Goal: Book appointment/travel/reservation

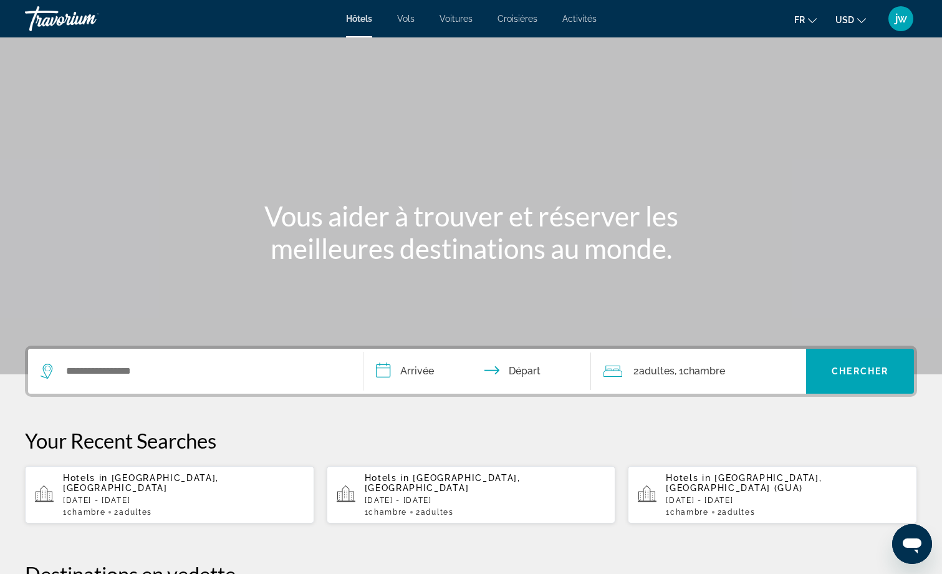
click at [832, 19] on ul "fr English Español Français Italiano Português русский USD USD ($) MXN (Mex$) C…" at bounding box center [839, 19] width 90 height 20
click at [845, 23] on span "USD" at bounding box center [844, 20] width 19 height 10
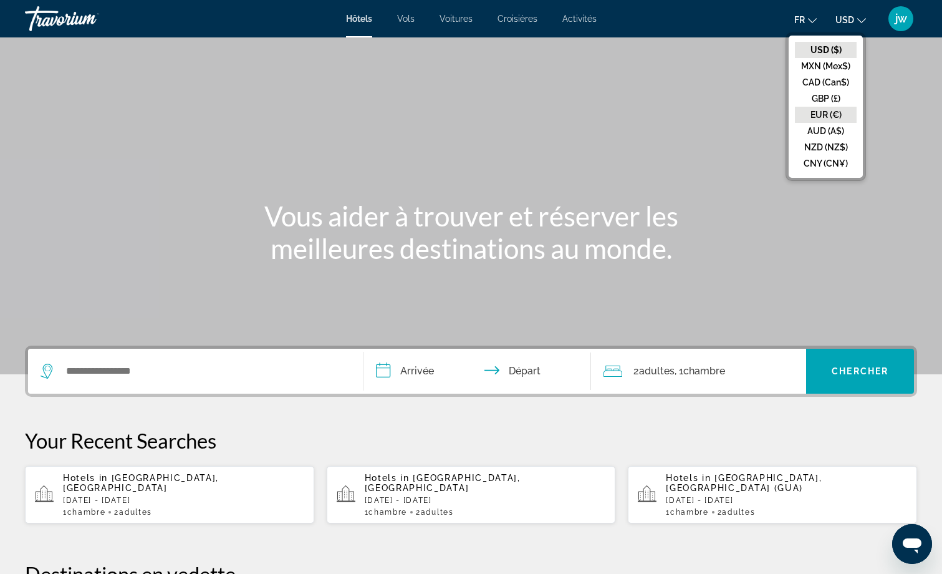
click at [830, 112] on button "EUR (€)" at bounding box center [826, 115] width 62 height 16
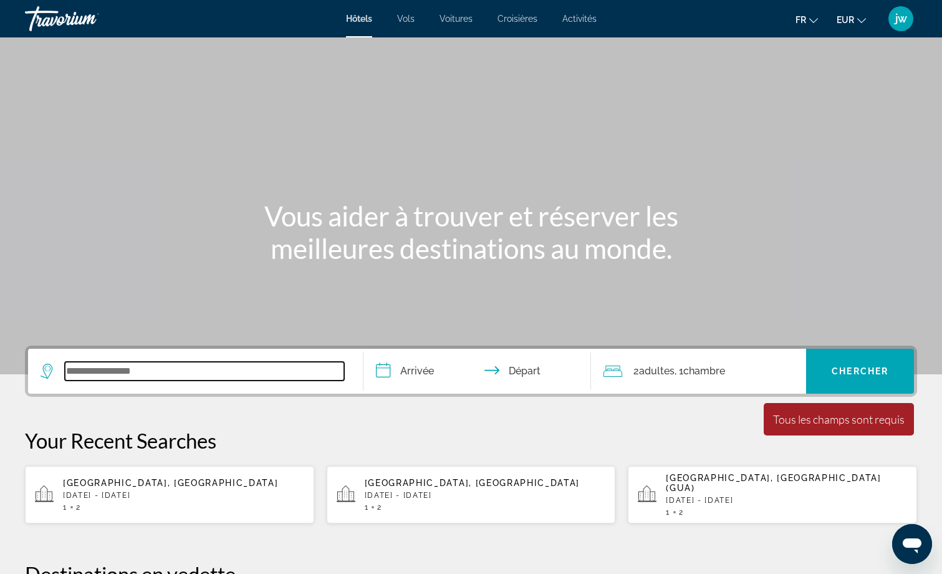
click at [110, 370] on input "Search widget" at bounding box center [204, 371] width 279 height 19
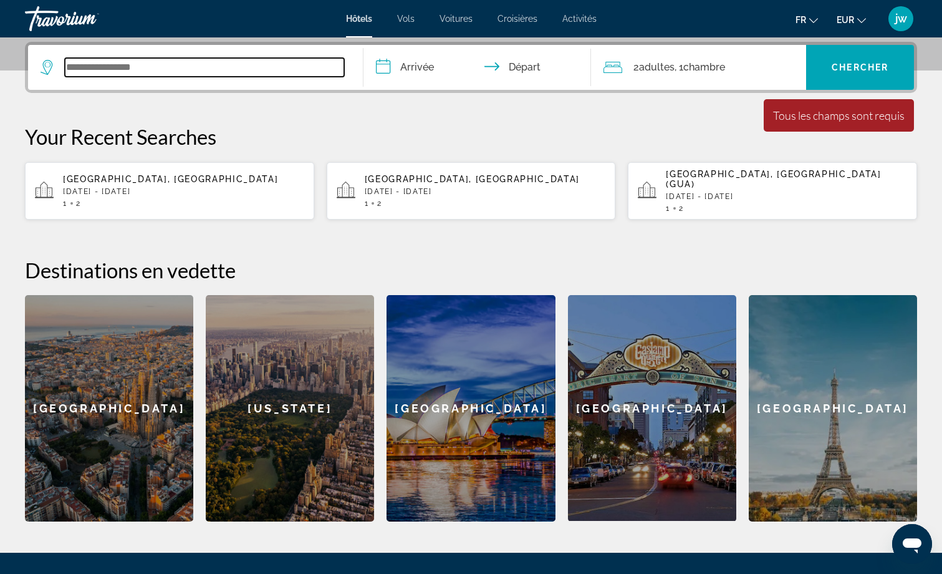
scroll to position [305, 0]
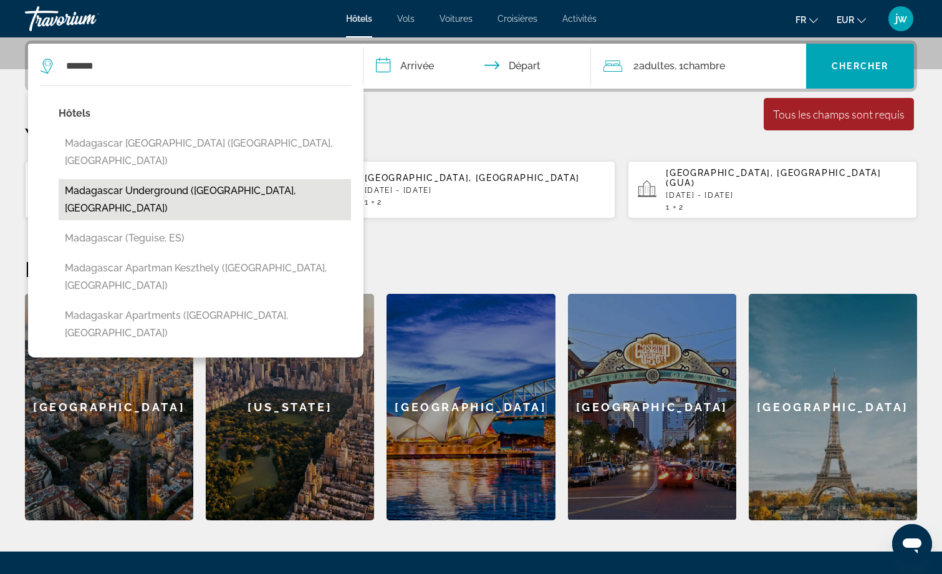
click at [205, 161] on div "Hôtels Madagascar Golden Peacock Hotel (Antananarivo, MG) Madagascar Undergroun…" at bounding box center [205, 228] width 292 height 246
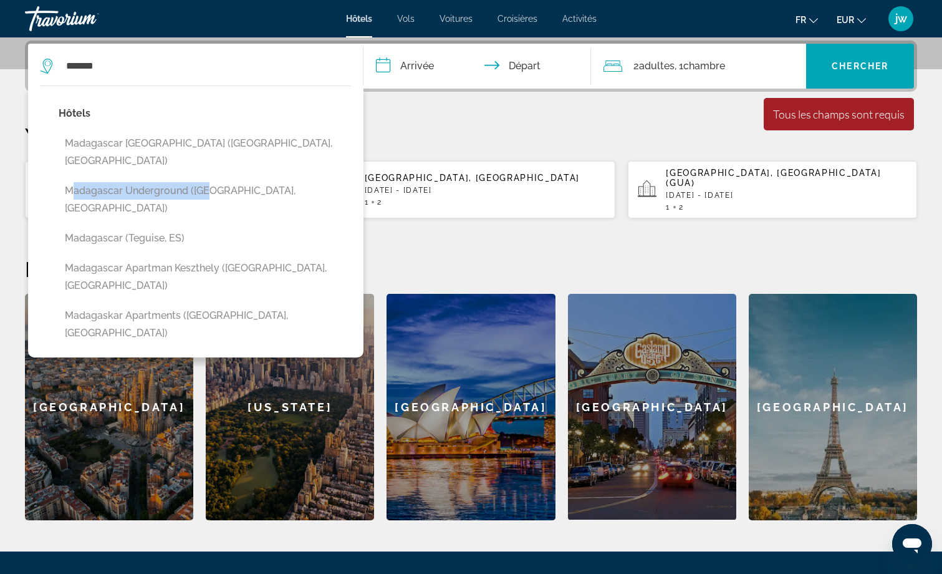
drag, startPoint x: 205, startPoint y: 161, endPoint x: 148, endPoint y: 171, distance: 58.2
click at [148, 179] on button "Madagascar Underground ([GEOGRAPHIC_DATA], [GEOGRAPHIC_DATA])" at bounding box center [205, 199] width 292 height 41
type input "**********"
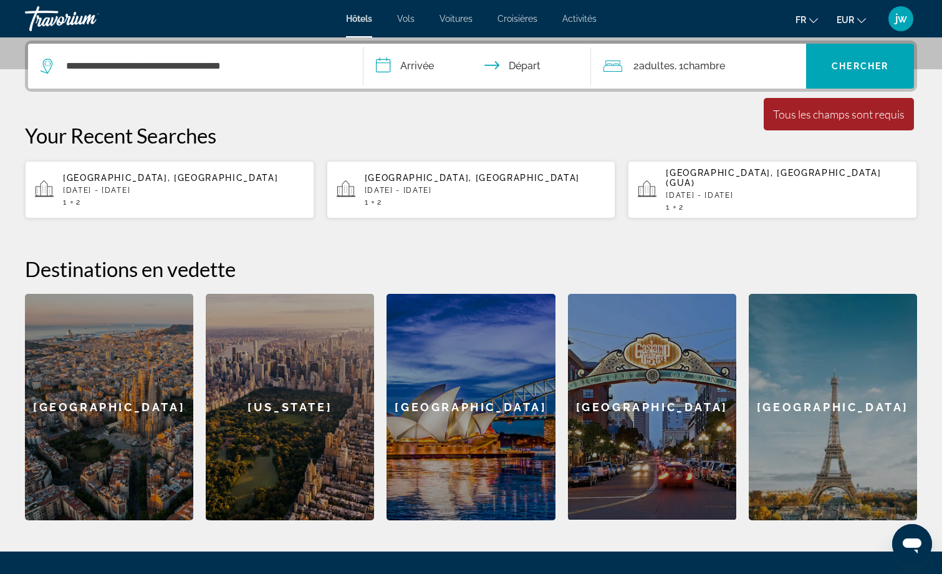
click at [430, 64] on input "**********" at bounding box center [479, 68] width 233 height 49
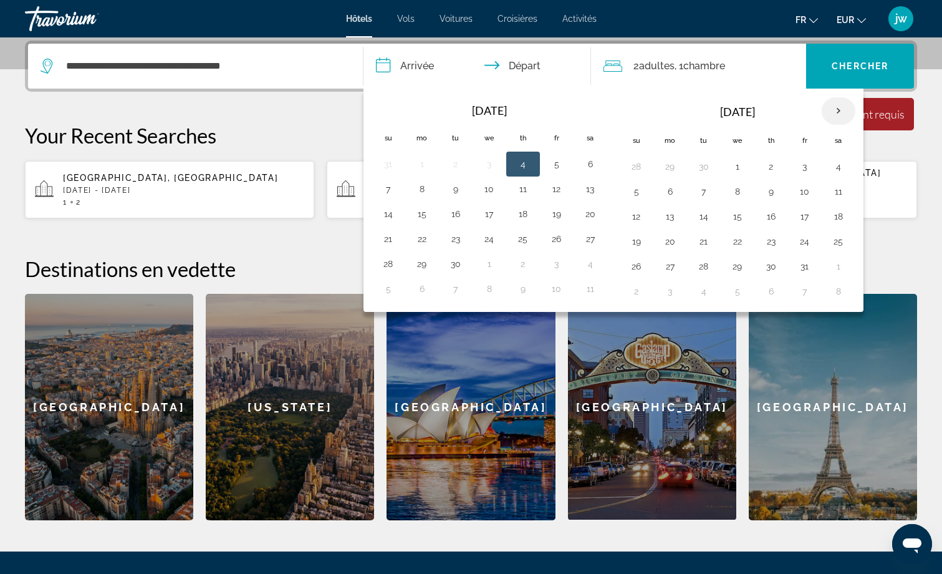
click at [838, 112] on th "Next month" at bounding box center [839, 110] width 34 height 27
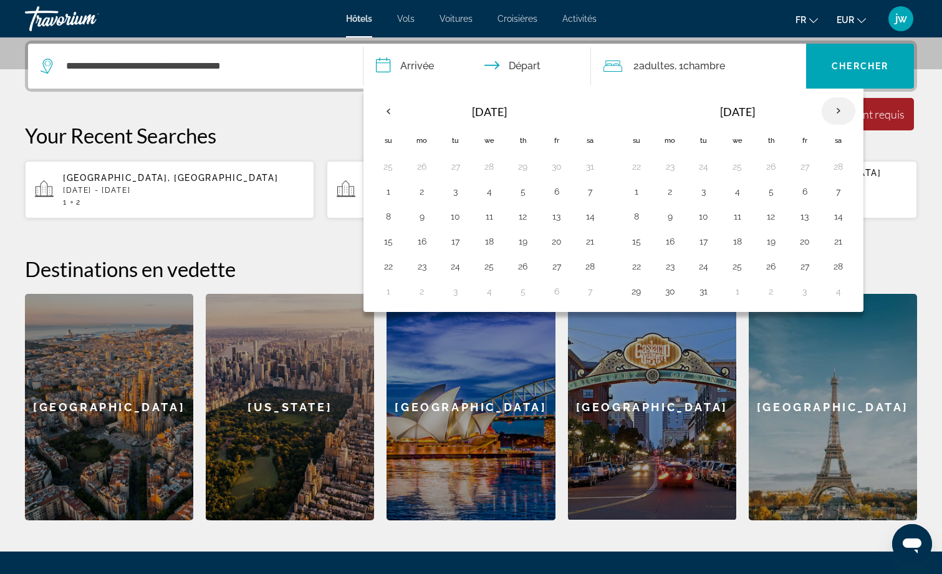
click at [838, 115] on th "Next month" at bounding box center [839, 110] width 34 height 27
click at [838, 111] on th "Next month" at bounding box center [839, 110] width 34 height 27
click at [388, 110] on th "Previous month" at bounding box center [389, 110] width 34 height 27
click at [837, 108] on th "Next month" at bounding box center [839, 110] width 34 height 27
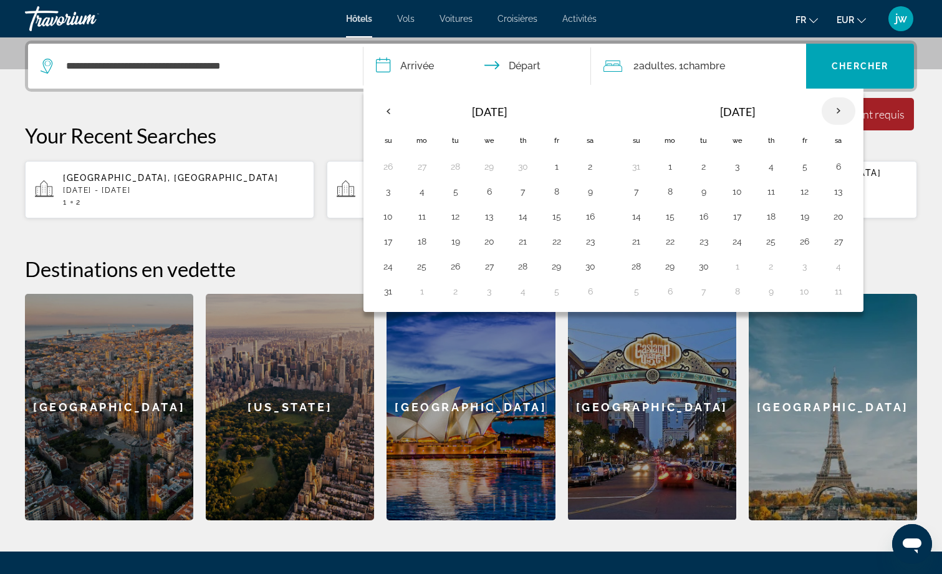
click at [838, 110] on th "Next month" at bounding box center [839, 110] width 34 height 27
click at [669, 193] on button "3" at bounding box center [670, 191] width 20 height 17
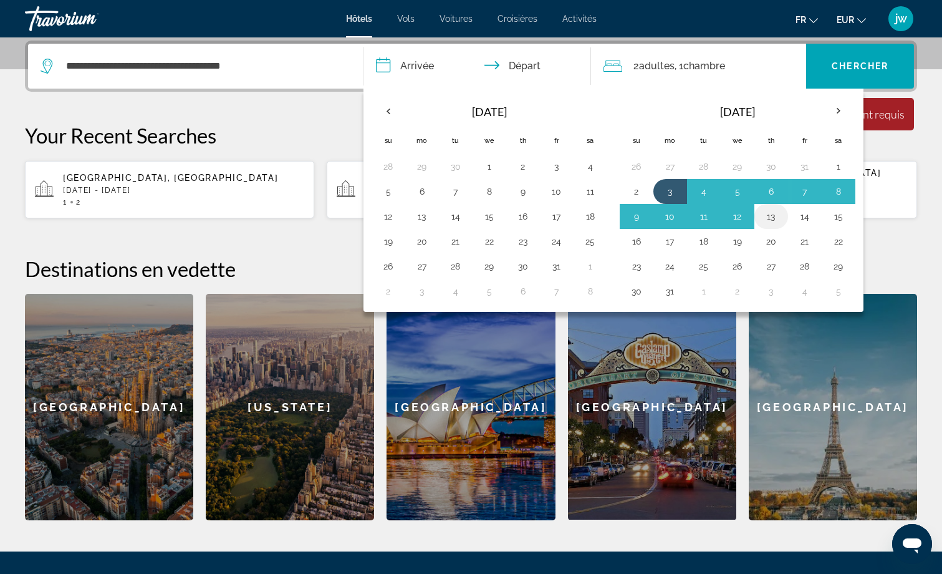
click at [768, 217] on button "13" at bounding box center [771, 216] width 20 height 17
type input "**********"
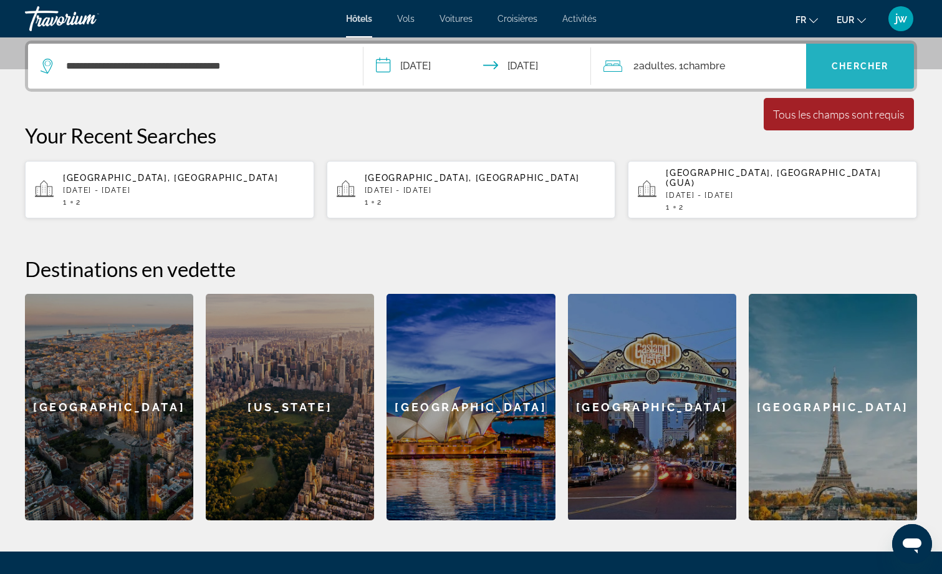
click at [866, 68] on span "Chercher" at bounding box center [860, 66] width 57 height 10
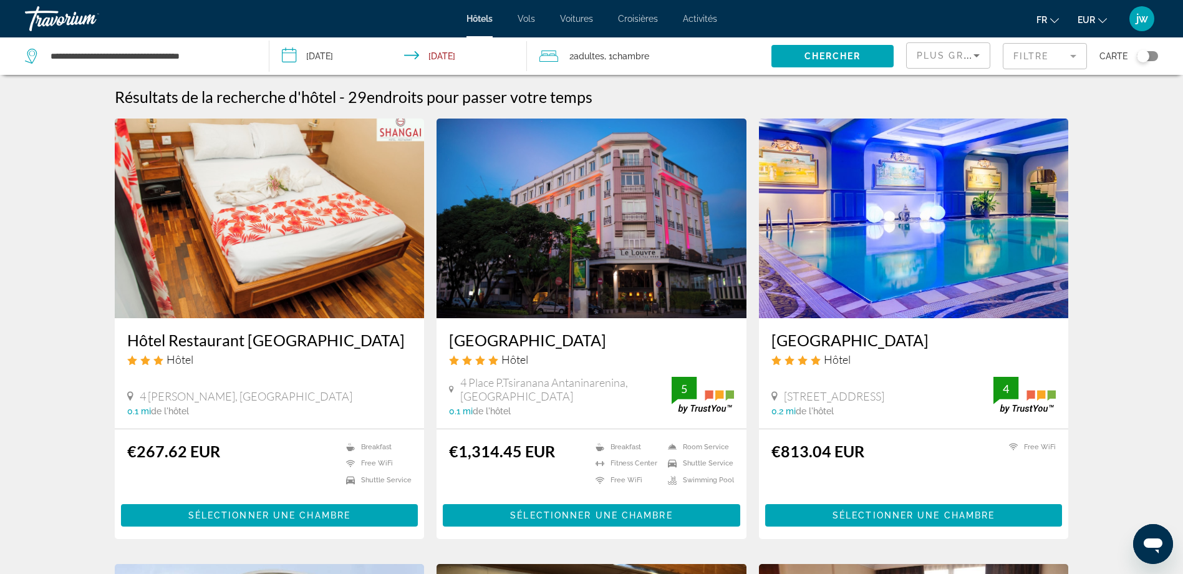
click at [951, 55] on div "Toggle map" at bounding box center [1143, 56] width 12 height 12
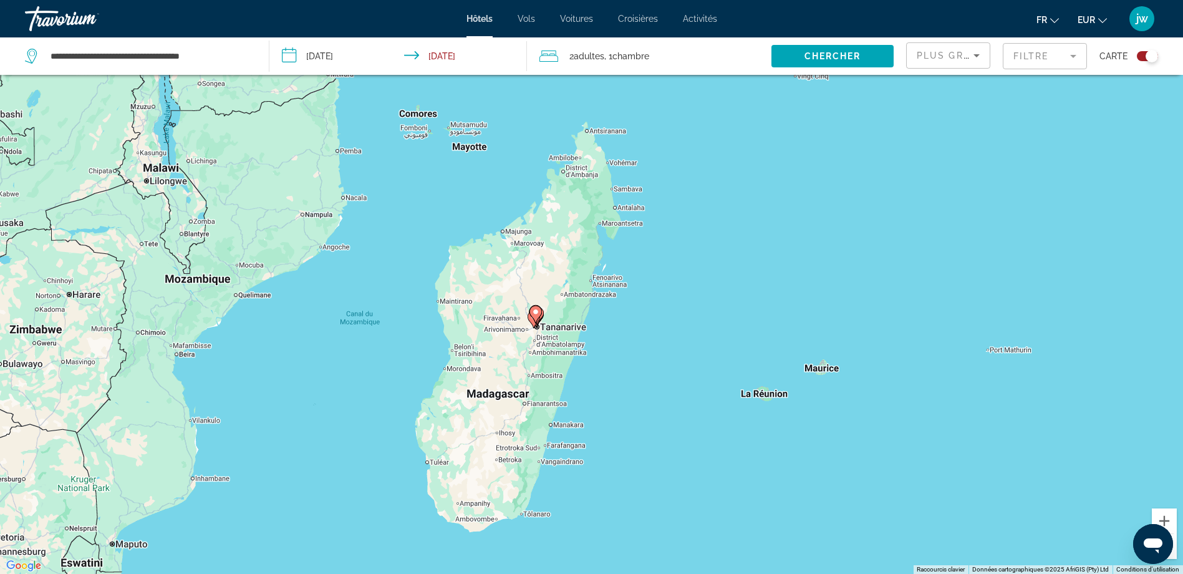
drag, startPoint x: 674, startPoint y: 397, endPoint x: 717, endPoint y: 294, distance: 111.5
click at [717, 294] on div "Pour activer le glissement avec le clavier, appuyez sur Alt+Entrée. Une fois ce…" at bounding box center [591, 287] width 1183 height 574
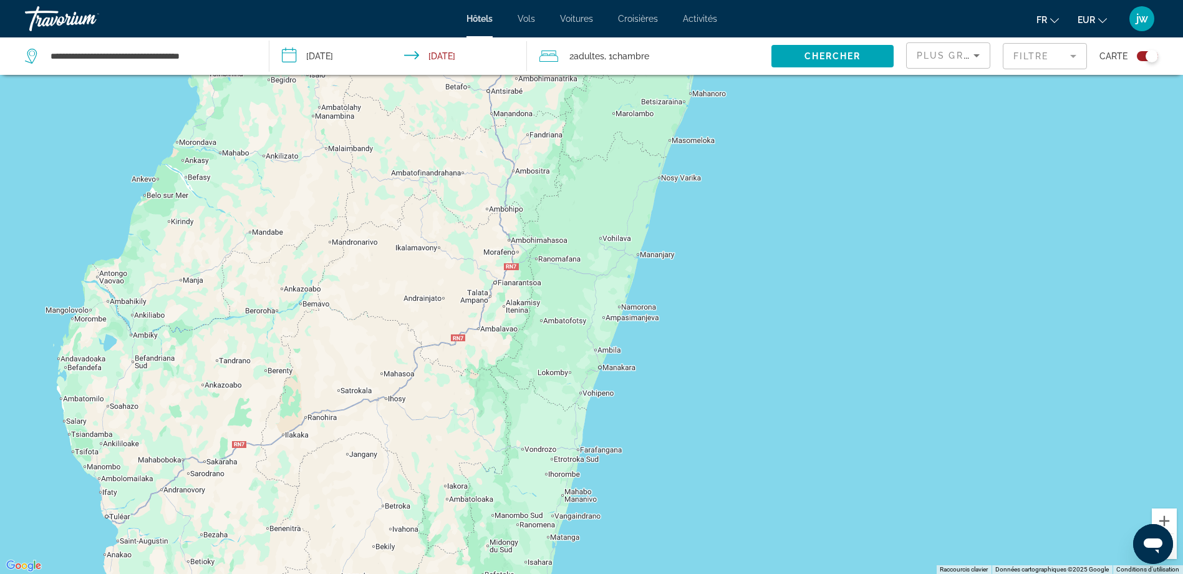
drag, startPoint x: 660, startPoint y: 255, endPoint x: 842, endPoint y: 161, distance: 204.7
click at [839, 164] on div "Pour activer le glissement avec le clavier, appuyez sur Alt+Entrée. Une fois ce…" at bounding box center [591, 287] width 1183 height 574
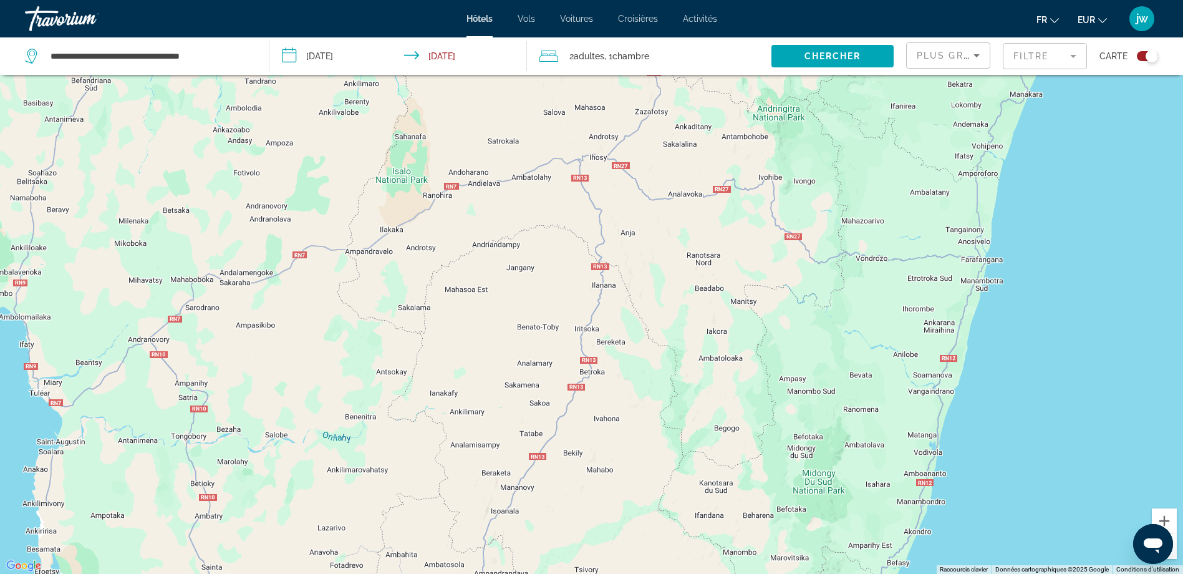
drag, startPoint x: 641, startPoint y: 292, endPoint x: 692, endPoint y: 190, distance: 114.3
click at [688, 193] on div "Main content" at bounding box center [591, 287] width 1183 height 574
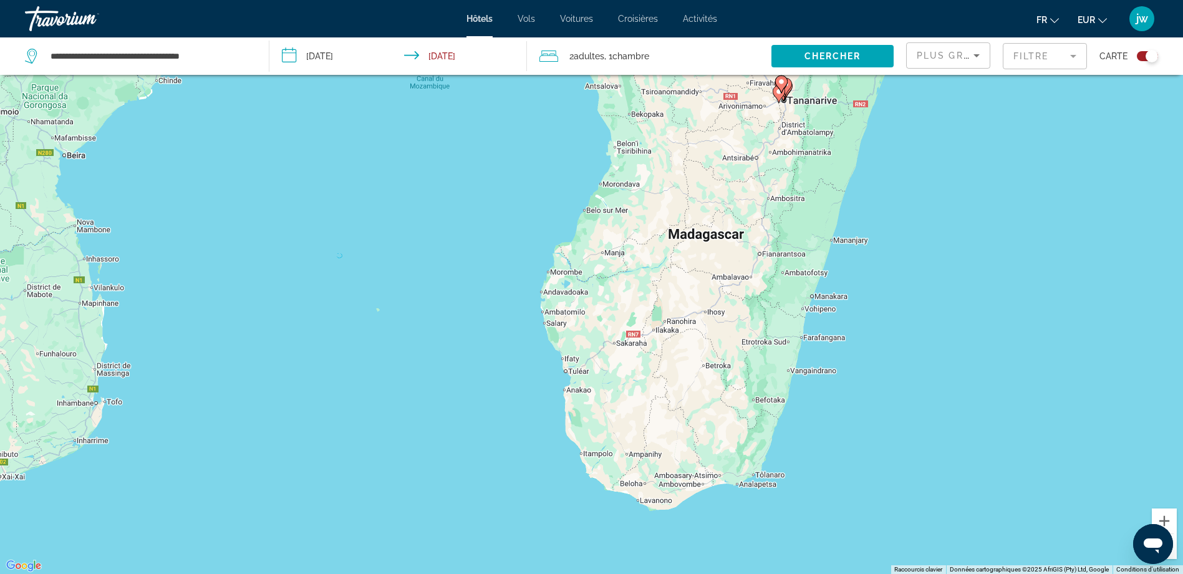
drag, startPoint x: 871, startPoint y: 352, endPoint x: 778, endPoint y: 436, distance: 125.4
click at [778, 436] on div "Pour activer le glissement avec le clavier, appuyez sur Alt+Entrée. Une fois ce…" at bounding box center [591, 287] width 1183 height 574
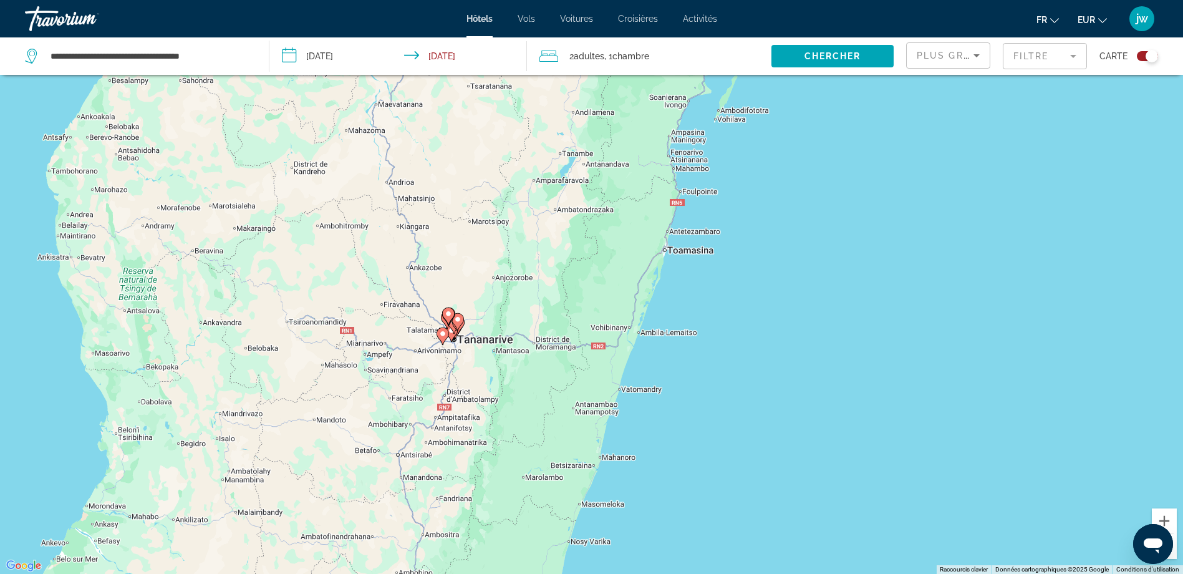
drag, startPoint x: 731, startPoint y: 244, endPoint x: 743, endPoint y: 499, distance: 255.9
click at [743, 499] on div "Pour activer le glissement avec le clavier, appuyez sur Alt+Entrée. Une fois ce…" at bounding box center [591, 287] width 1183 height 574
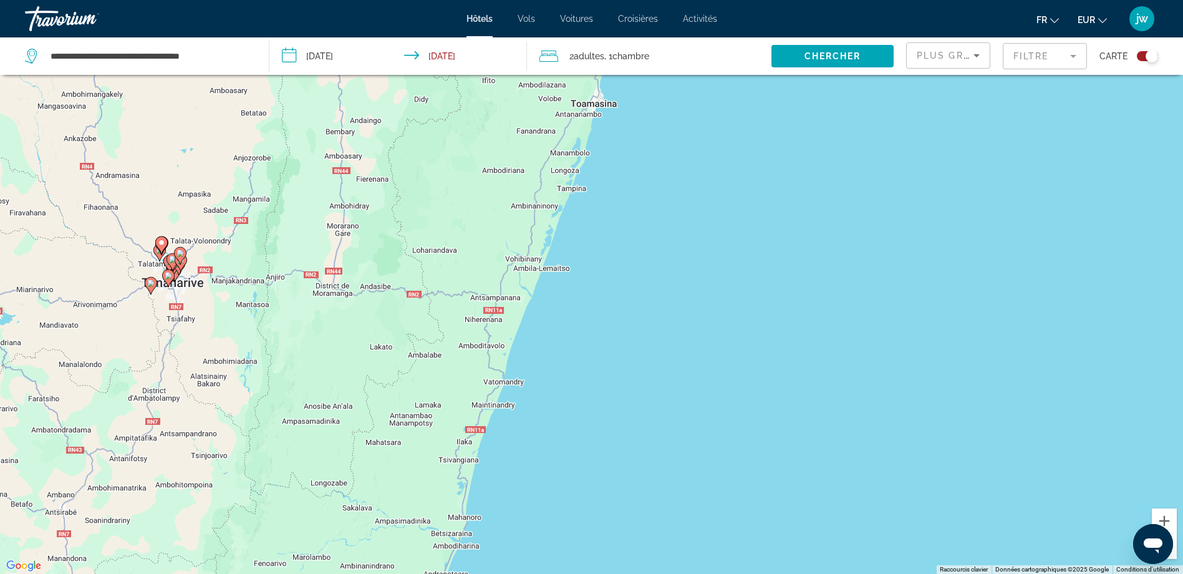
click at [173, 264] on icon "Main content" at bounding box center [171, 262] width 11 height 16
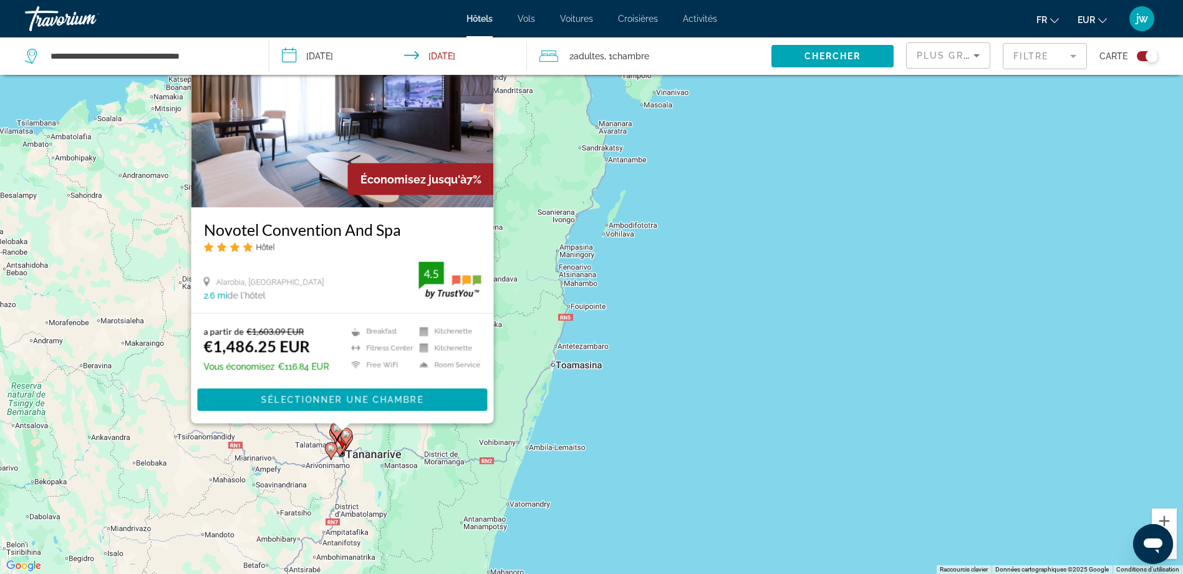
drag, startPoint x: 749, startPoint y: 305, endPoint x: 924, endPoint y: 213, distance: 197.4
click at [750, 305] on div "Pour activer le glissement avec le clavier, appuyez sur Alt+Entrée. Une fois ce…" at bounding box center [591, 287] width 1183 height 574
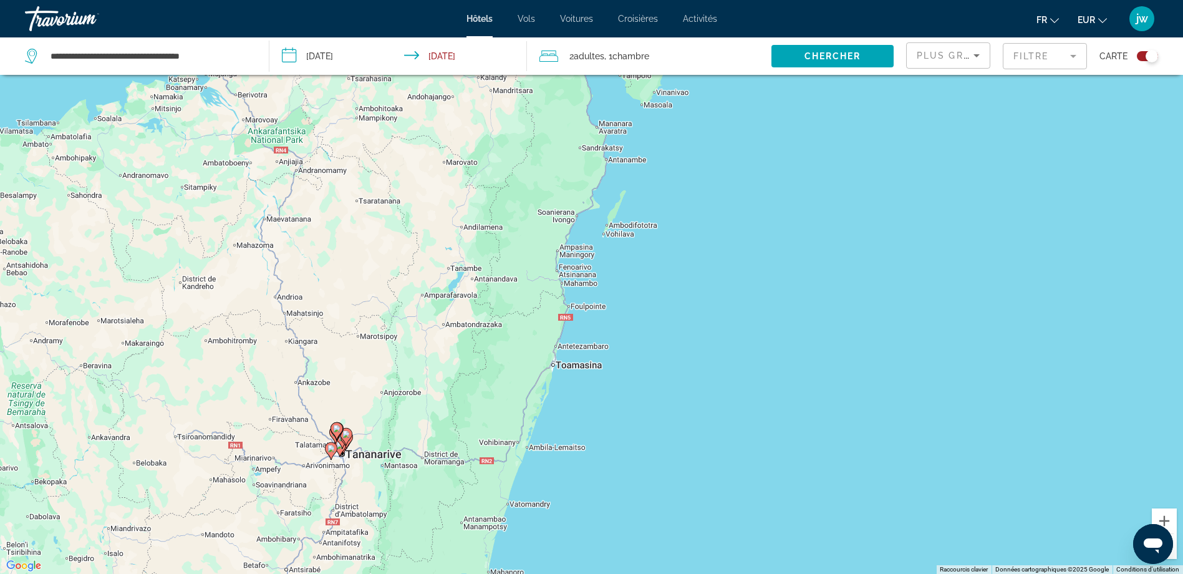
click at [951, 55] on div "Toggle map" at bounding box center [1151, 56] width 12 height 12
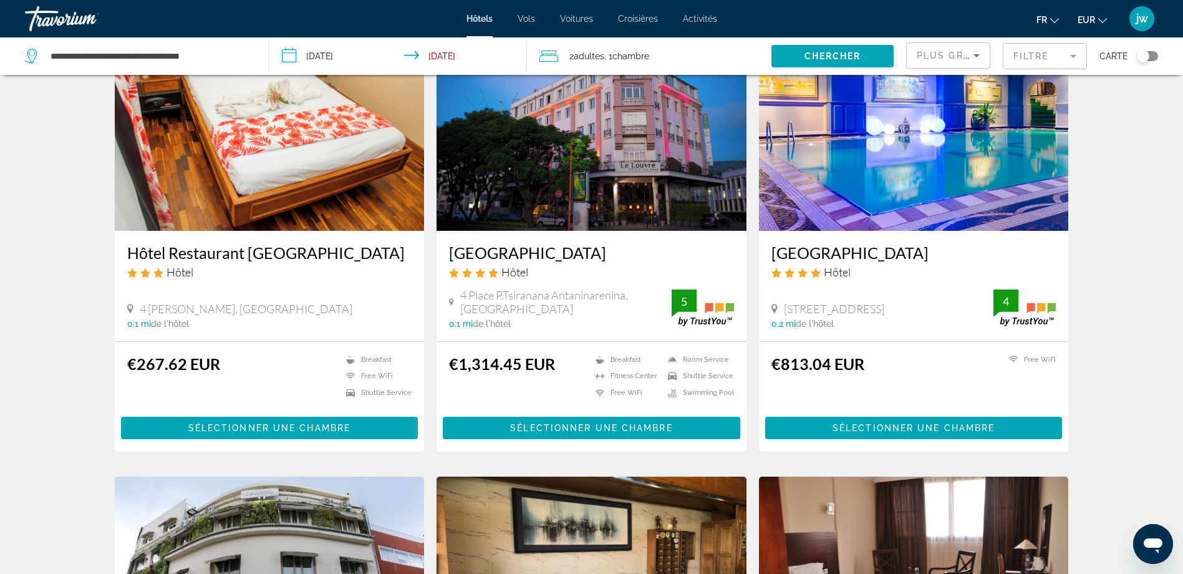
scroll to position [0, 0]
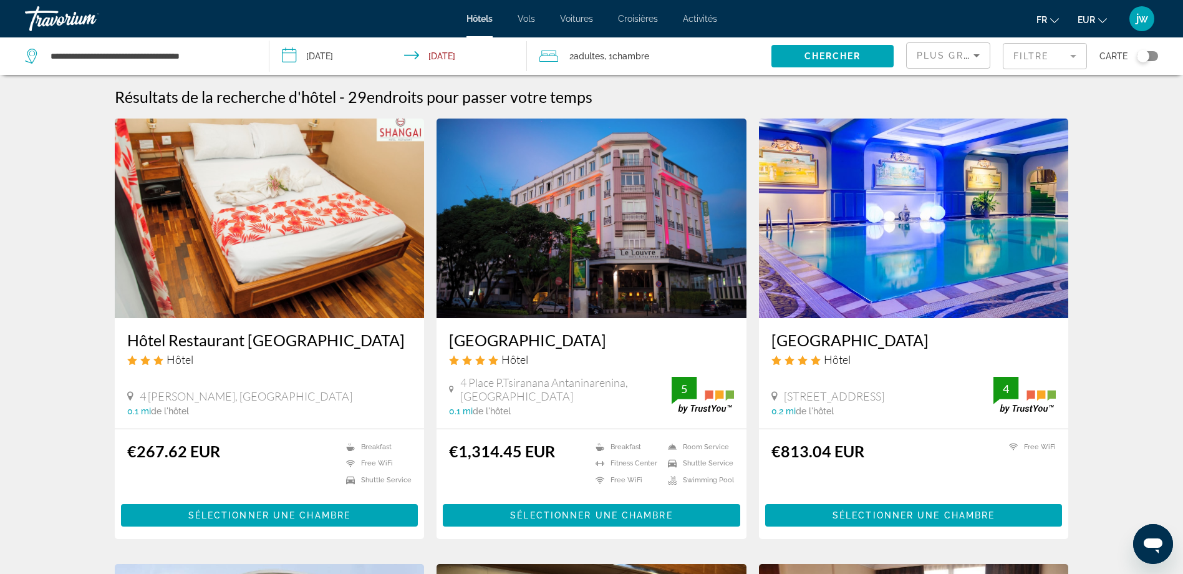
click at [951, 60] on icon "Sort by" at bounding box center [976, 55] width 15 height 15
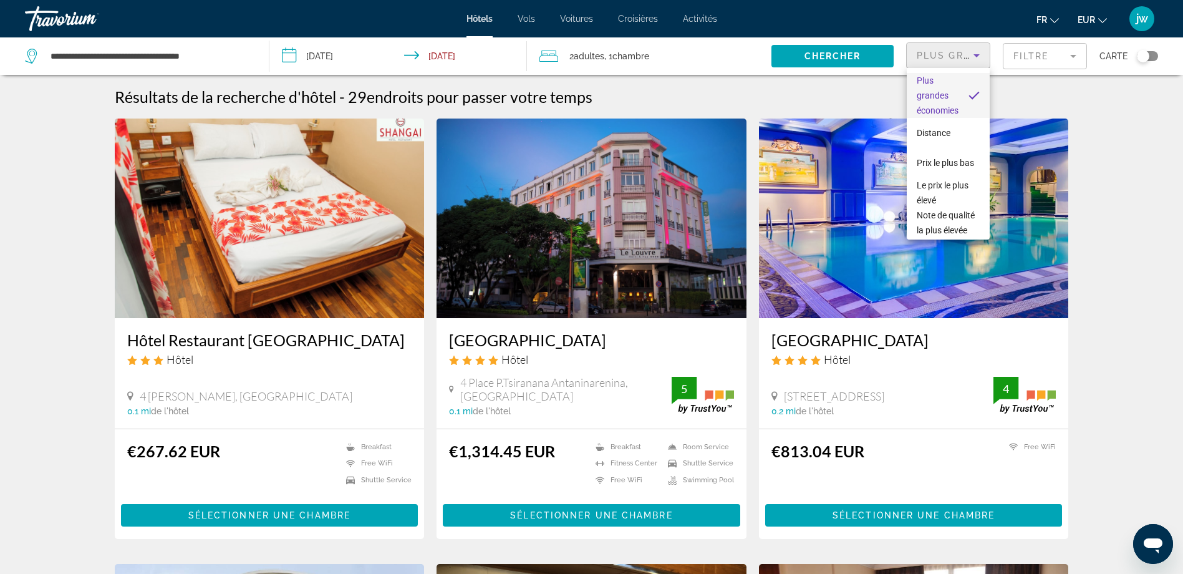
click at [951, 65] on div at bounding box center [591, 287] width 1183 height 574
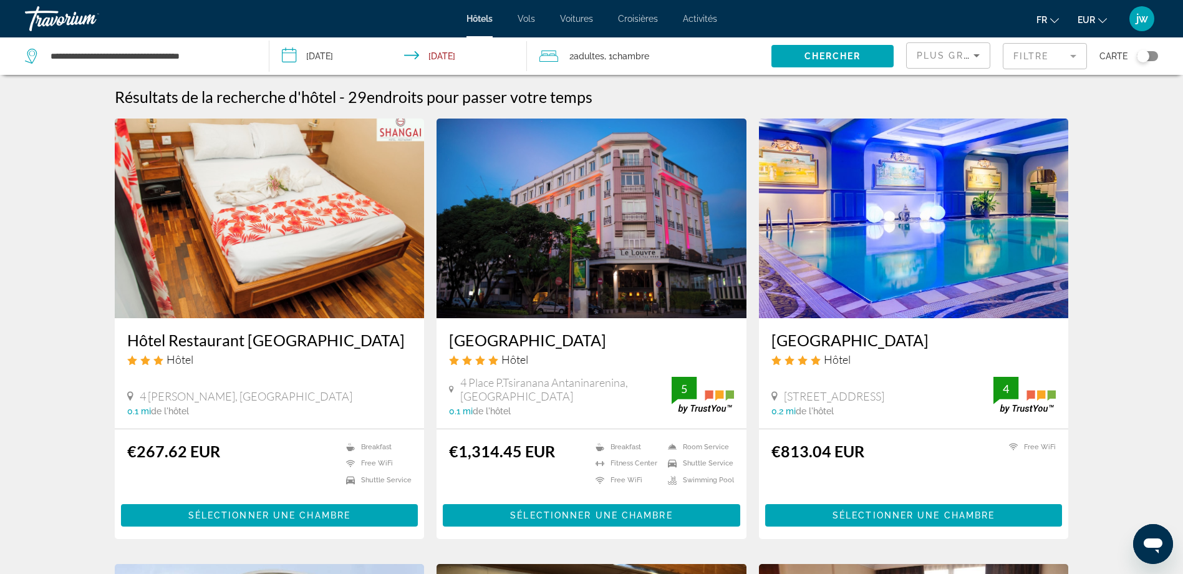
click at [951, 62] on div "Plus grandes économies" at bounding box center [944, 55] width 57 height 15
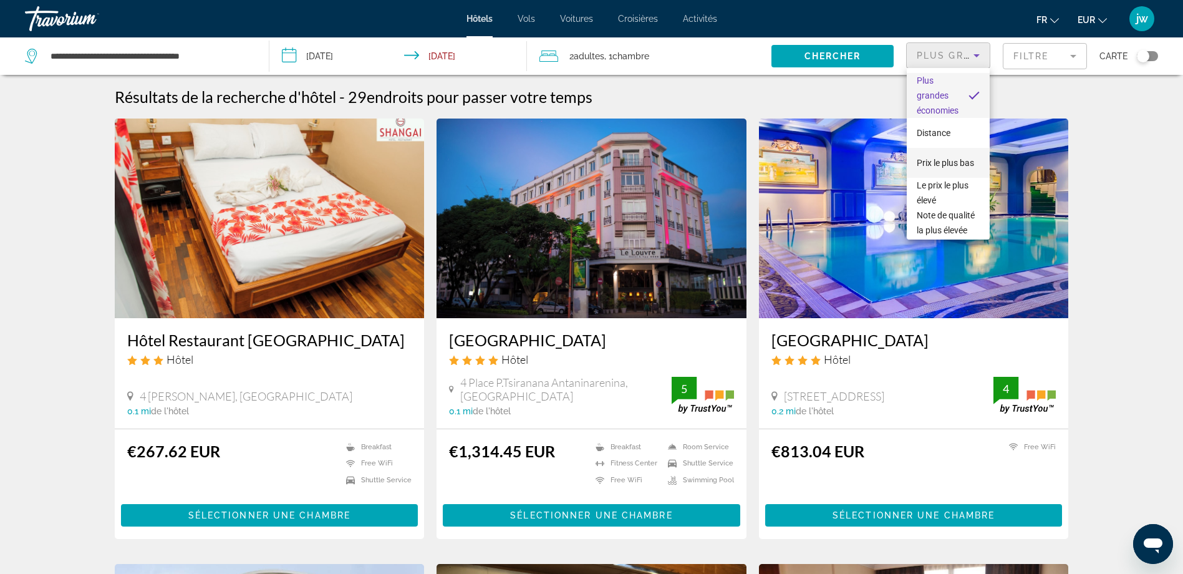
click at [943, 158] on span "Prix le plus bas" at bounding box center [944, 163] width 57 height 10
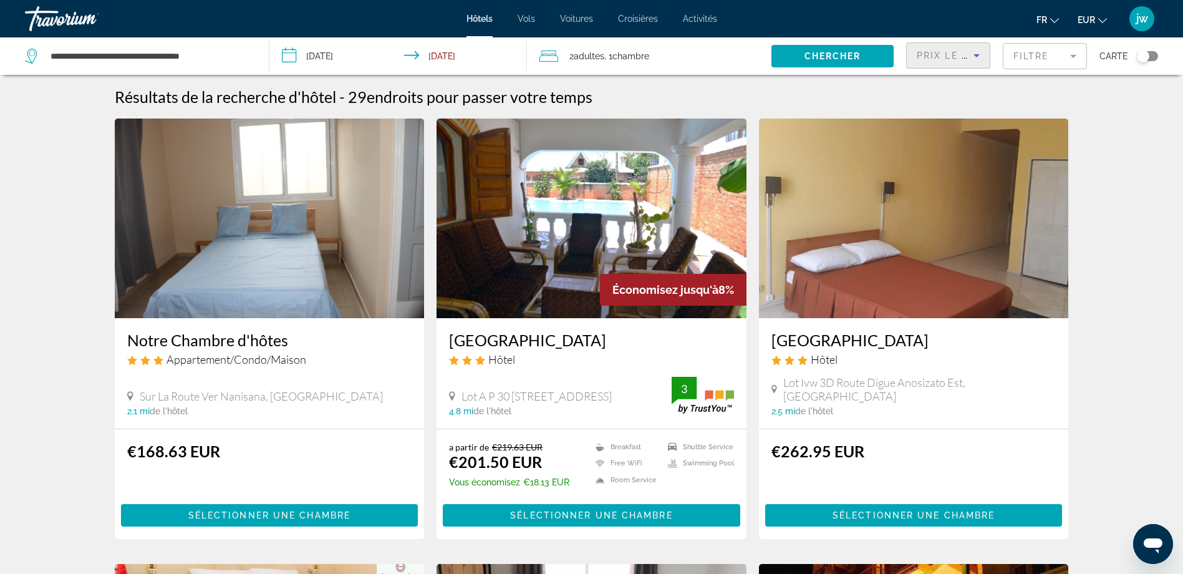
click at [951, 47] on div "Prix le plus bas" at bounding box center [947, 60] width 63 height 35
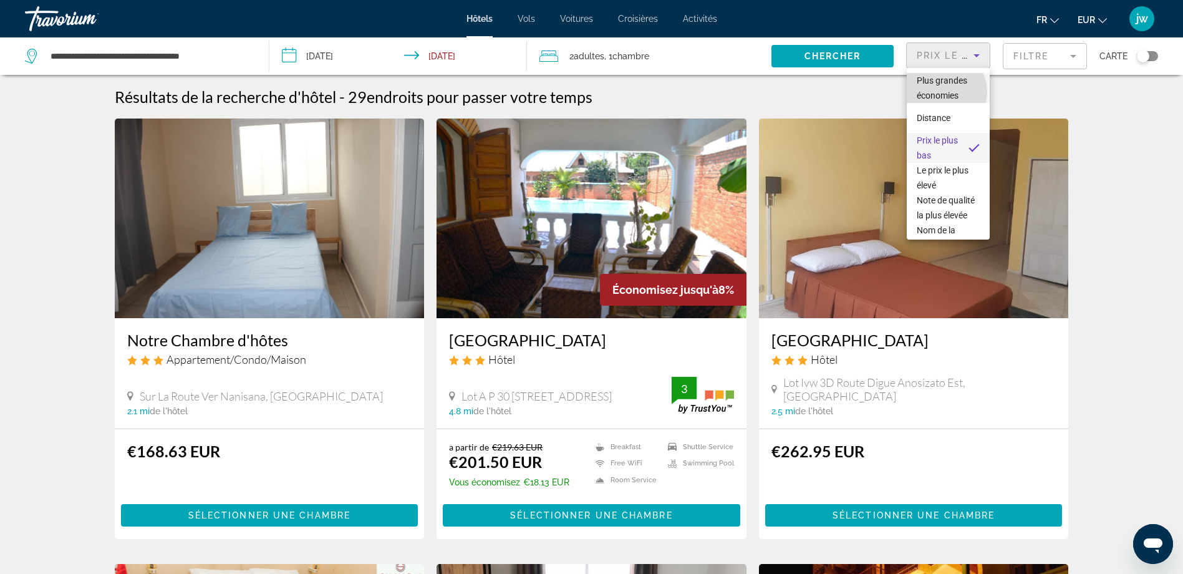
click at [945, 92] on span "Plus grandes économies" at bounding box center [941, 87] width 50 height 25
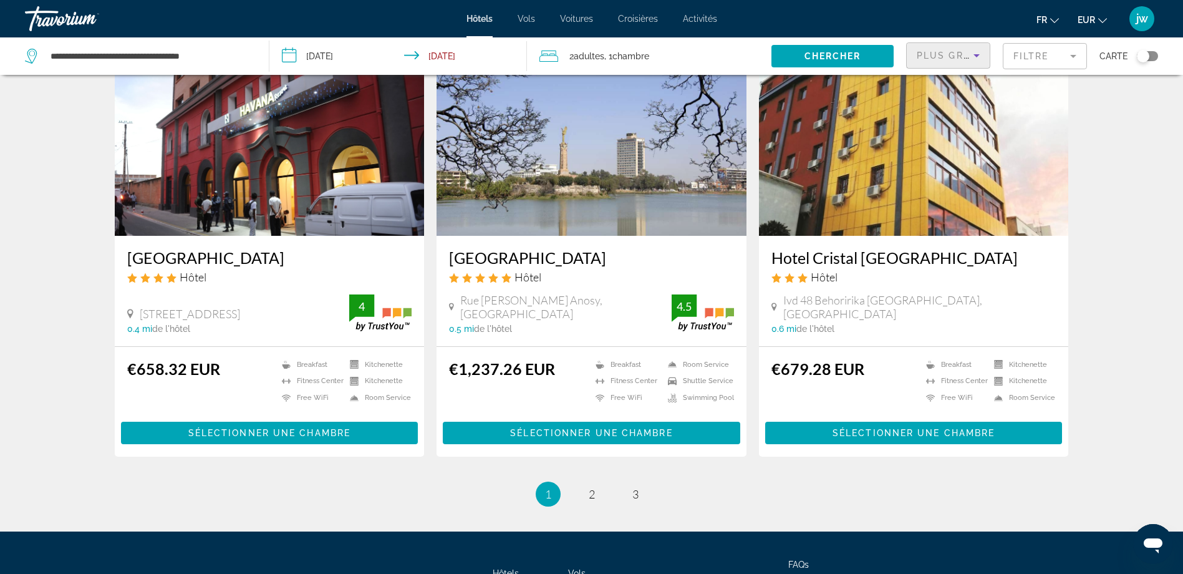
scroll to position [1434, 0]
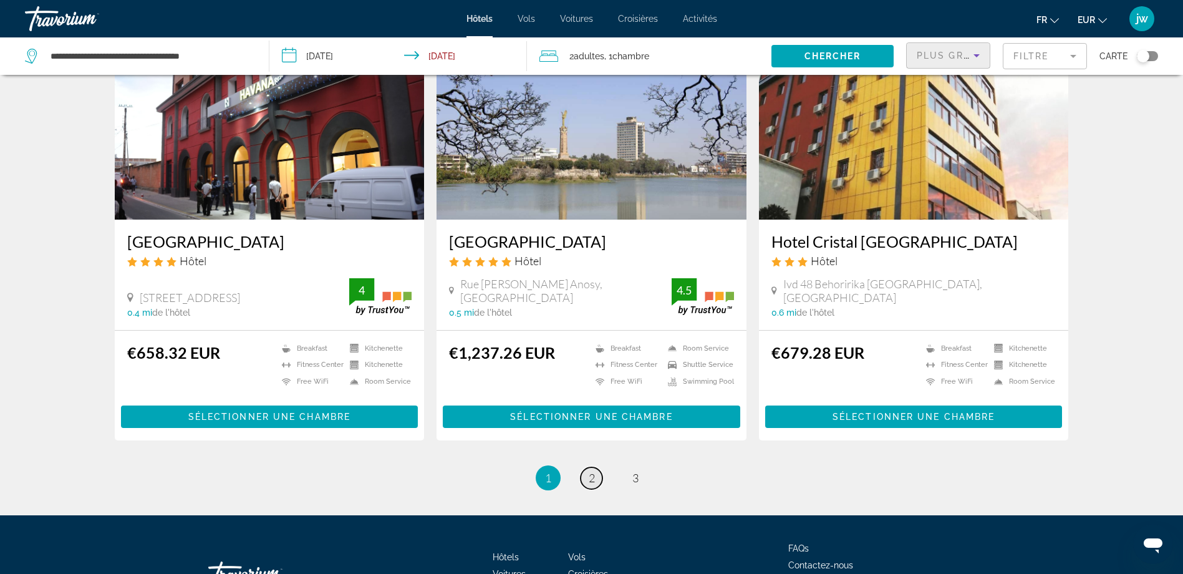
click at [592, 474] on span "2" at bounding box center [592, 478] width 6 height 14
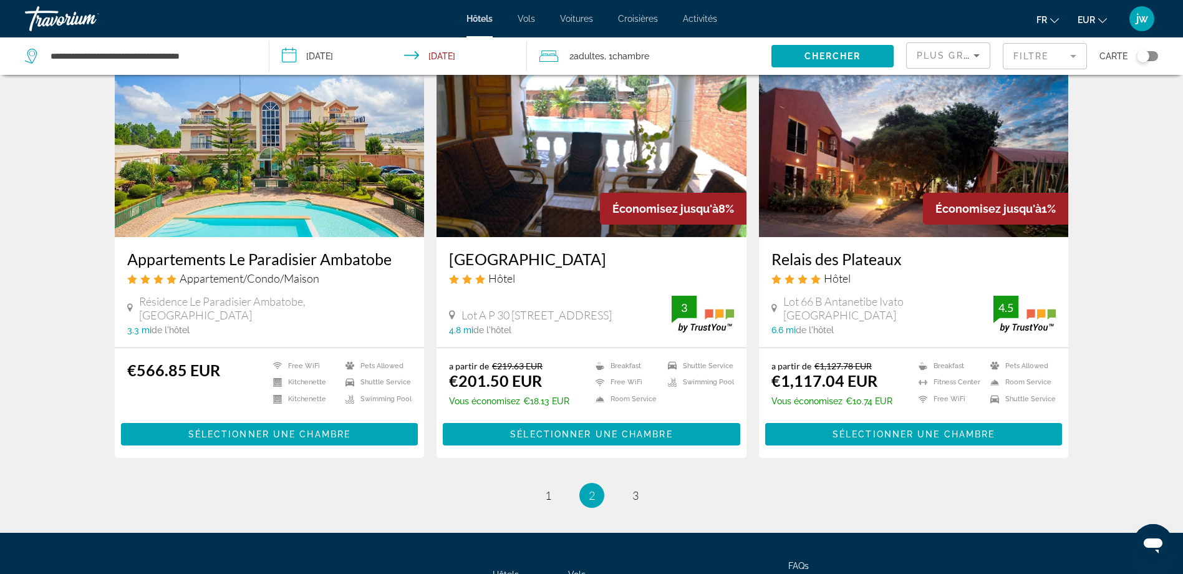
scroll to position [1434, 0]
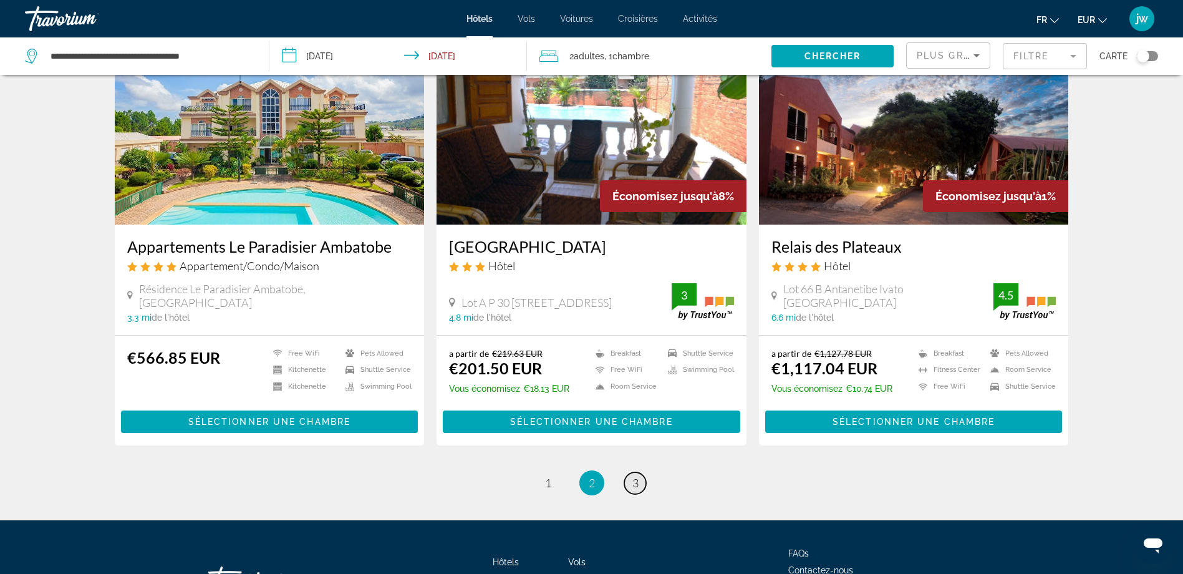
click at [638, 476] on span "3" at bounding box center [635, 483] width 6 height 14
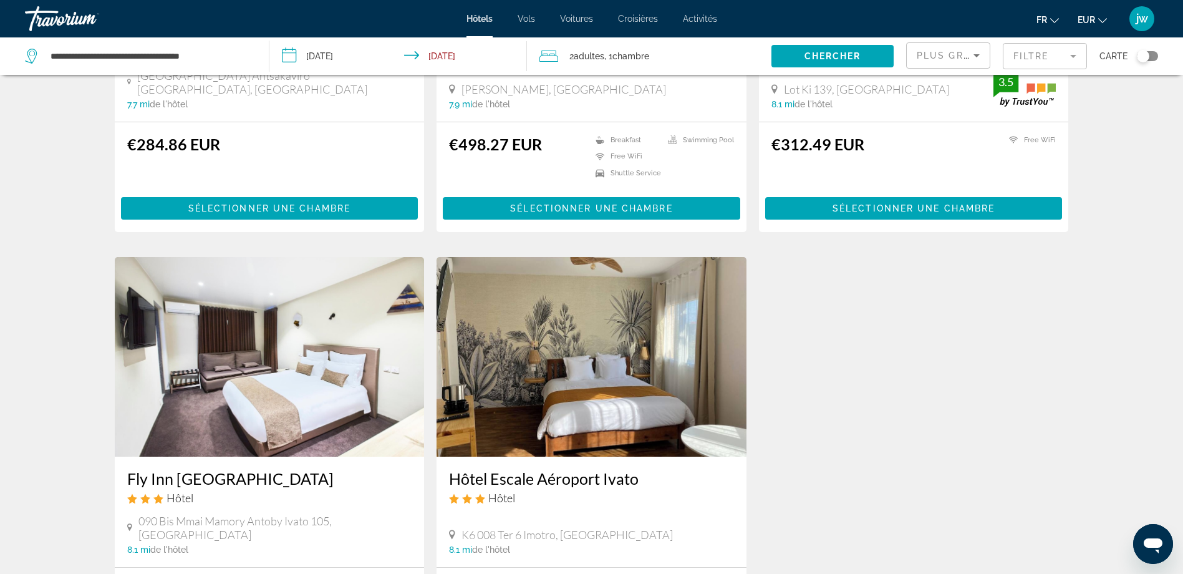
scroll to position [436, 0]
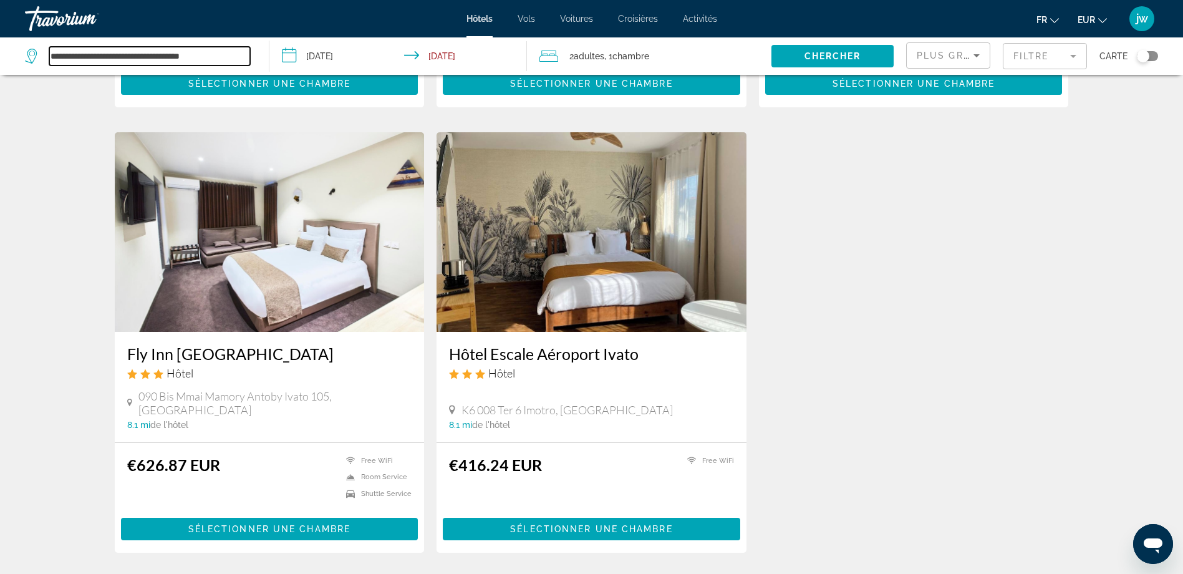
click at [89, 59] on input "**********" at bounding box center [149, 56] width 201 height 19
drag, startPoint x: 236, startPoint y: 55, endPoint x: 27, endPoint y: 49, distance: 209.0
click at [27, 49] on div "**********" at bounding box center [137, 56] width 225 height 19
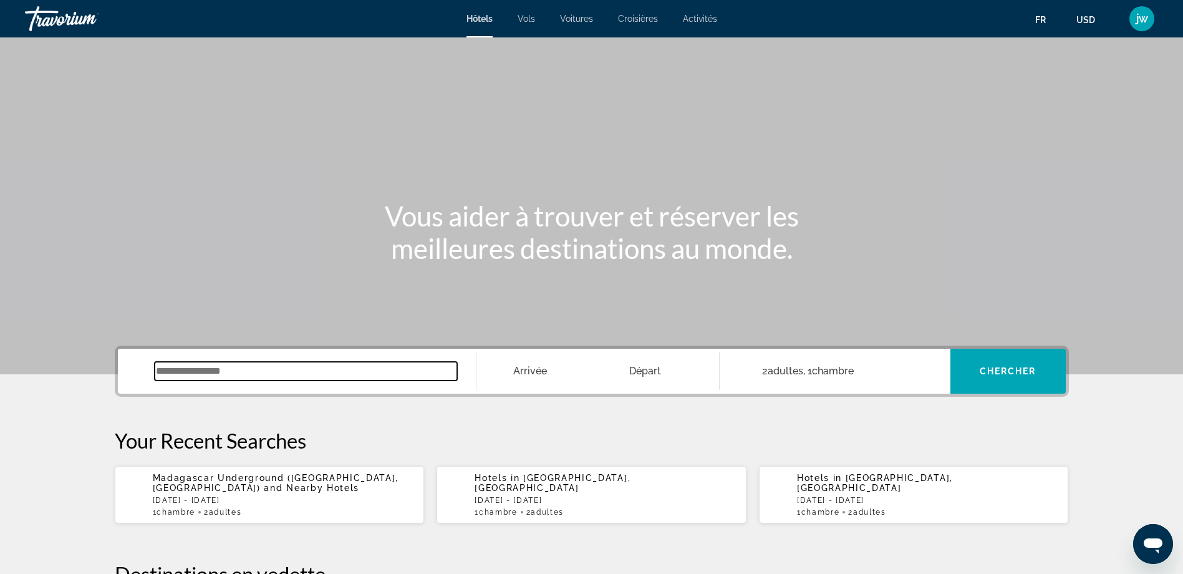
click at [264, 376] on input "Search widget" at bounding box center [306, 371] width 302 height 19
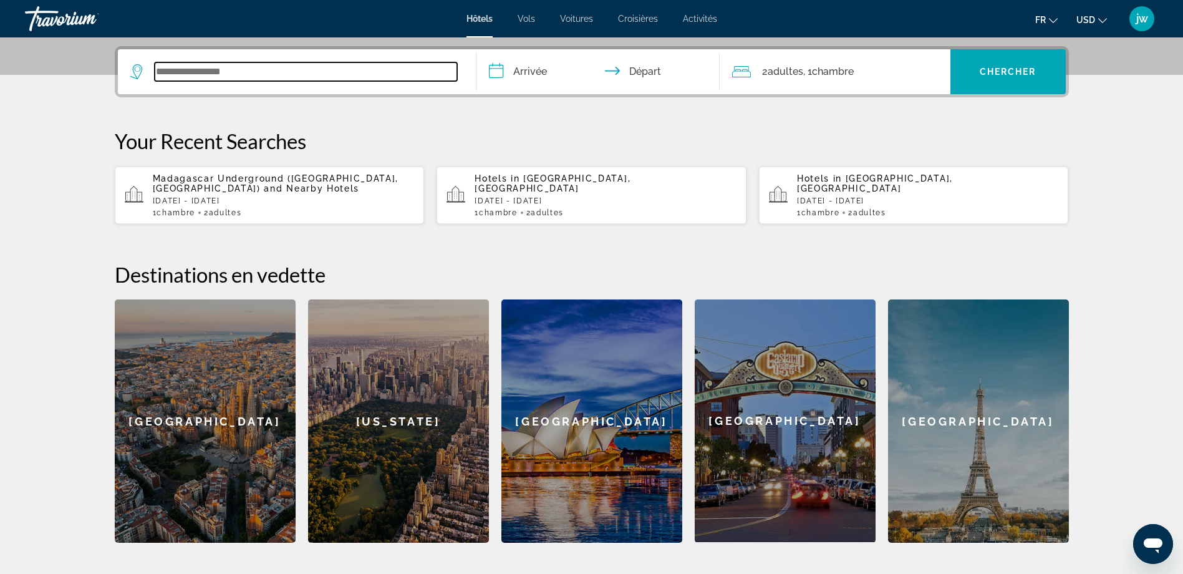
scroll to position [305, 0]
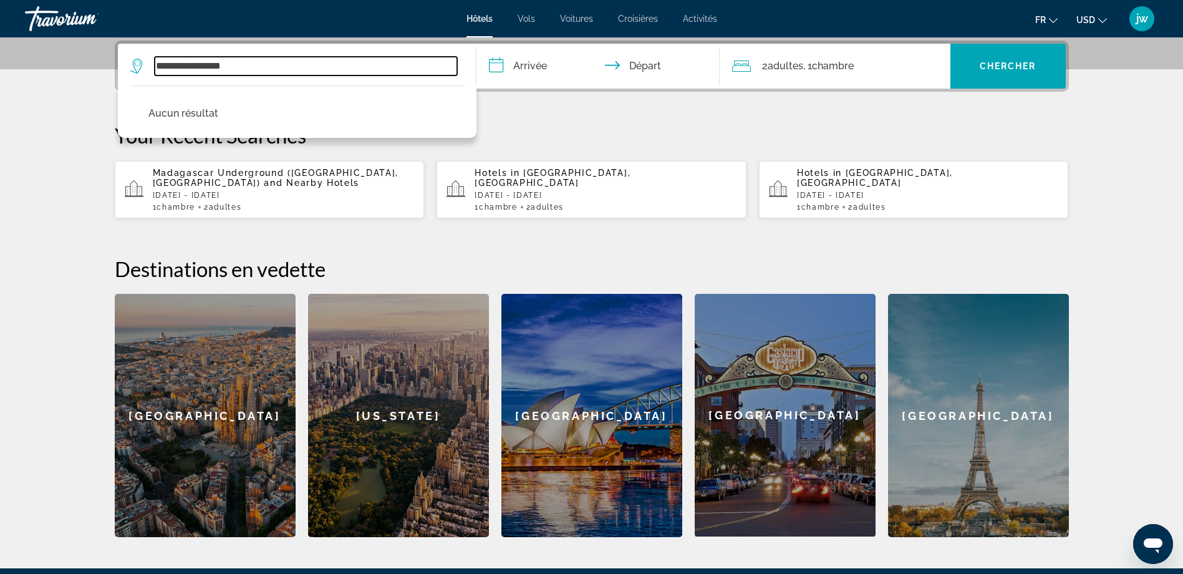
drag, startPoint x: 267, startPoint y: 65, endPoint x: 215, endPoint y: 67, distance: 51.8
click at [215, 67] on input "**********" at bounding box center [306, 66] width 302 height 19
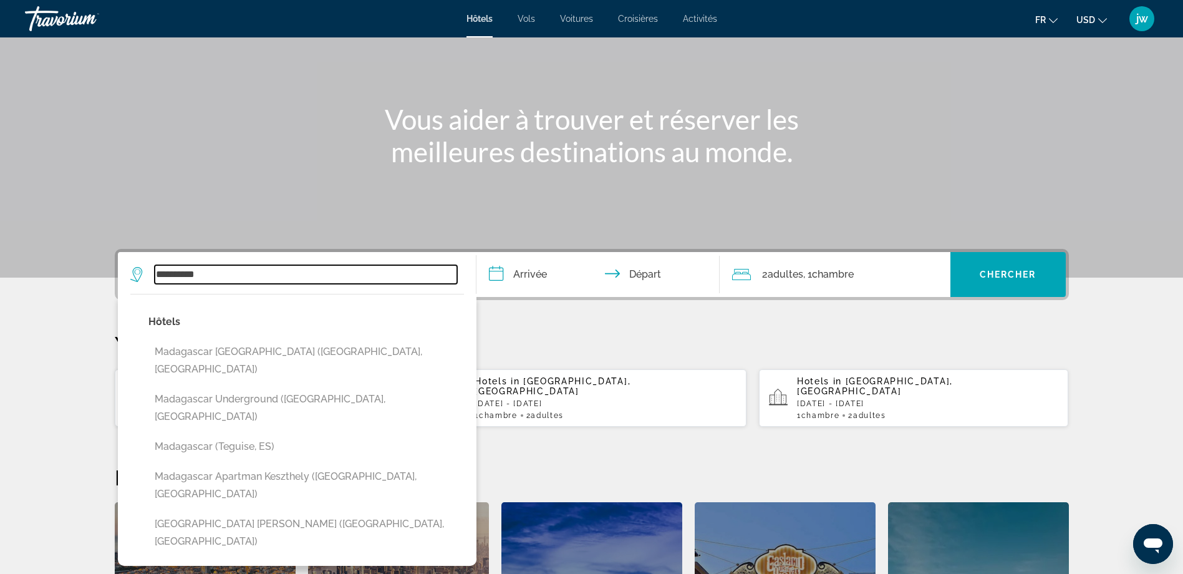
scroll to position [78, 0]
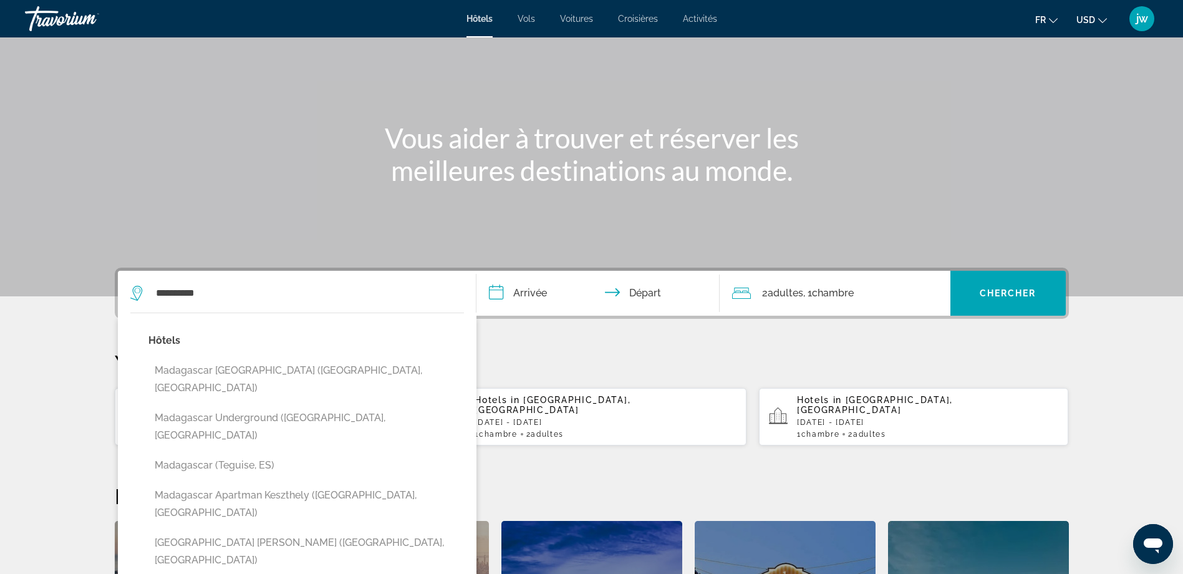
click at [1092, 16] on span "USD" at bounding box center [1085, 20] width 19 height 10
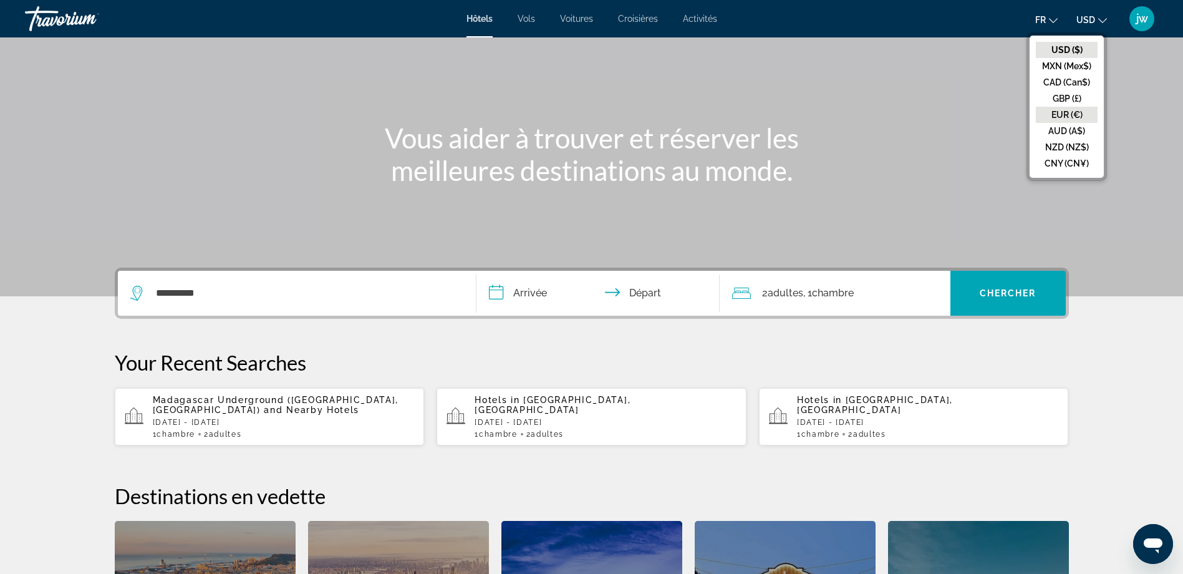
click at [1069, 114] on button "EUR (€)" at bounding box center [1067, 115] width 62 height 16
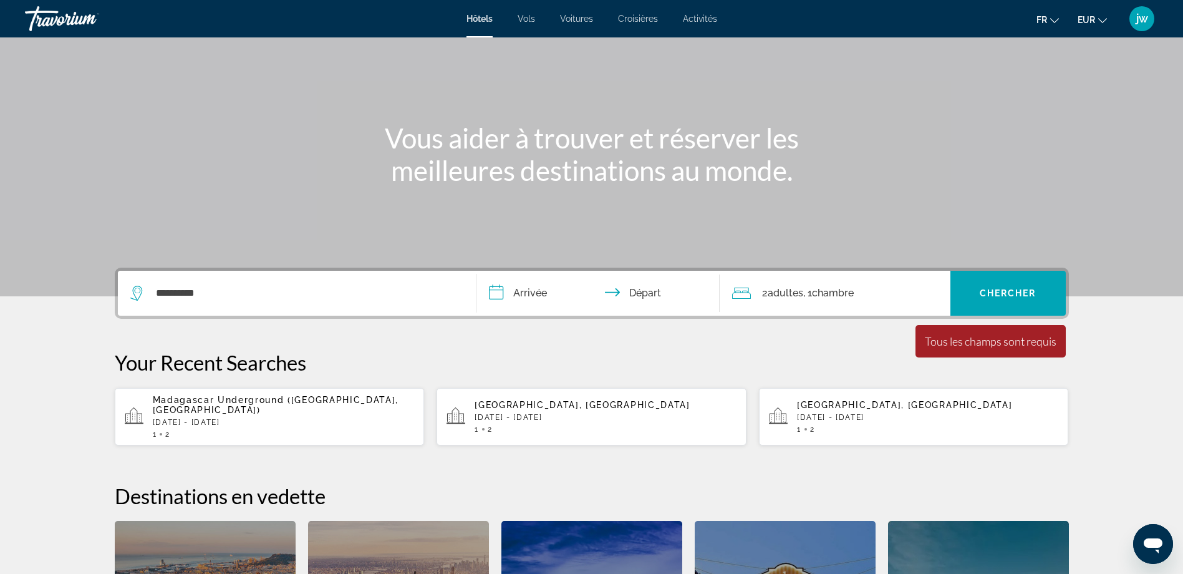
click at [242, 305] on div "**********" at bounding box center [296, 293] width 333 height 45
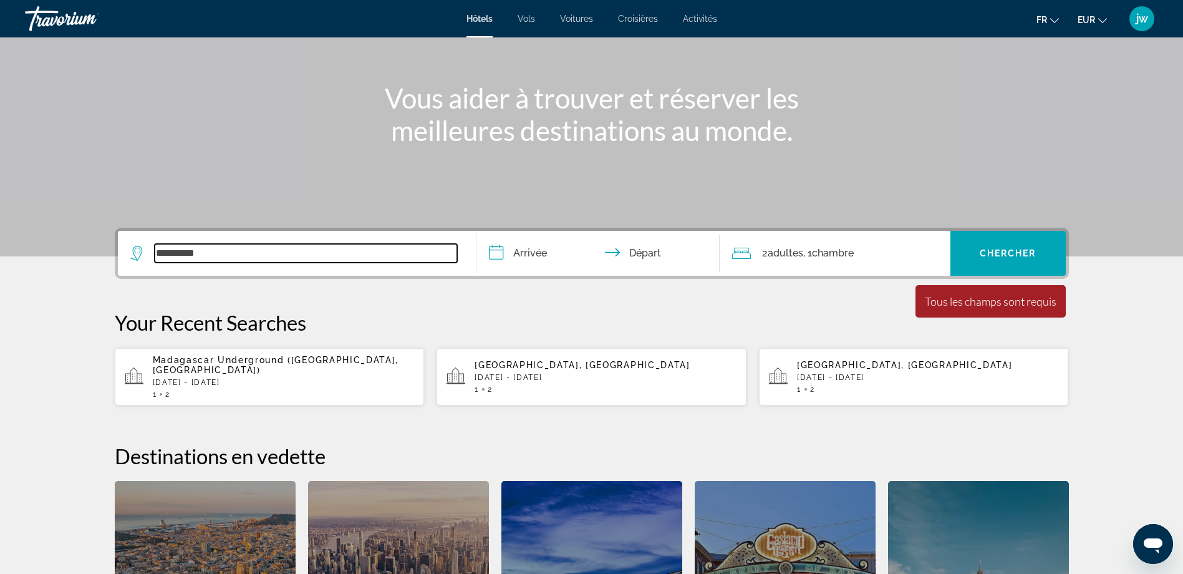
click at [267, 259] on input "**********" at bounding box center [306, 253] width 302 height 19
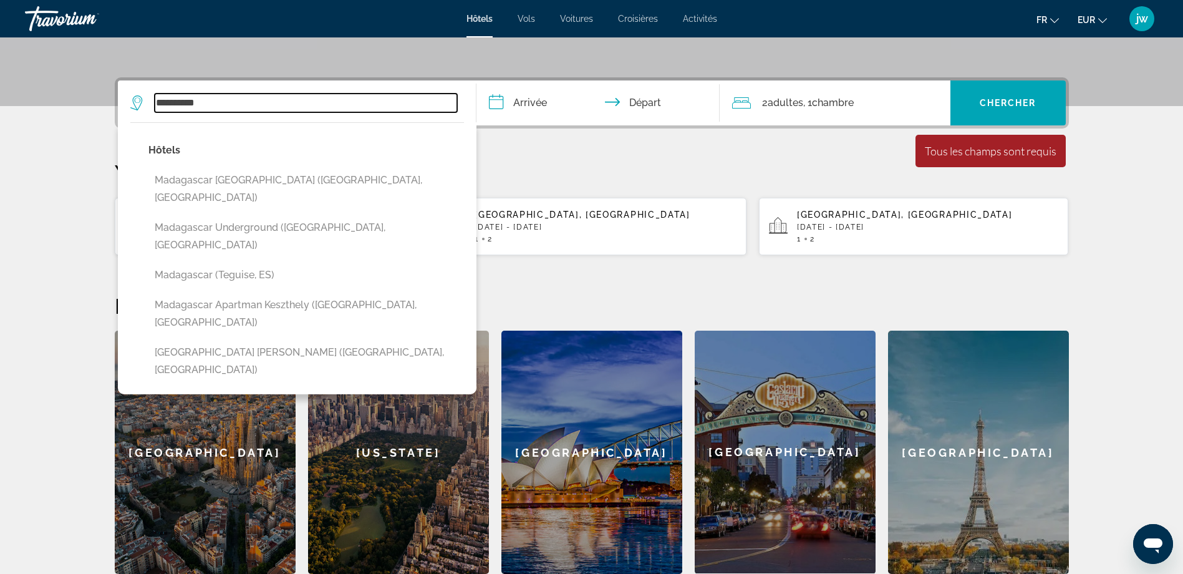
scroll to position [305, 0]
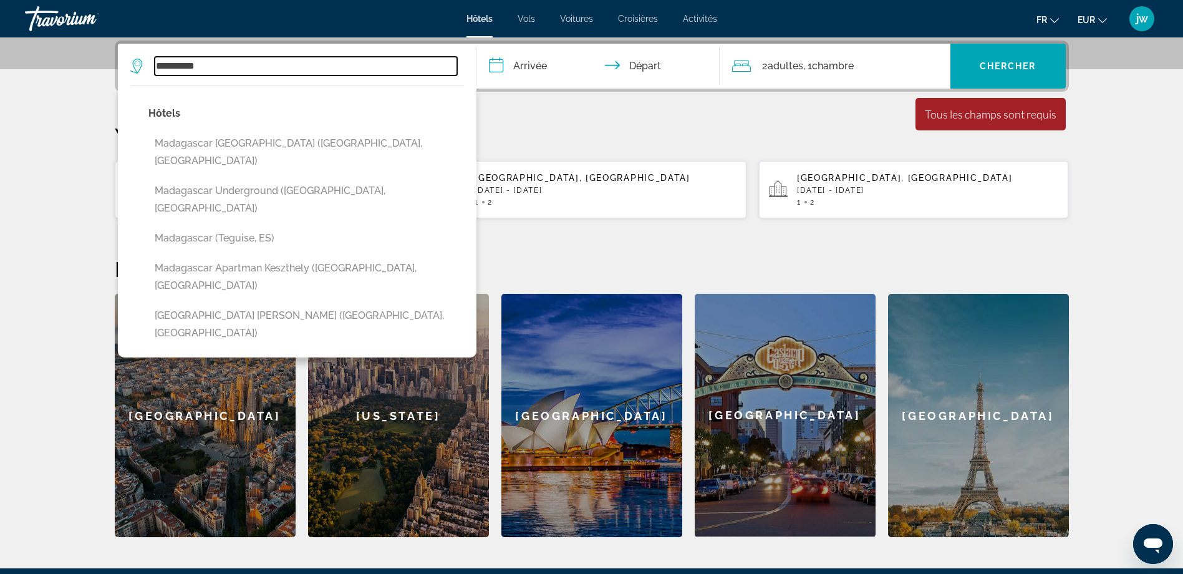
click at [226, 64] on input "**********" at bounding box center [306, 66] width 302 height 19
drag, startPoint x: 226, startPoint y: 65, endPoint x: 74, endPoint y: 65, distance: 152.1
click at [74, 65] on section "**********" at bounding box center [591, 116] width 1183 height 842
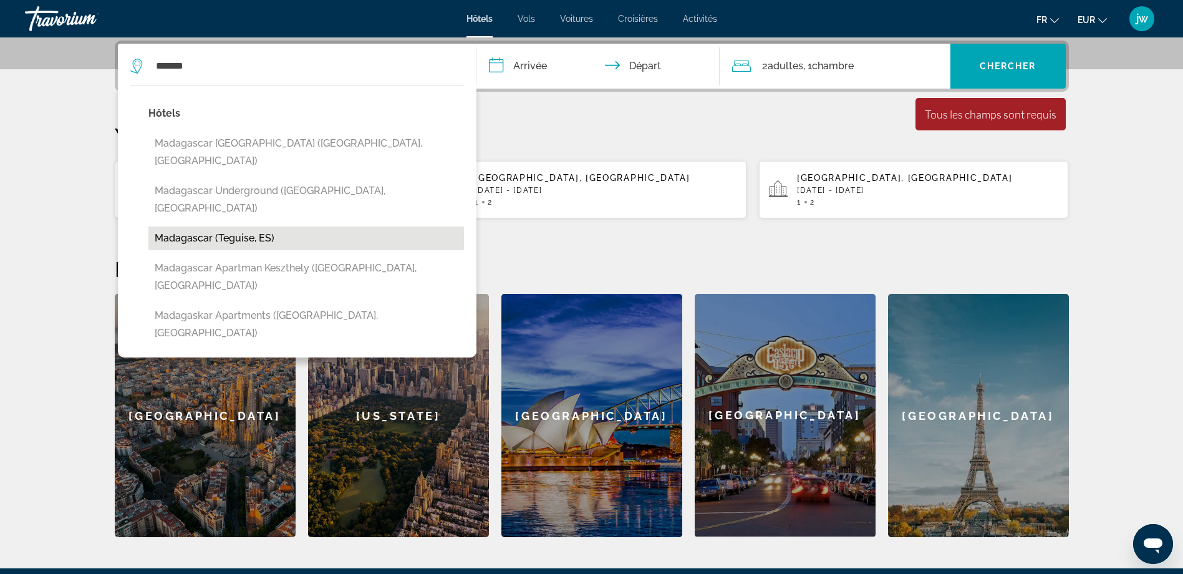
click at [187, 226] on button "Madagascar (Teguise, ES)" at bounding box center [305, 238] width 315 height 24
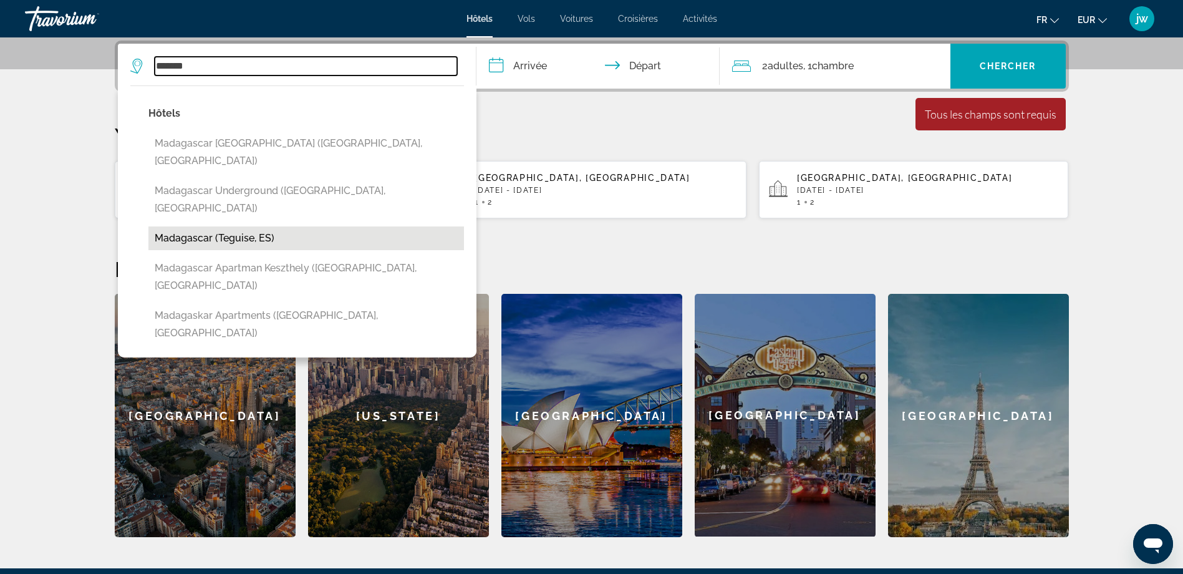
type input "**********"
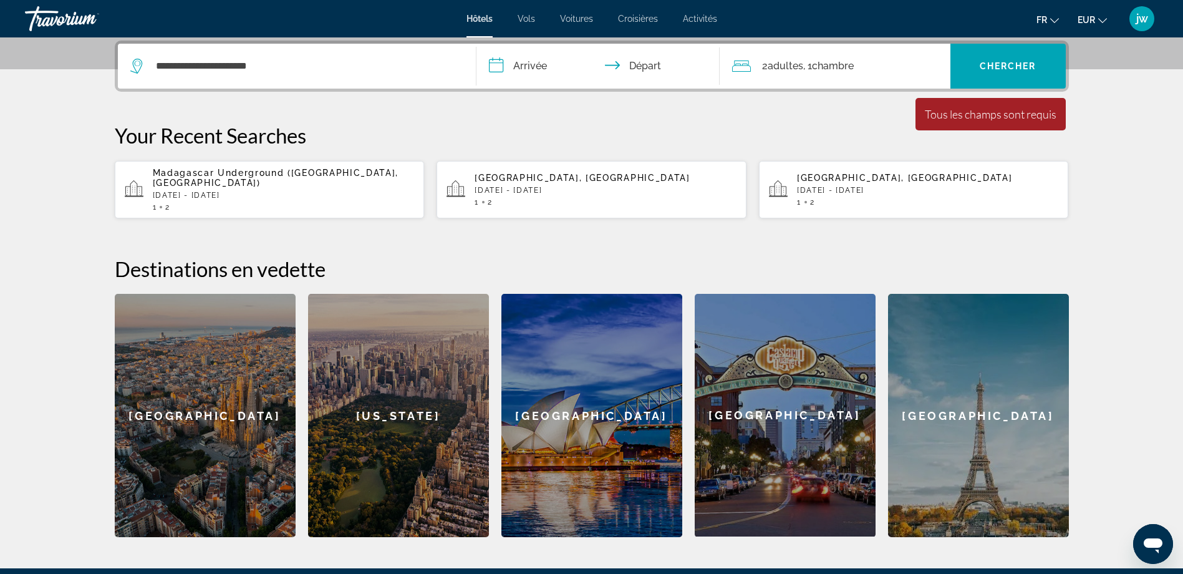
click at [538, 73] on input "**********" at bounding box center [600, 68] width 248 height 49
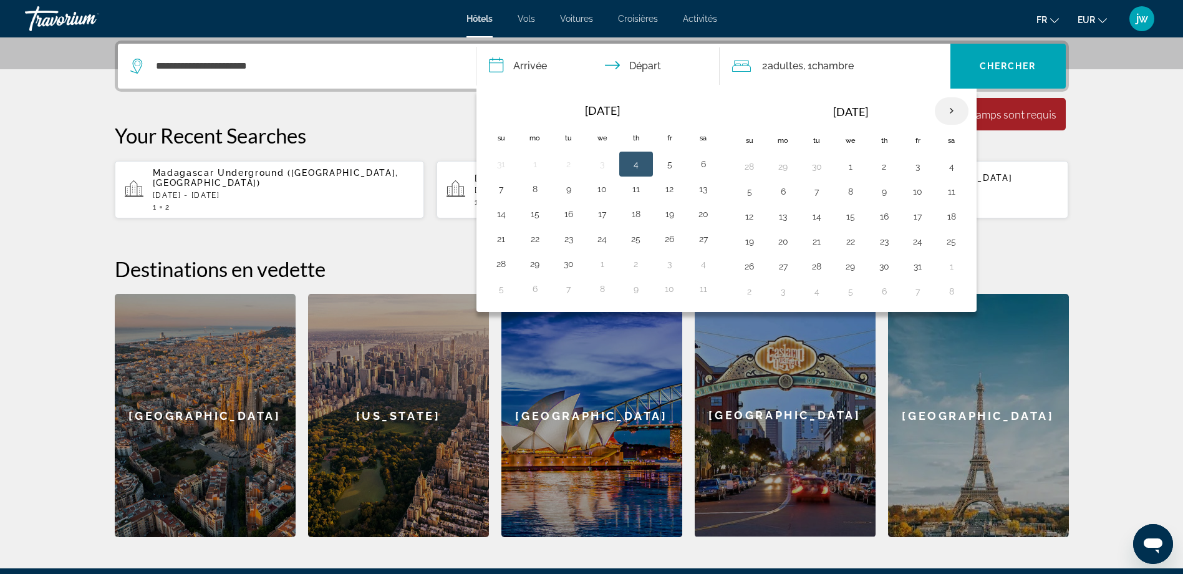
click at [953, 109] on th "Next month" at bounding box center [952, 110] width 34 height 27
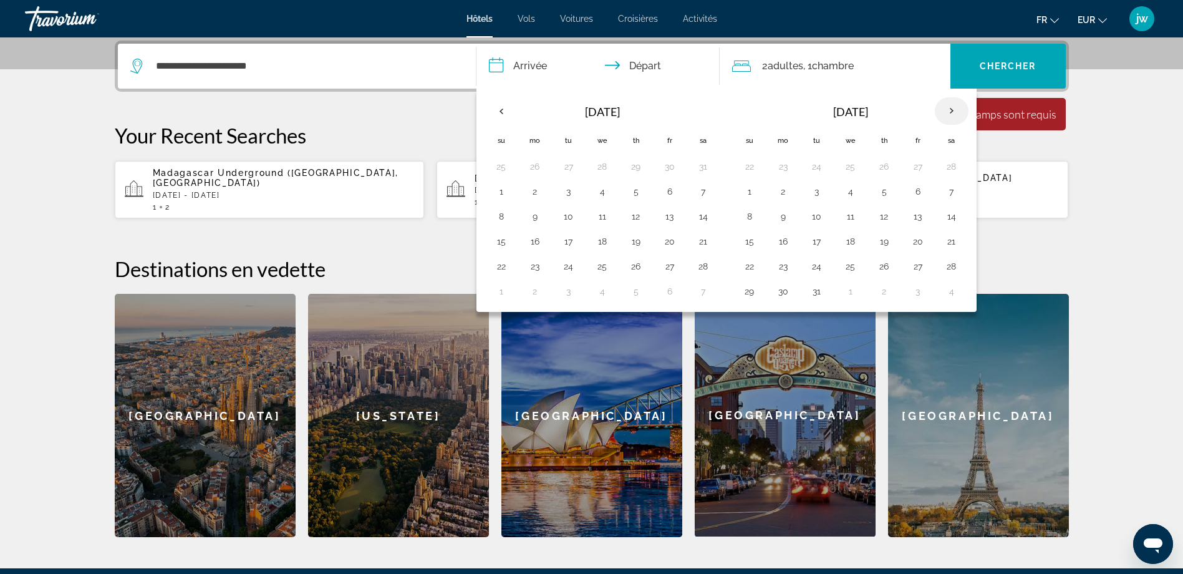
click at [953, 109] on th "Next month" at bounding box center [952, 110] width 34 height 27
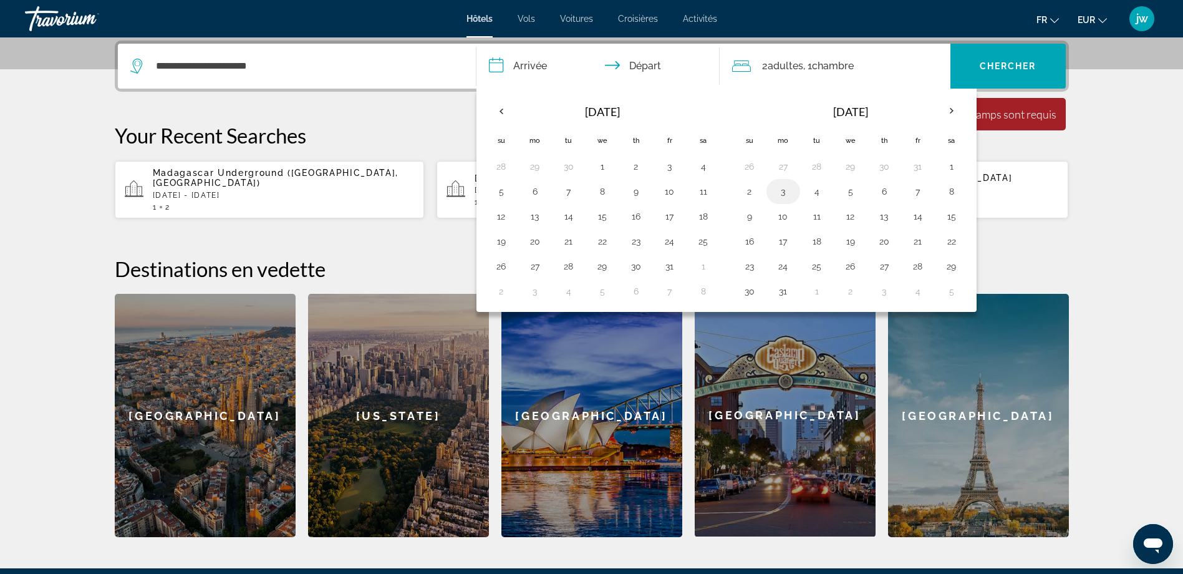
click at [786, 190] on button "3" at bounding box center [783, 191] width 20 height 17
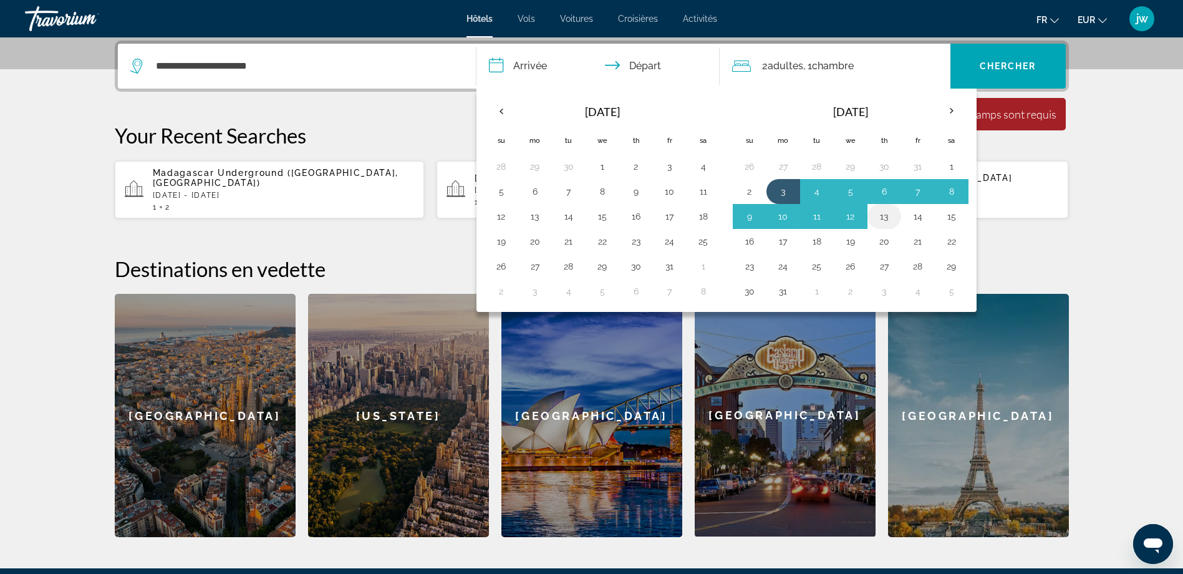
click at [883, 215] on button "13" at bounding box center [884, 216] width 20 height 17
type input "**********"
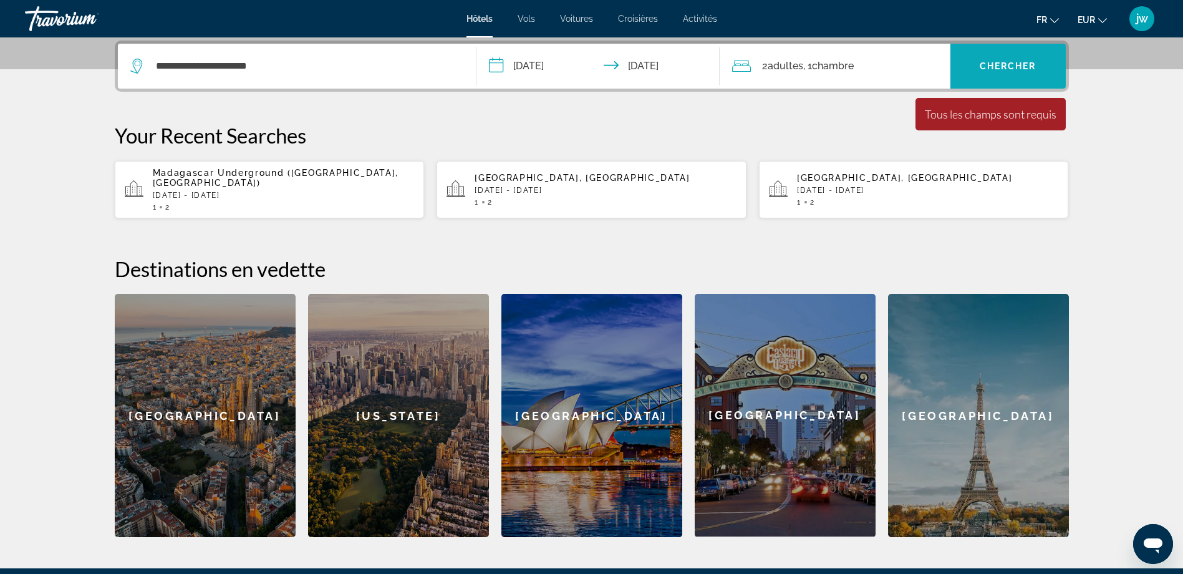
click at [1019, 62] on span "Chercher" at bounding box center [1007, 66] width 57 height 10
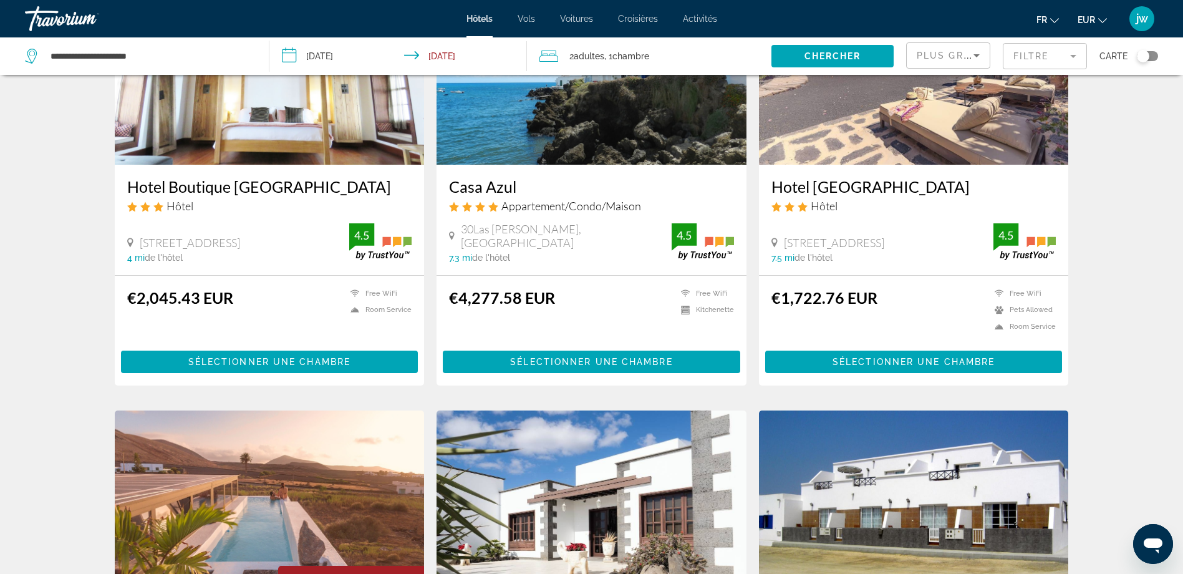
scroll to position [28, 0]
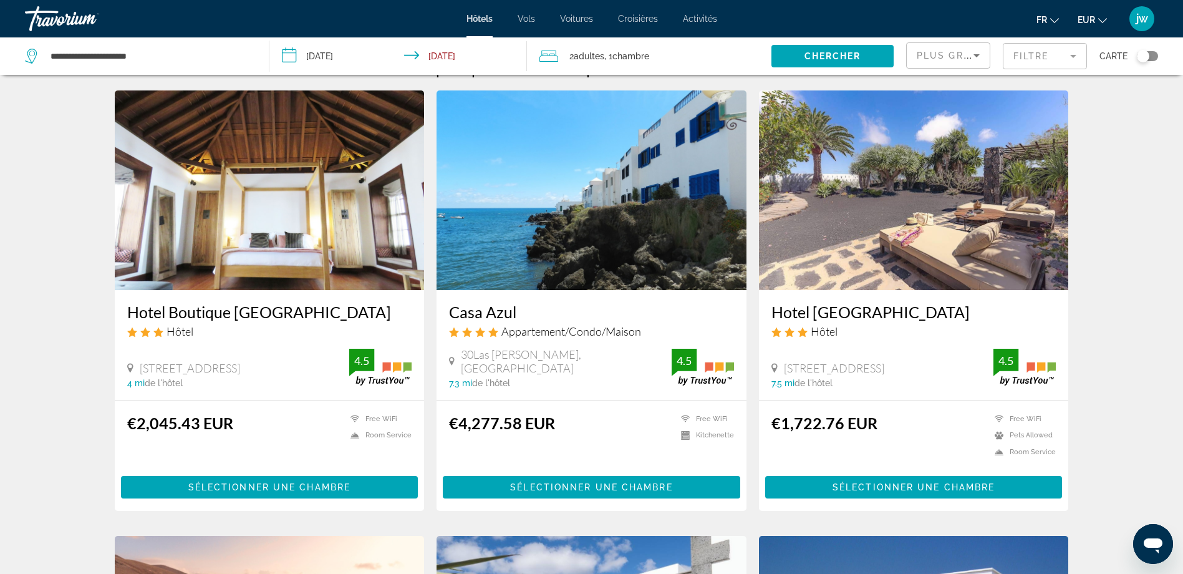
click at [1144, 54] on div "Toggle map" at bounding box center [1143, 56] width 12 height 12
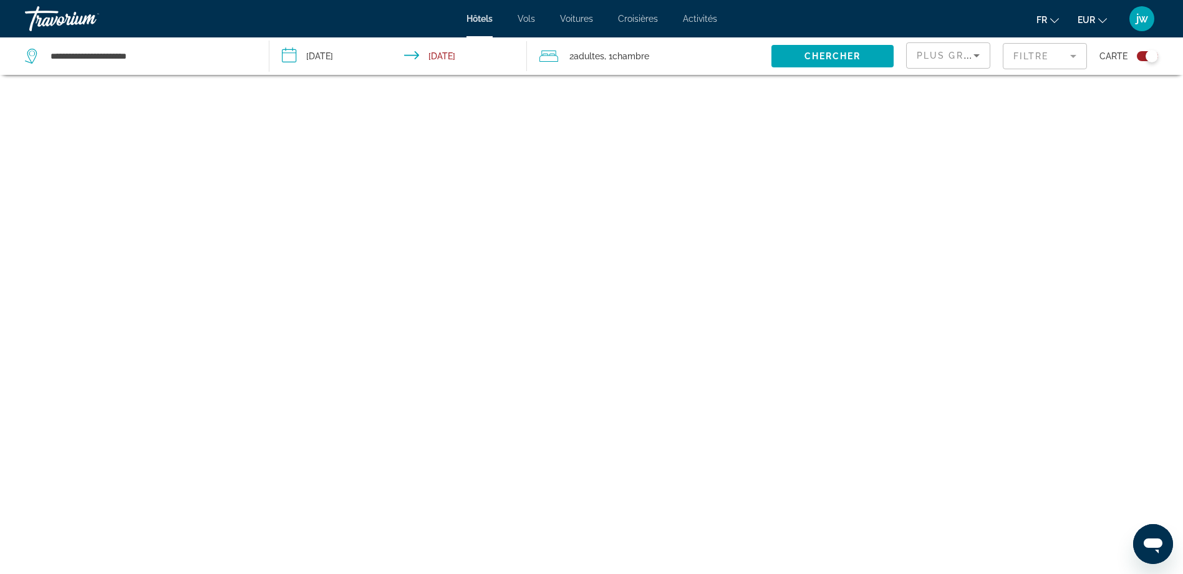
scroll to position [75, 0]
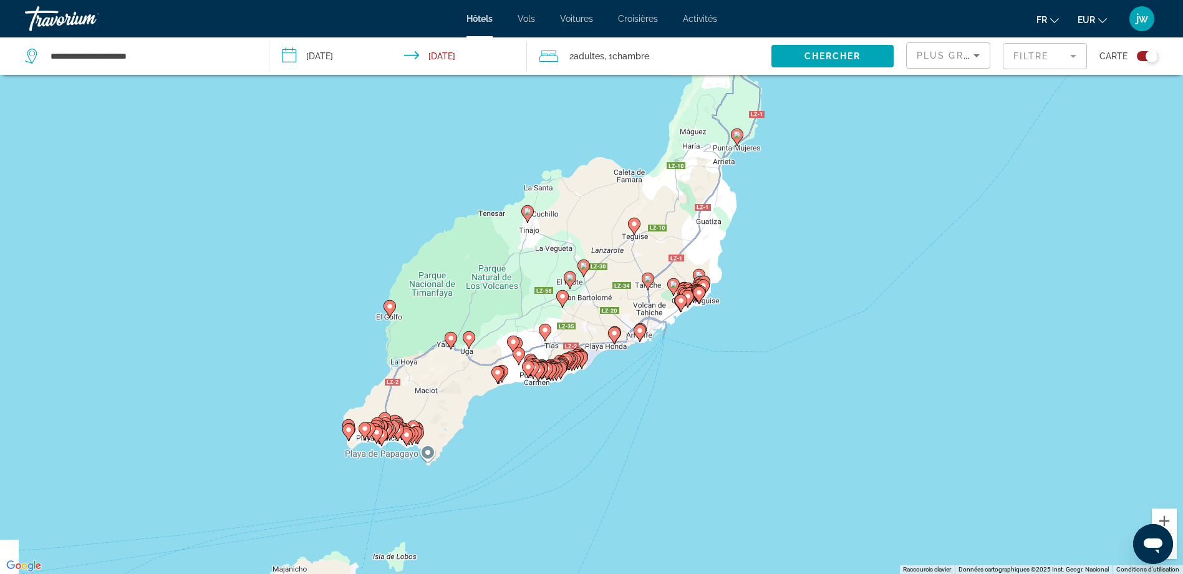
drag, startPoint x: 665, startPoint y: 334, endPoint x: 831, endPoint y: 316, distance: 167.4
click at [831, 316] on div "Pour activer le glissement avec le clavier, appuyez sur Alt+Entrée. Une fois ce…" at bounding box center [591, 287] width 1183 height 574
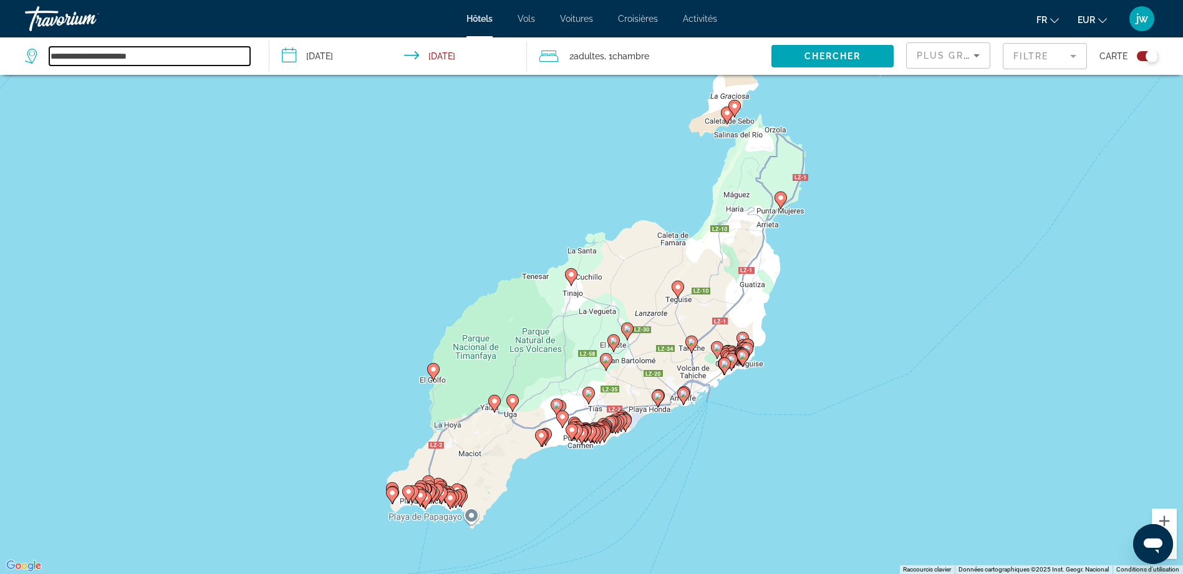
click at [165, 52] on input "**********" at bounding box center [149, 56] width 201 height 19
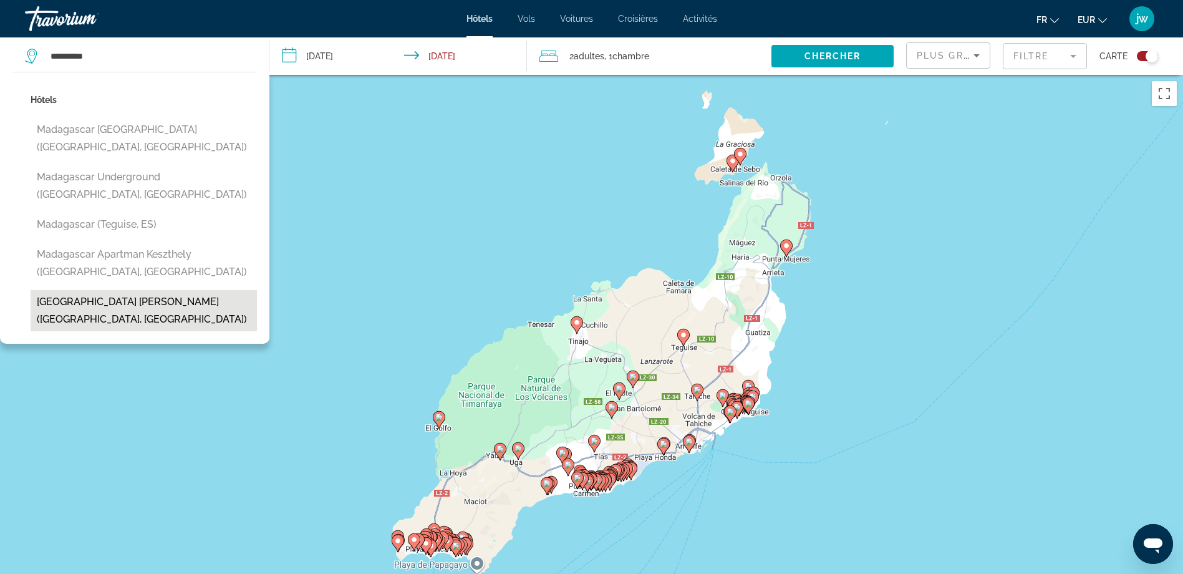
click at [156, 290] on button "[GEOGRAPHIC_DATA] [PERSON_NAME] ([GEOGRAPHIC_DATA], [GEOGRAPHIC_DATA])" at bounding box center [144, 310] width 226 height 41
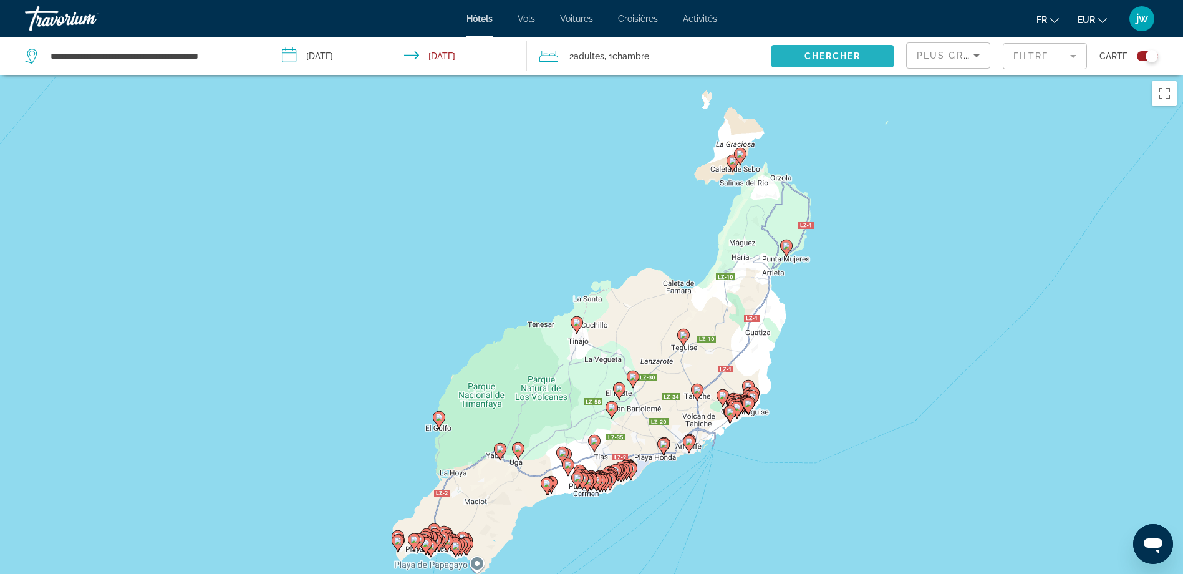
click at [849, 61] on span "Search widget" at bounding box center [832, 56] width 122 height 30
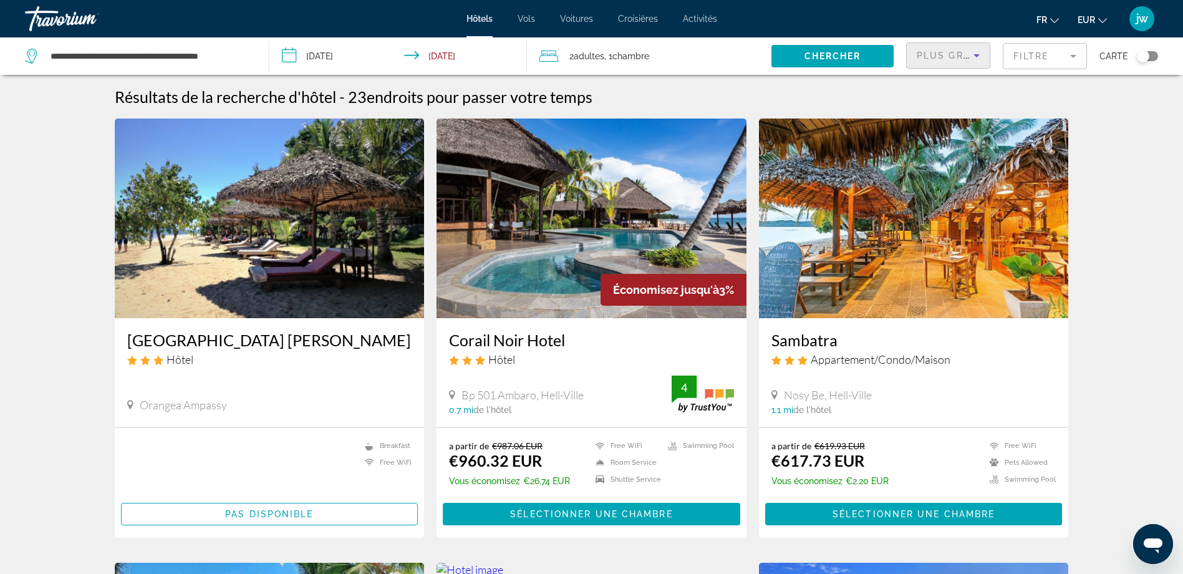
click at [943, 54] on span "Plus grandes économies" at bounding box center [990, 55] width 149 height 10
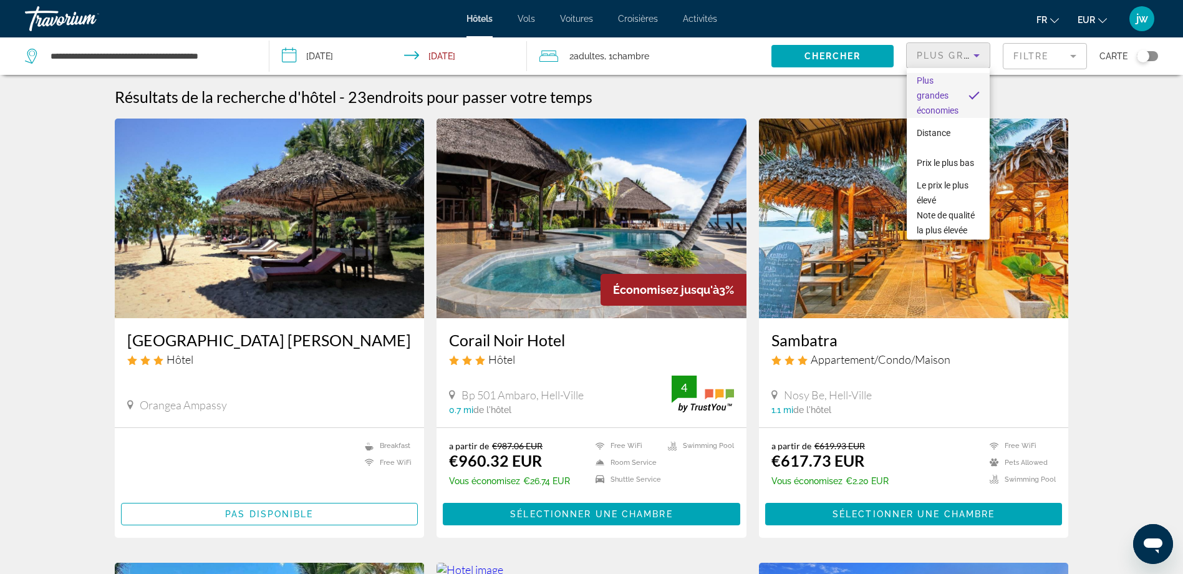
click at [1099, 264] on div at bounding box center [591, 287] width 1183 height 574
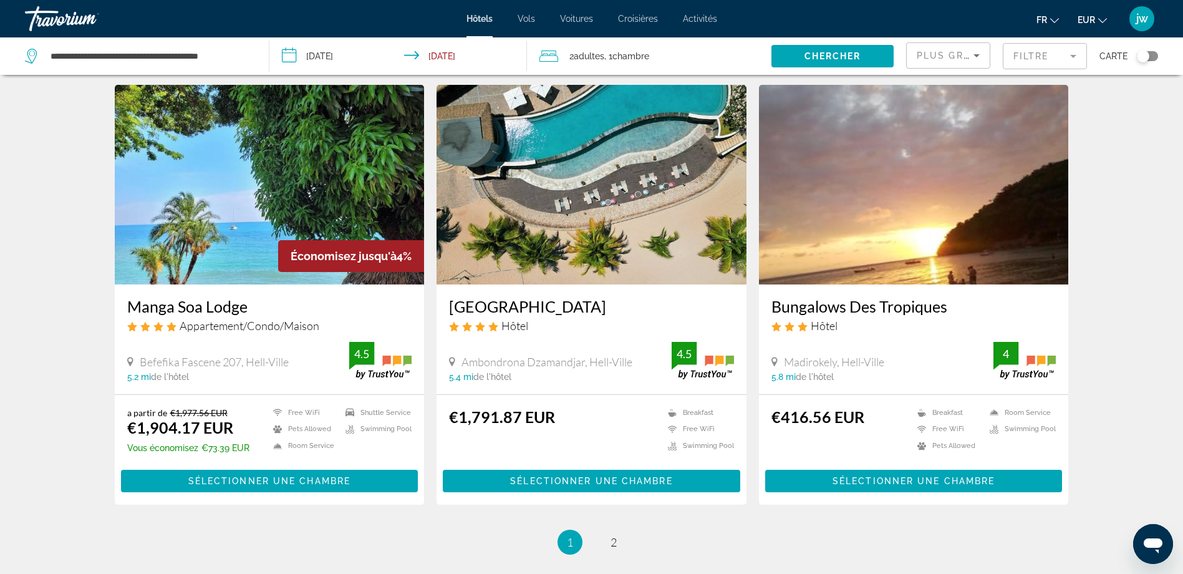
scroll to position [1372, 0]
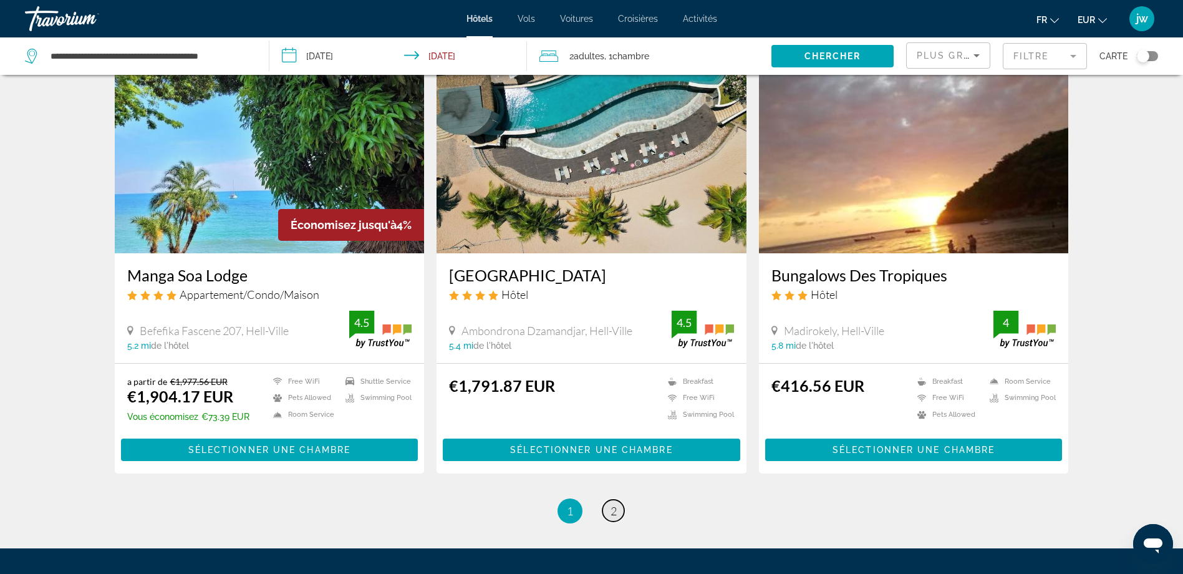
click at [609, 509] on link "page 2" at bounding box center [613, 510] width 22 height 22
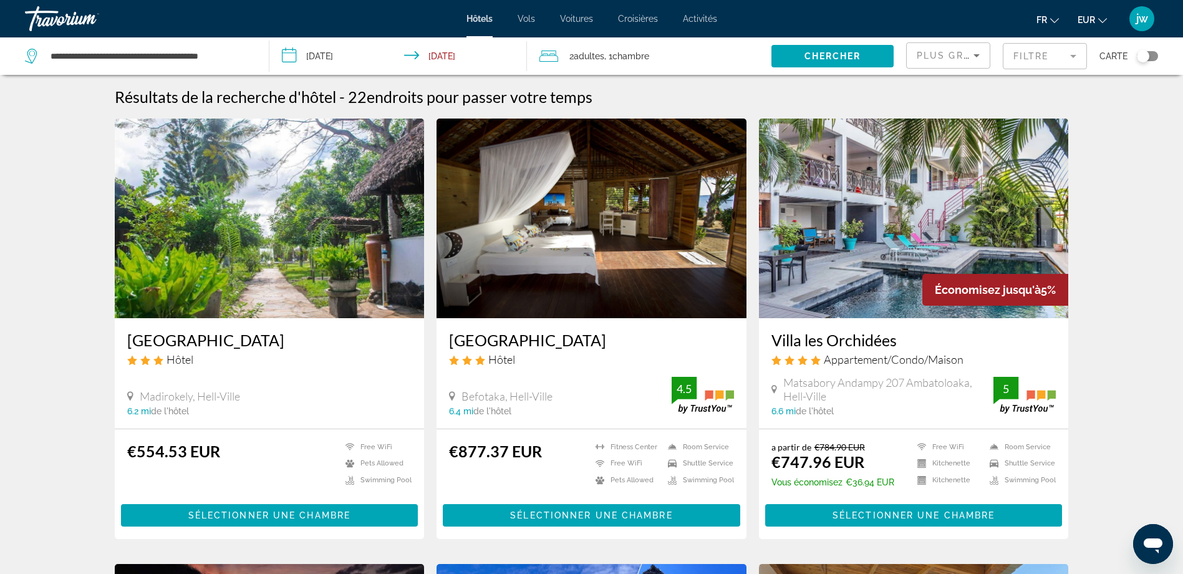
click at [1152, 54] on div "Toggle map" at bounding box center [1147, 56] width 21 height 10
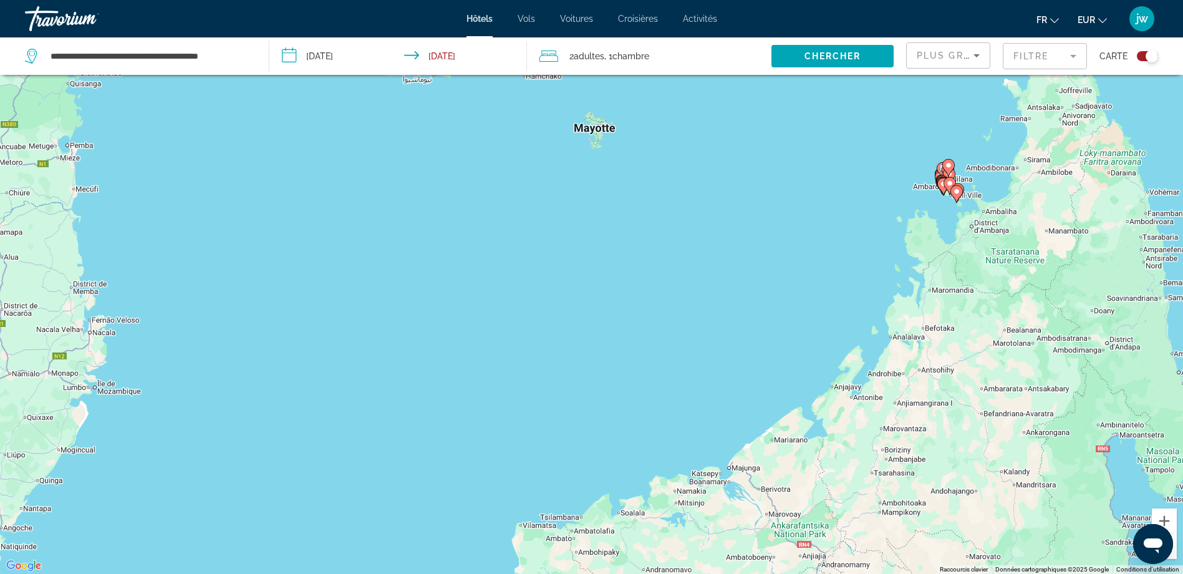
drag, startPoint x: 781, startPoint y: 231, endPoint x: 706, endPoint y: 196, distance: 82.8
click at [720, 196] on div "Pour activer le glissement avec le clavier, appuyez sur Alt+Entrée. Une fois ce…" at bounding box center [591, 287] width 1183 height 574
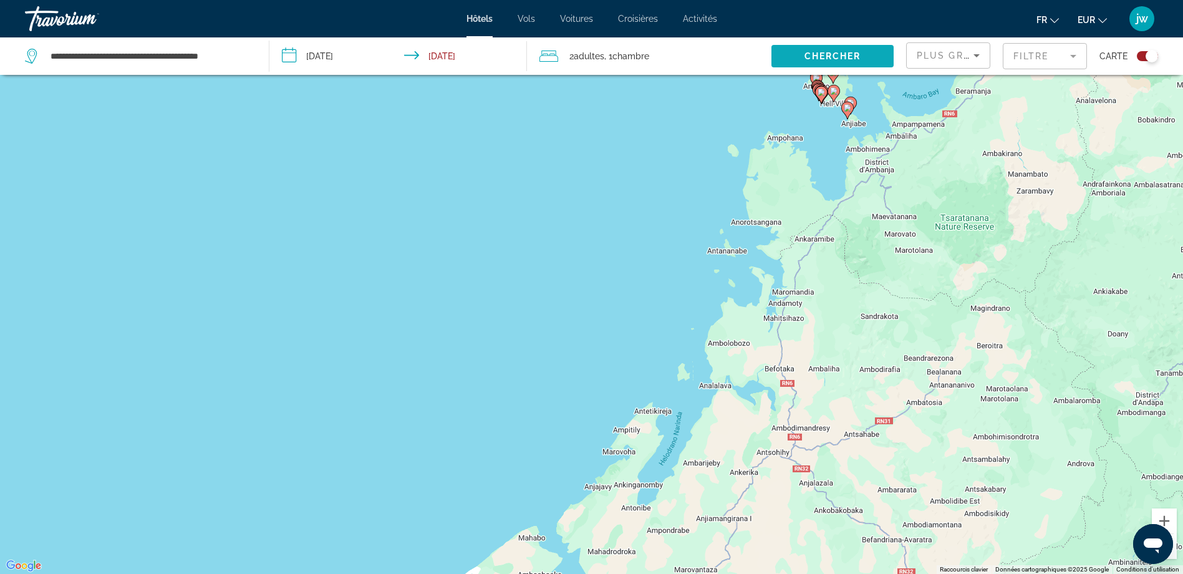
drag, startPoint x: 750, startPoint y: 393, endPoint x: 888, endPoint y: 51, distance: 369.0
click at [888, 51] on div "**********" at bounding box center [591, 324] width 1183 height 648
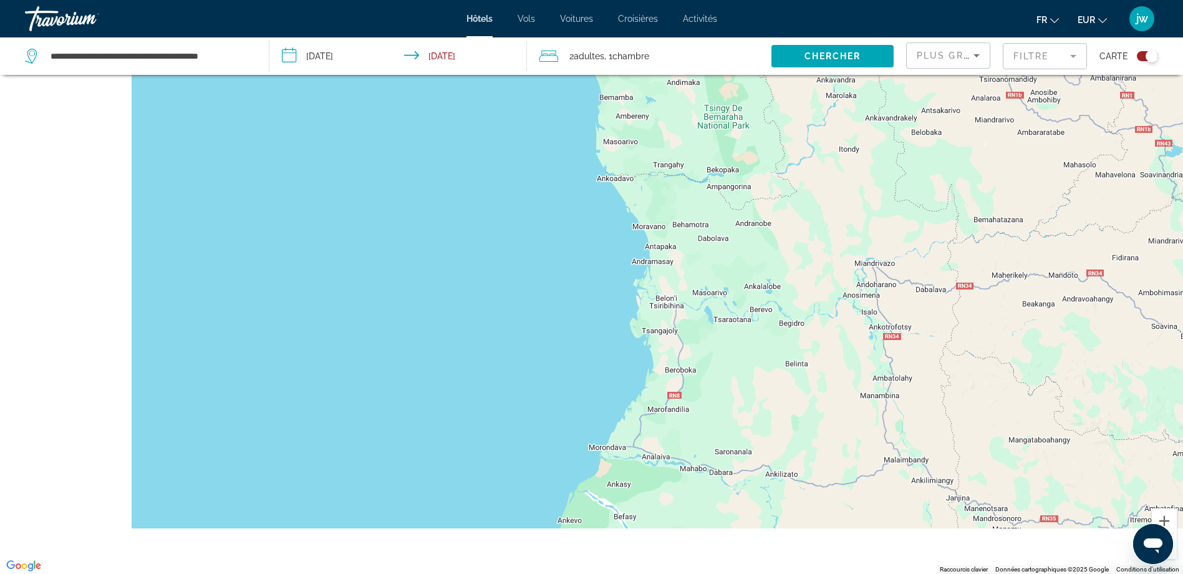
drag, startPoint x: 558, startPoint y: 296, endPoint x: 796, endPoint y: 120, distance: 296.0
click at [877, 121] on div "Main content" at bounding box center [591, 287] width 1183 height 574
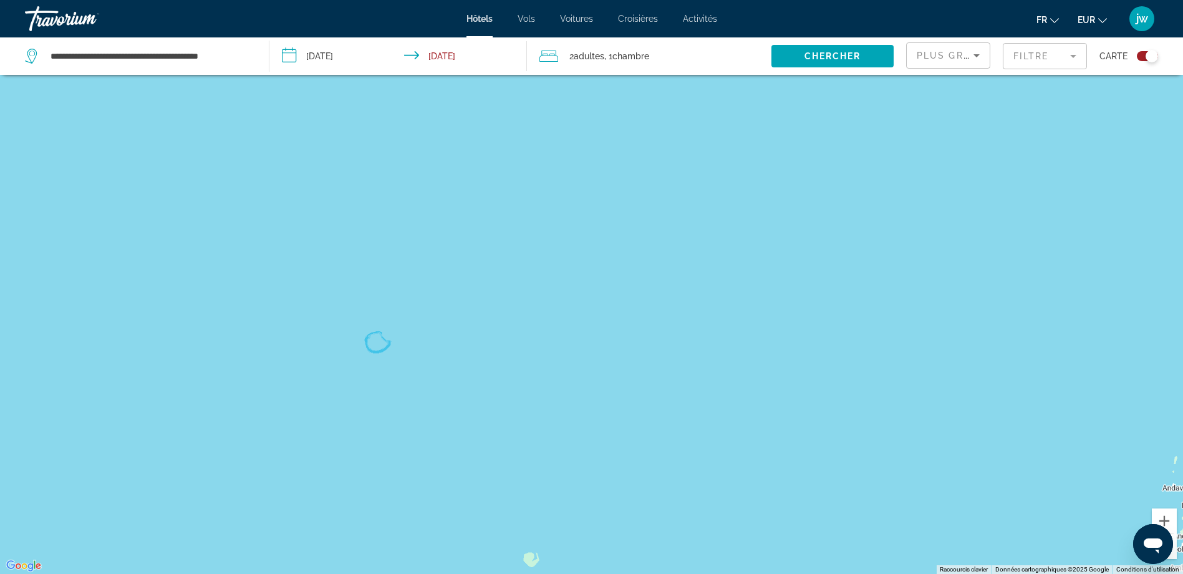
drag, startPoint x: 832, startPoint y: 209, endPoint x: 349, endPoint y: 326, distance: 497.2
click at [349, 328] on div "Main content" at bounding box center [591, 287] width 1183 height 574
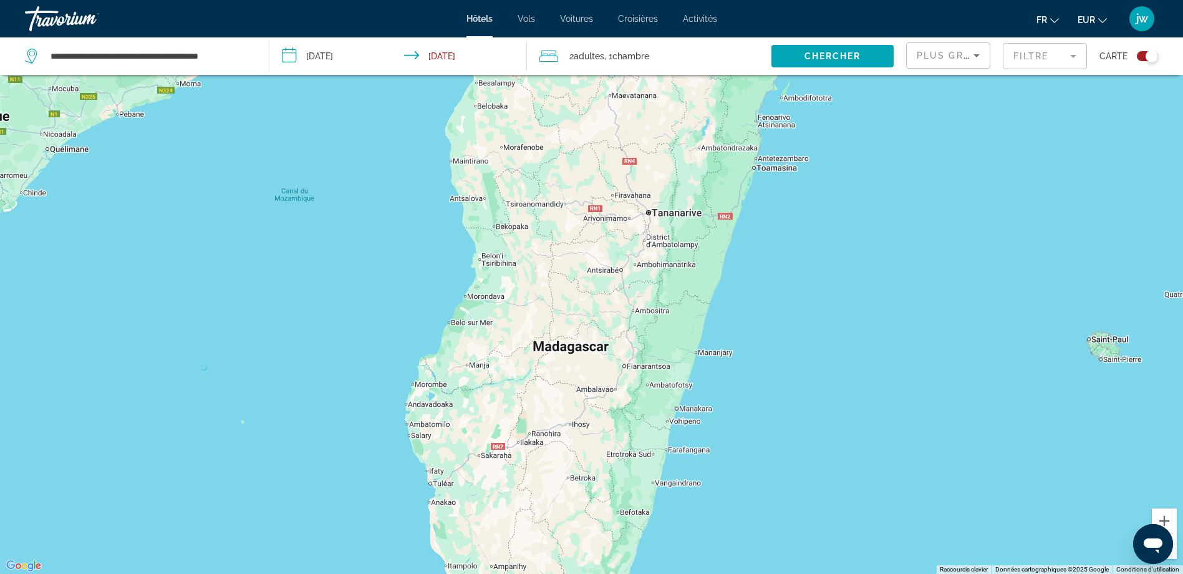
drag, startPoint x: 503, startPoint y: 394, endPoint x: 615, endPoint y: 212, distance: 213.9
click at [615, 215] on div "Pour activer le glissement avec le clavier, appuyez sur Alt+Entrée. Une fois ce…" at bounding box center [591, 287] width 1183 height 574
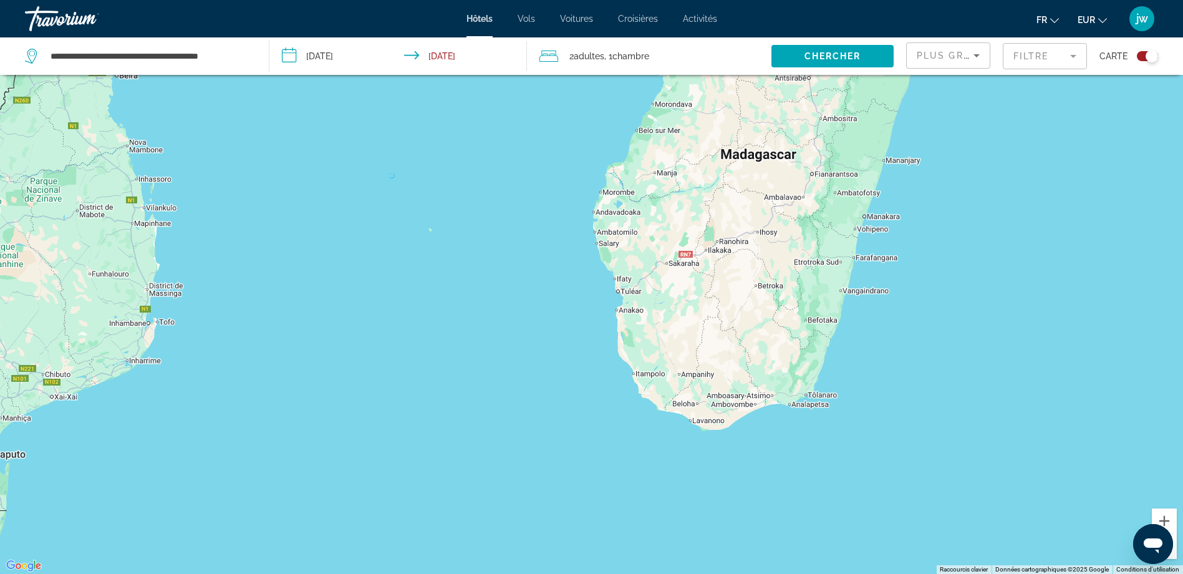
drag, startPoint x: 661, startPoint y: 272, endPoint x: 557, endPoint y: 431, distance: 190.4
click at [557, 431] on div "Main content" at bounding box center [591, 287] width 1183 height 574
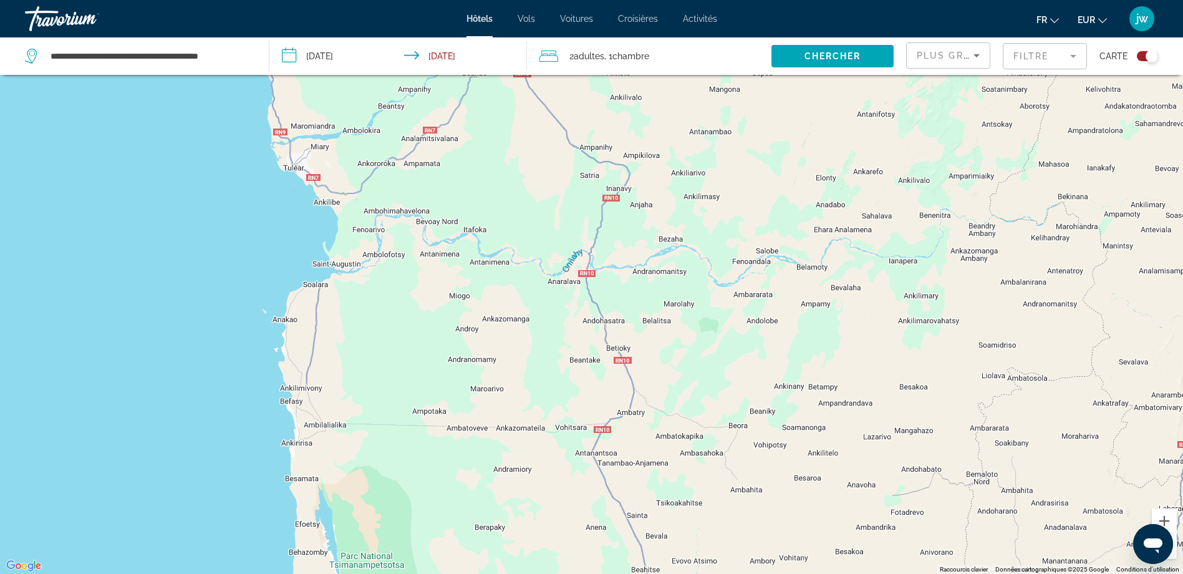
click at [1145, 57] on div "Toggle map" at bounding box center [1147, 56] width 21 height 10
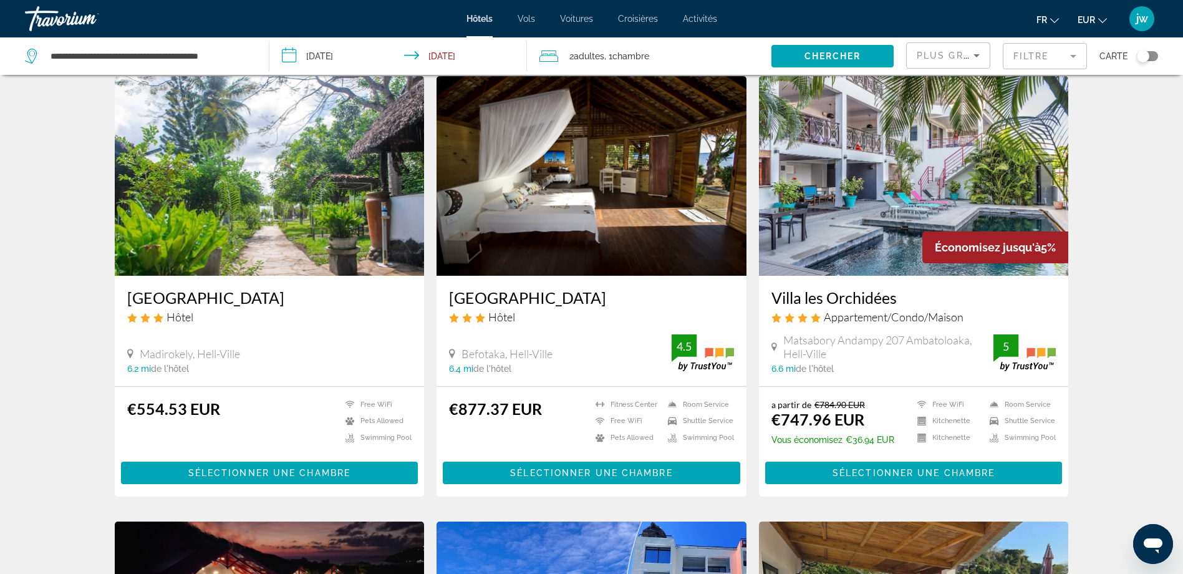
scroll to position [0, 0]
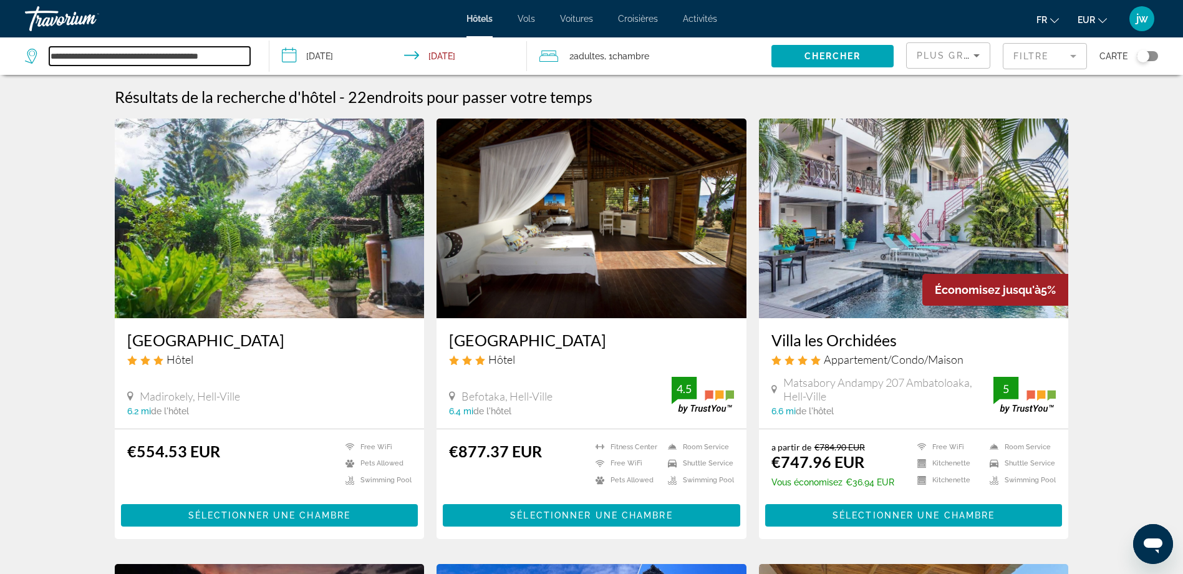
click at [150, 56] on input "**********" at bounding box center [149, 56] width 201 height 19
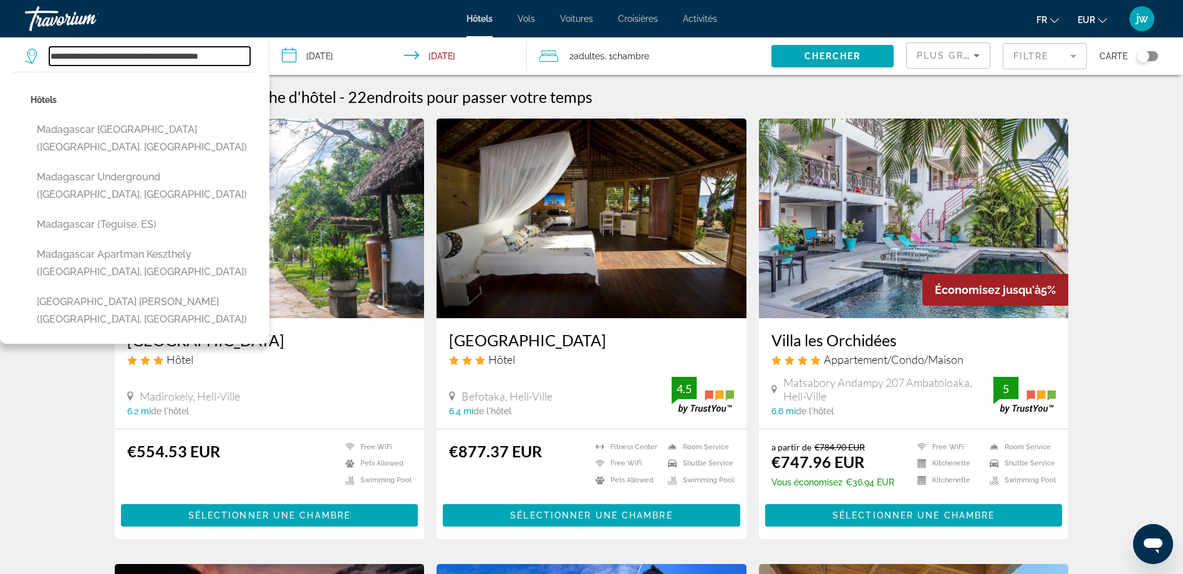
scroll to position [0, 6]
drag, startPoint x: 103, startPoint y: 55, endPoint x: 289, endPoint y: 57, distance: 185.2
click at [289, 57] on div "**********" at bounding box center [591, 55] width 1183 height 37
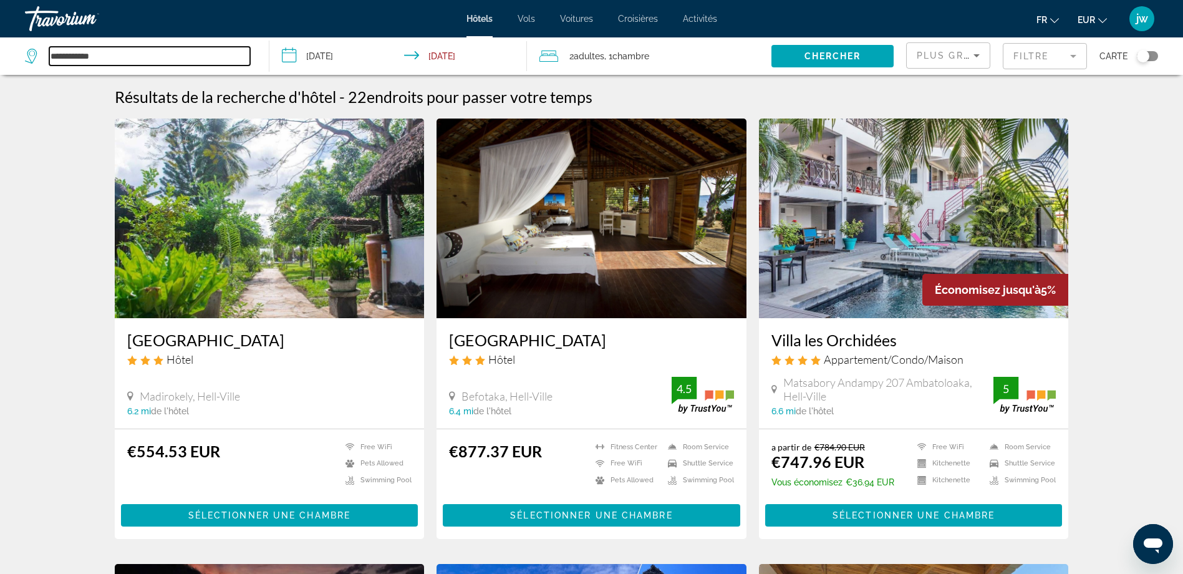
scroll to position [0, 0]
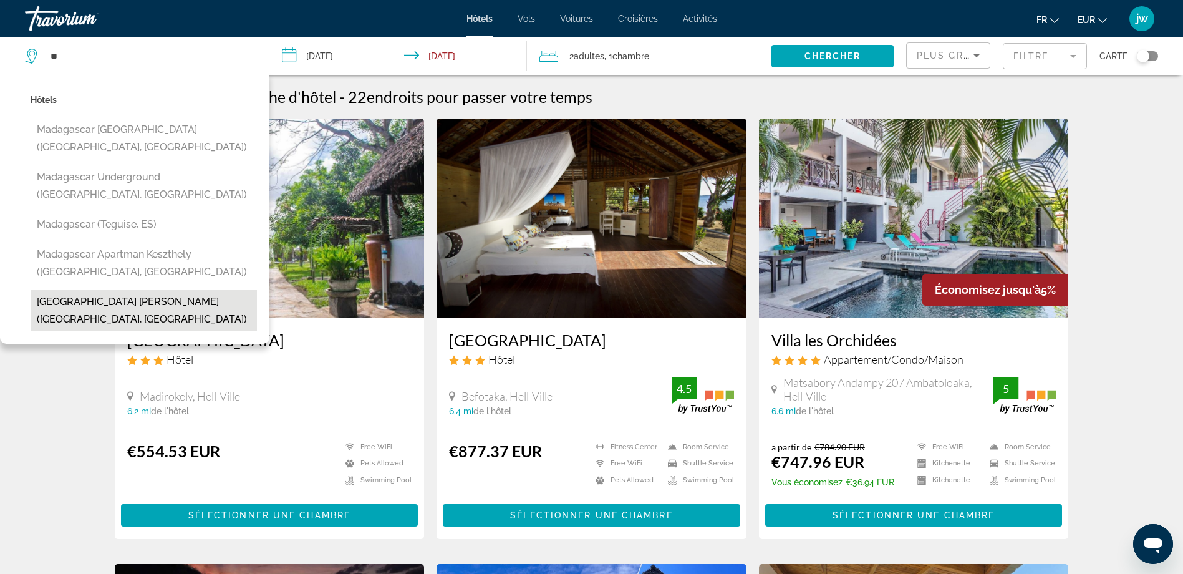
click at [134, 290] on button "[GEOGRAPHIC_DATA] [PERSON_NAME] ([GEOGRAPHIC_DATA], [GEOGRAPHIC_DATA])" at bounding box center [144, 310] width 226 height 41
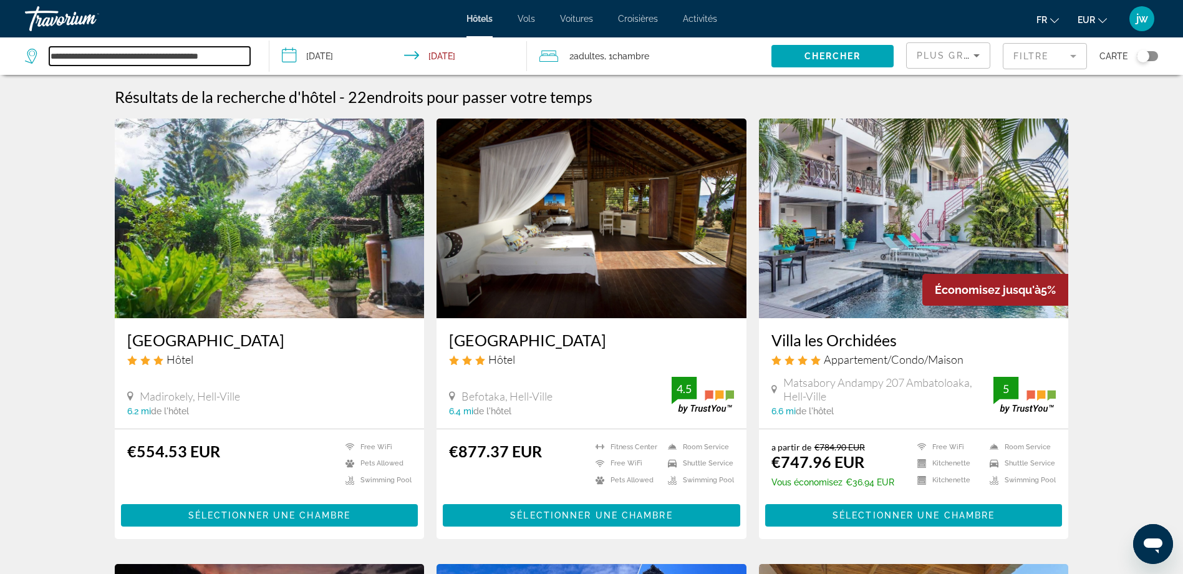
click at [170, 55] on input "**********" at bounding box center [149, 56] width 201 height 19
click at [1144, 55] on div "Toggle map" at bounding box center [1143, 56] width 12 height 12
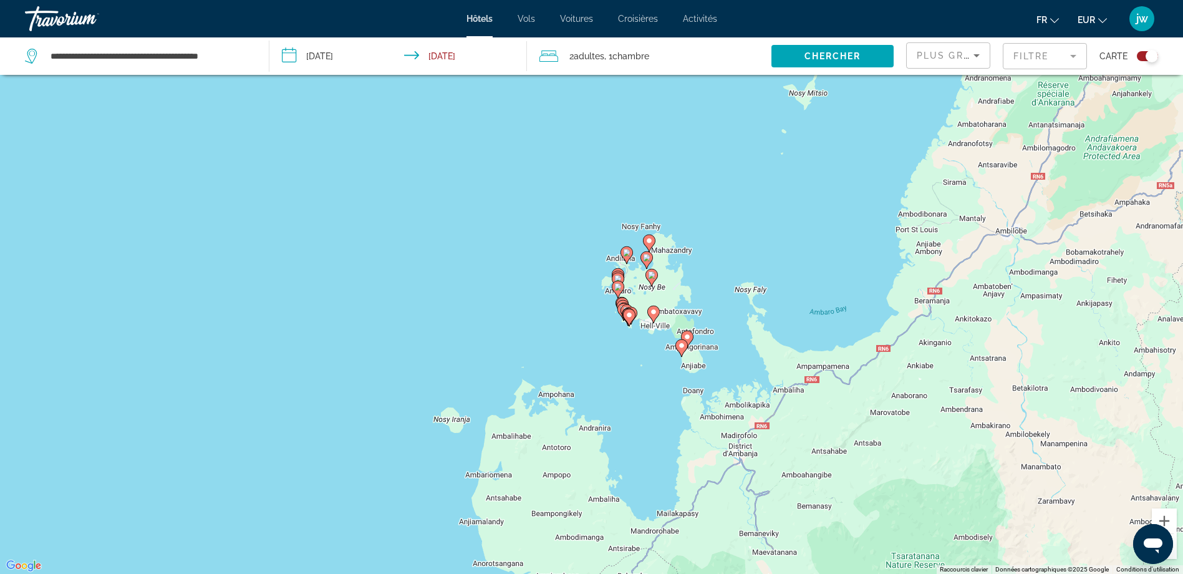
click at [653, 274] on image "Main content" at bounding box center [651, 274] width 7 height 7
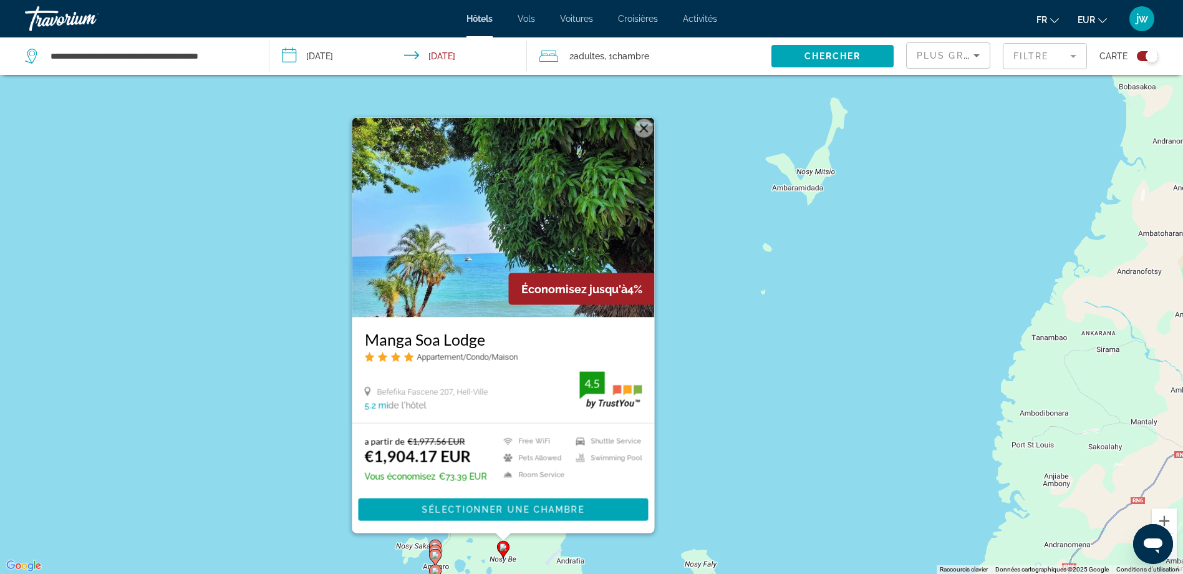
drag, startPoint x: 729, startPoint y: 409, endPoint x: 805, endPoint y: 451, distance: 87.3
click at [805, 451] on div "Pour activer le glissement avec le clavier, appuyez sur Alt+Entrée. Une fois ce…" at bounding box center [591, 287] width 1183 height 574
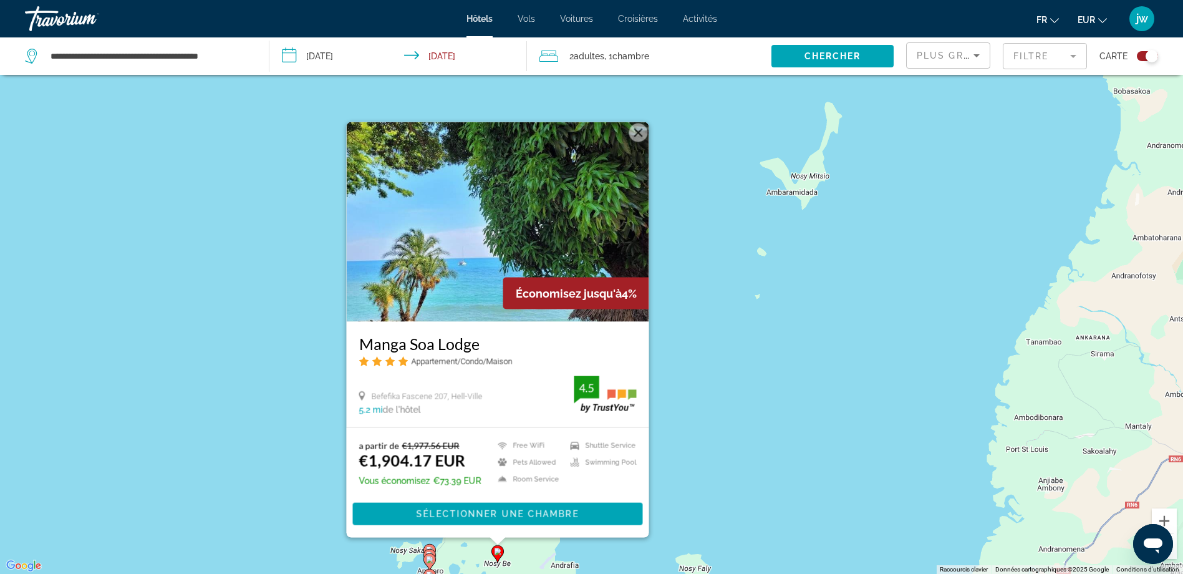
click at [759, 438] on div "Pour activer le glissement avec le clavier, appuyez sur Alt+Entrée. Une fois ce…" at bounding box center [591, 287] width 1183 height 574
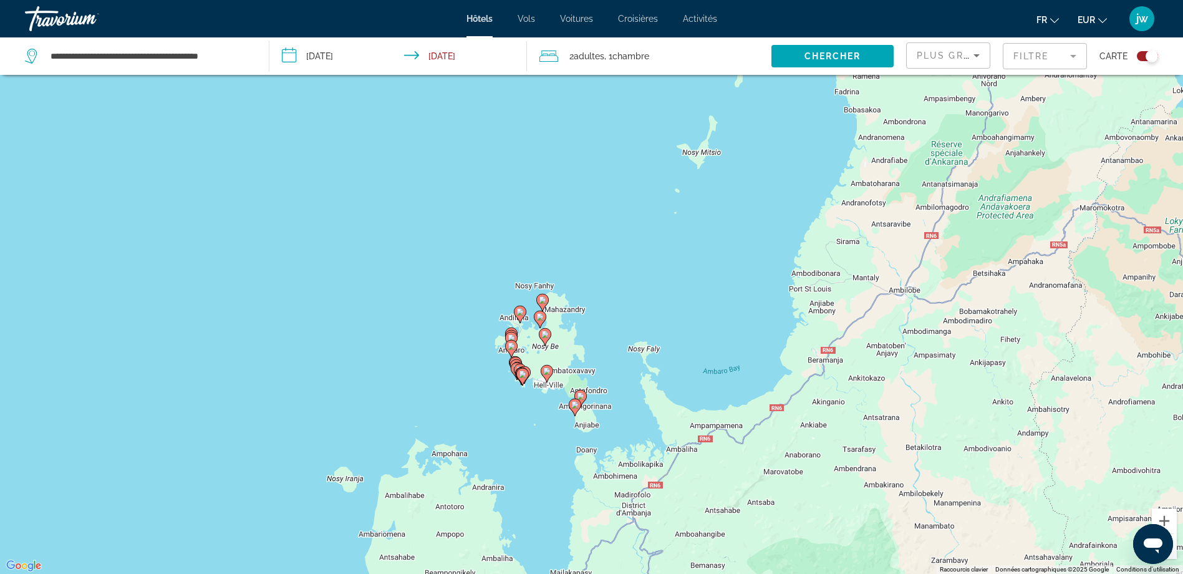
drag, startPoint x: 714, startPoint y: 483, endPoint x: 648, endPoint y: 325, distance: 171.3
click at [648, 325] on div "Pour activer le glissement avec le clavier, appuyez sur Alt+Entrée. Une fois ce…" at bounding box center [591, 287] width 1183 height 574
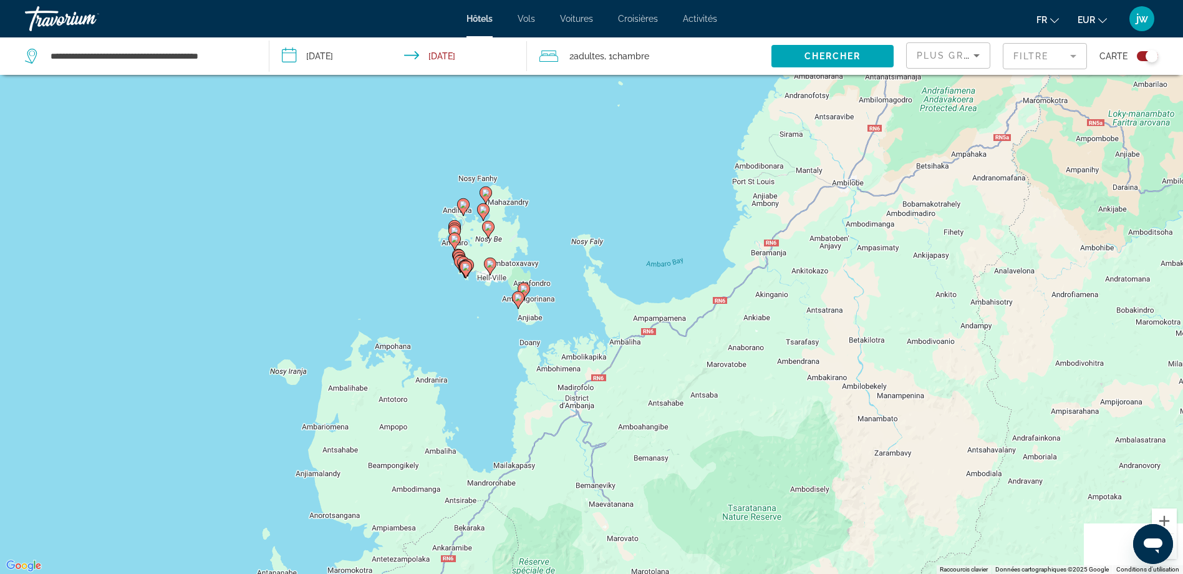
drag, startPoint x: 744, startPoint y: 392, endPoint x: 720, endPoint y: 308, distance: 86.8
click at [746, 304] on div "Pour activer le glissement avec le clavier, appuyez sur Alt+Entrée. Une fois ce…" at bounding box center [591, 287] width 1183 height 574
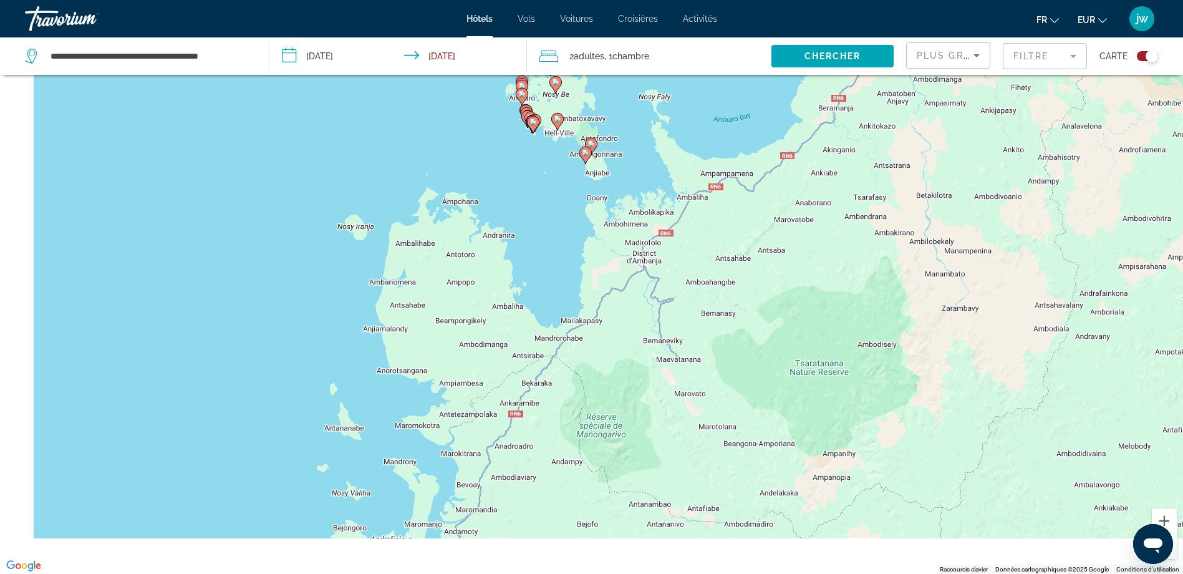
drag, startPoint x: 512, startPoint y: 421, endPoint x: 729, endPoint y: 178, distance: 326.3
click at [729, 178] on div "Pour activer le glissement avec le clavier, appuyez sur Alt+Entrée. Une fois ce…" at bounding box center [591, 287] width 1183 height 574
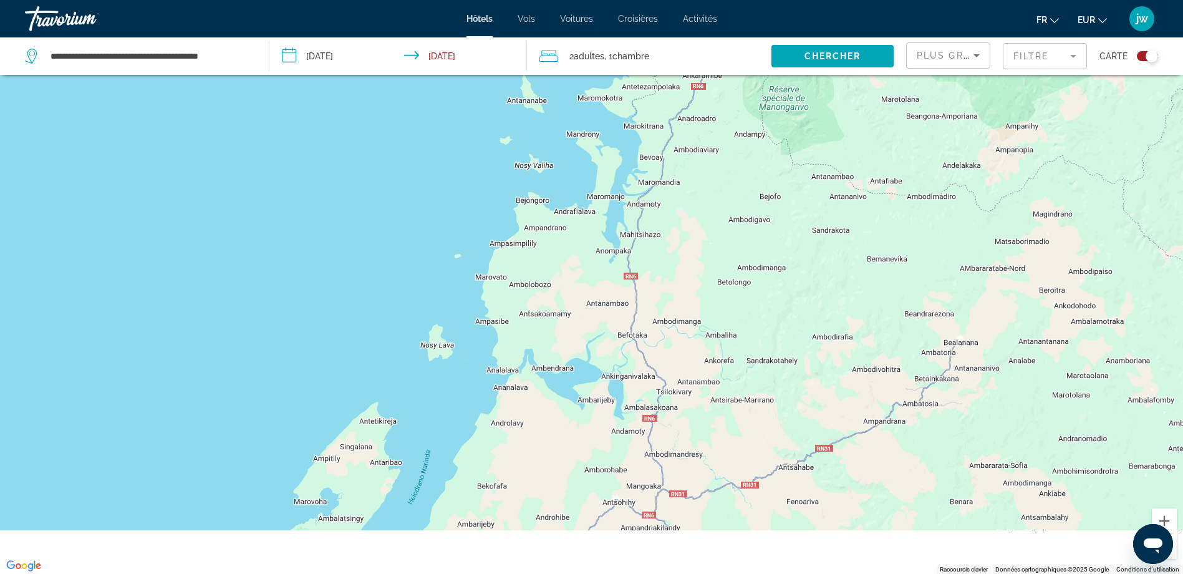
drag, startPoint x: 693, startPoint y: 409, endPoint x: 690, endPoint y: 180, distance: 229.4
click at [693, 183] on div "Pour activer le glissement avec le clavier, appuyez sur Alt+Entrée. Une fois ce…" at bounding box center [591, 287] width 1183 height 574
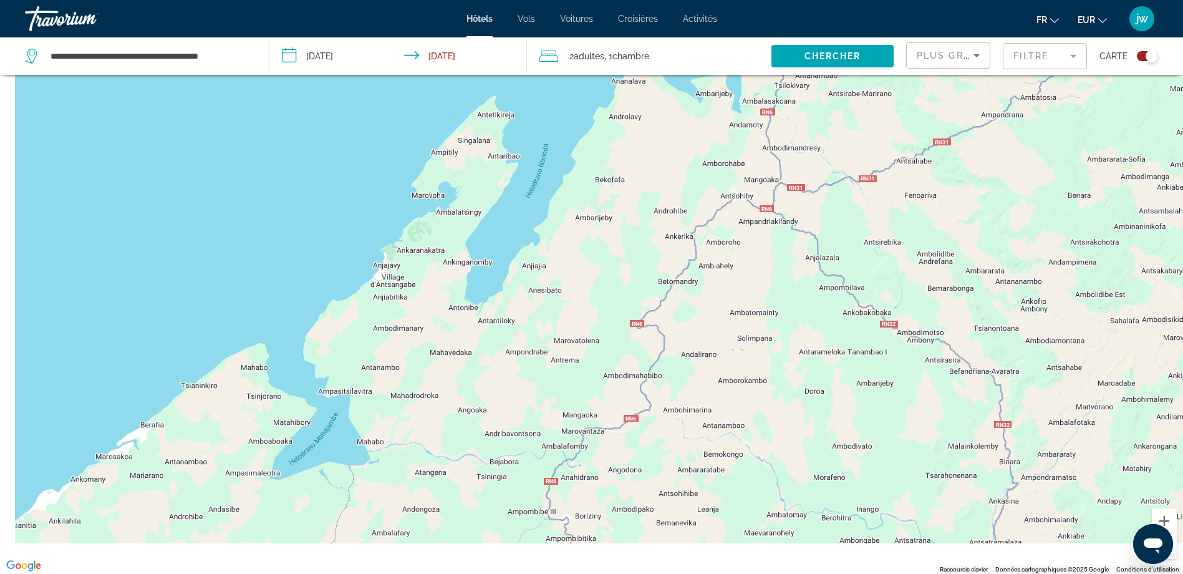
drag, startPoint x: 586, startPoint y: 427, endPoint x: 784, endPoint y: 171, distance: 323.5
click at [779, 174] on div "Main content" at bounding box center [591, 287] width 1183 height 574
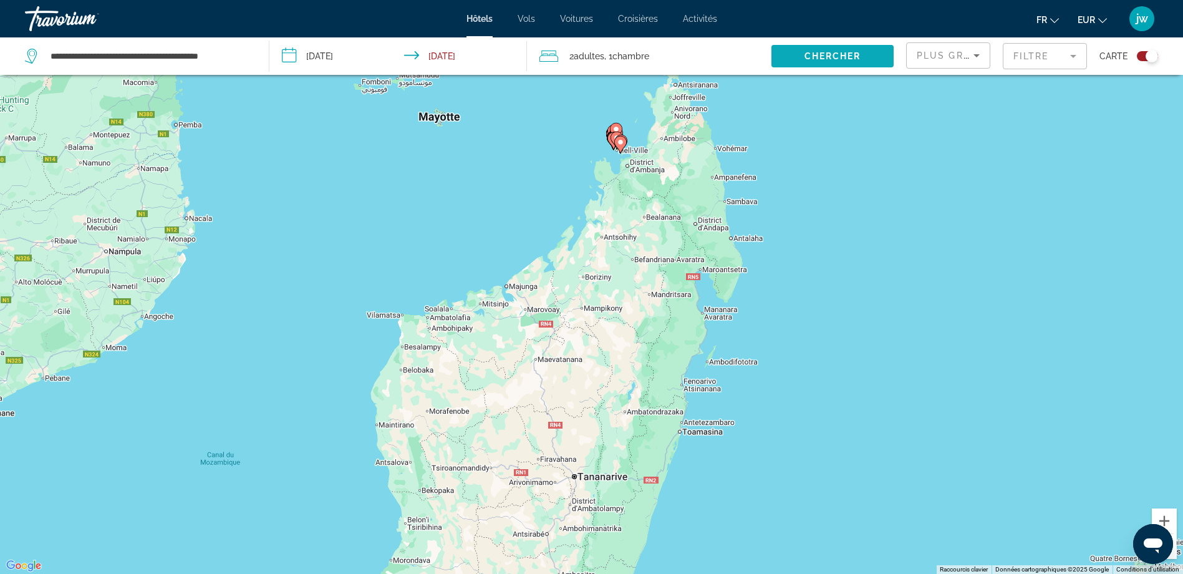
drag, startPoint x: 457, startPoint y: 373, endPoint x: 800, endPoint y: 68, distance: 459.2
click at [800, 68] on div "**********" at bounding box center [591, 324] width 1183 height 648
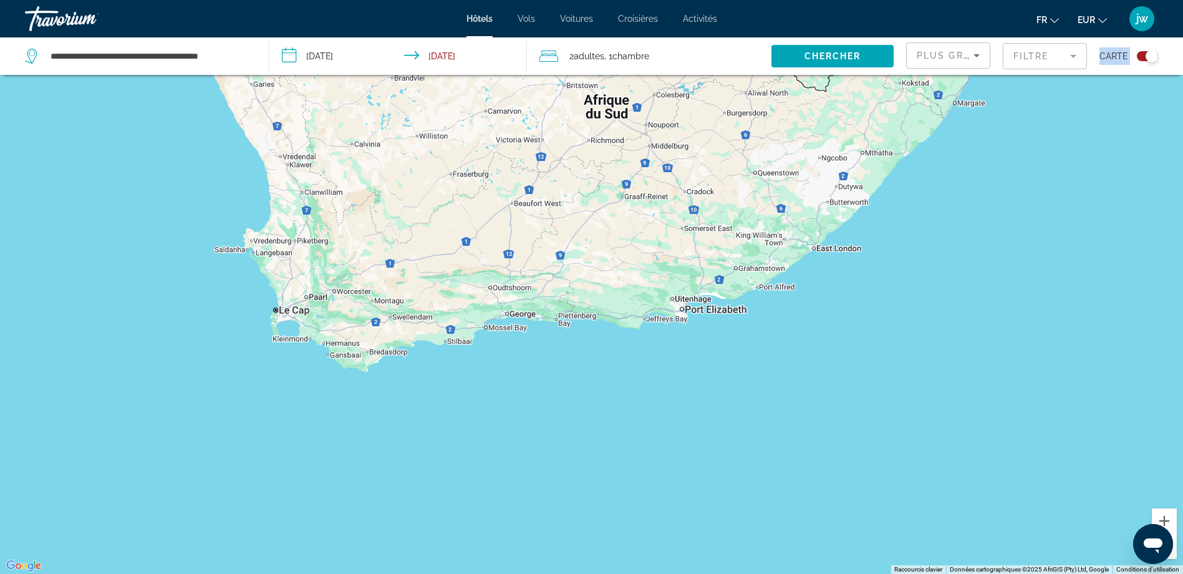
drag, startPoint x: 935, startPoint y: 75, endPoint x: 450, endPoint y: 231, distance: 508.7
click at [450, 231] on div "**********" at bounding box center [591, 324] width 1183 height 648
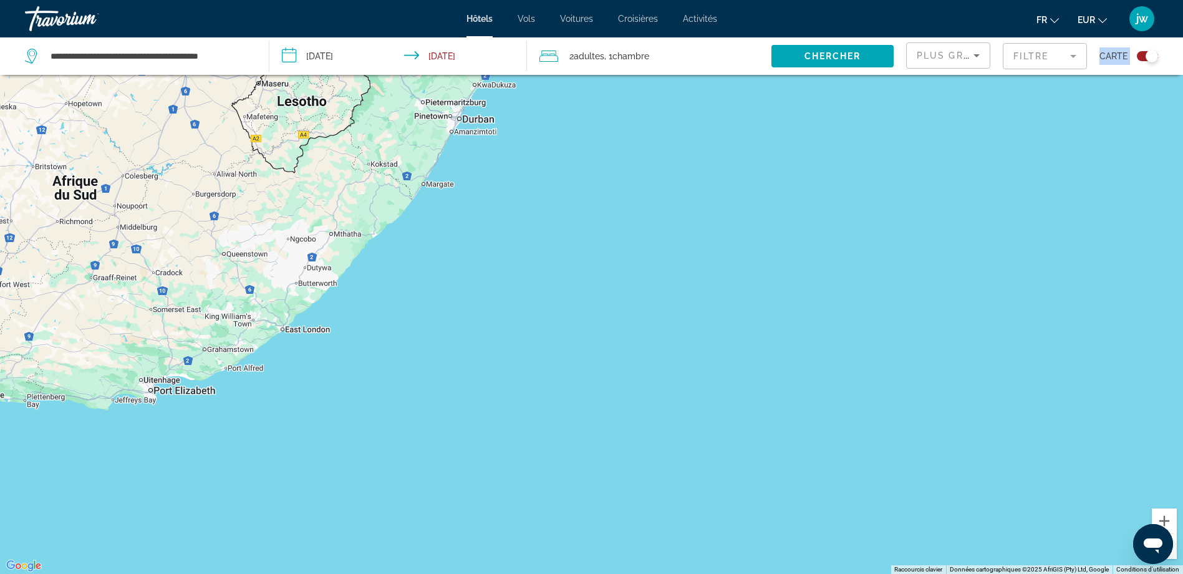
drag, startPoint x: 794, startPoint y: 224, endPoint x: 300, endPoint y: 293, distance: 499.1
click at [259, 303] on div "Main content" at bounding box center [591, 287] width 1183 height 574
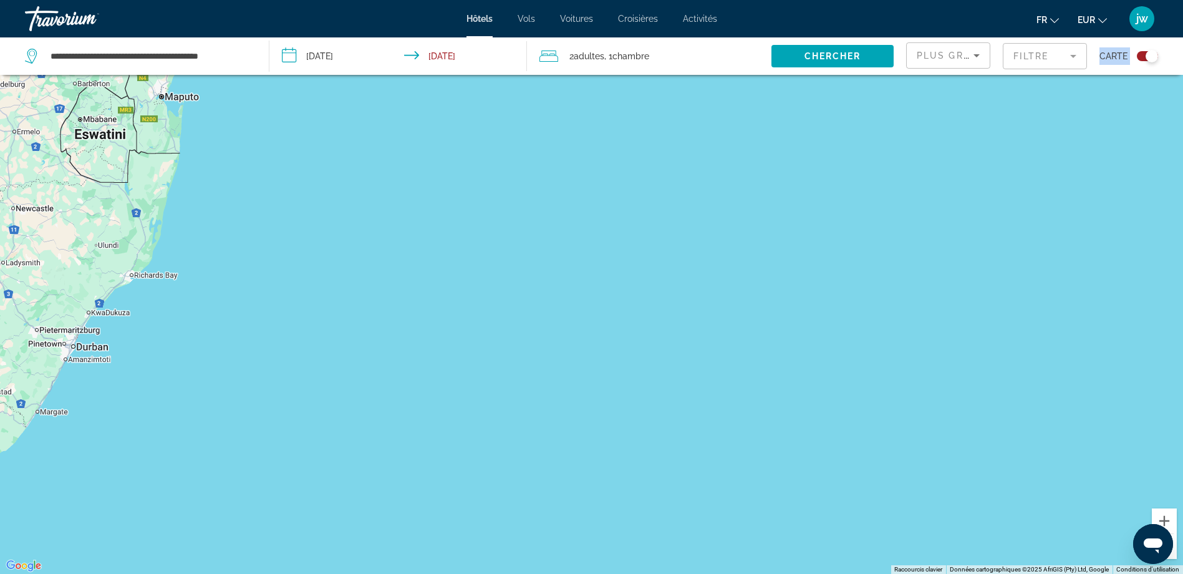
drag, startPoint x: 831, startPoint y: 185, endPoint x: 552, endPoint y: 418, distance: 363.8
click at [551, 418] on div "Main content" at bounding box center [591, 287] width 1183 height 574
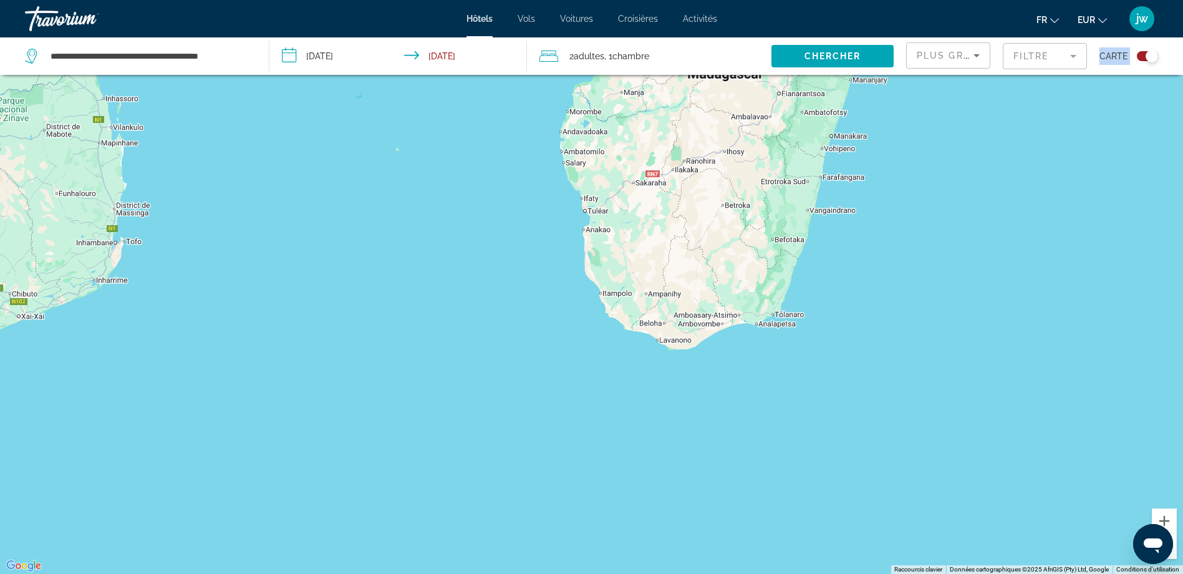
drag, startPoint x: 851, startPoint y: 190, endPoint x: 825, endPoint y: 381, distance: 193.1
click at [825, 381] on div "Main content" at bounding box center [591, 287] width 1183 height 574
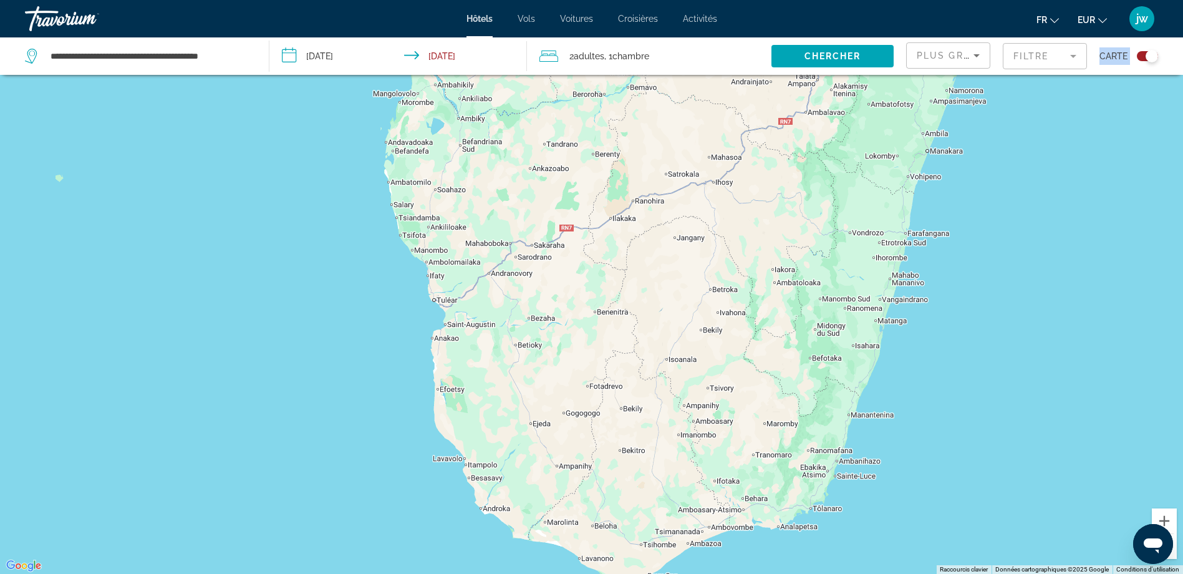
drag, startPoint x: 575, startPoint y: 194, endPoint x: 565, endPoint y: 315, distance: 121.9
click at [565, 315] on div "Main content" at bounding box center [591, 287] width 1183 height 574
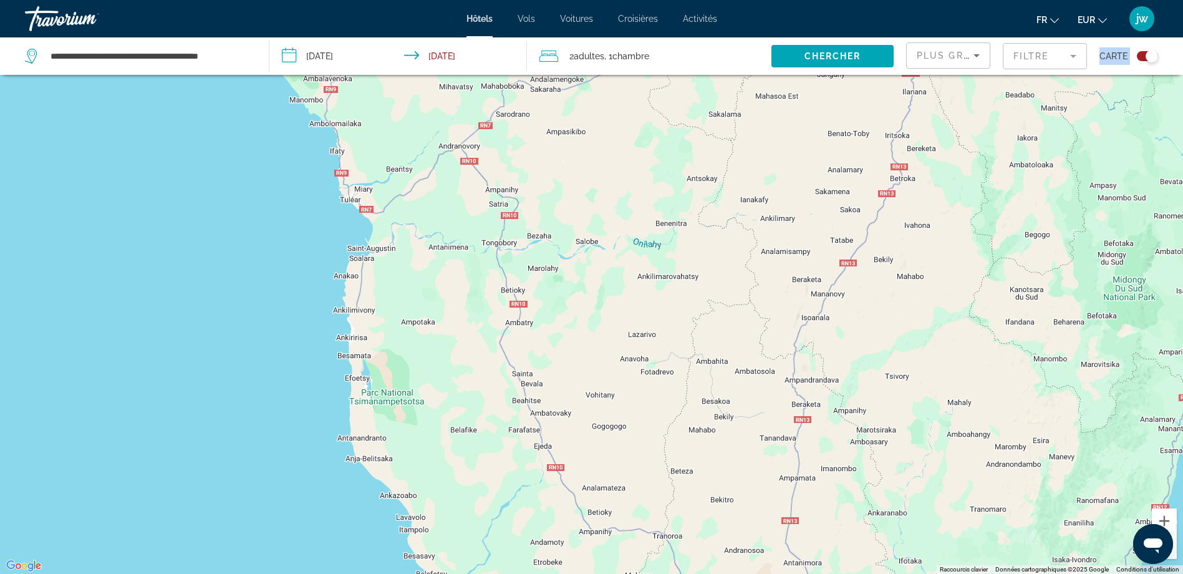
drag, startPoint x: 447, startPoint y: 387, endPoint x: 519, endPoint y: 281, distance: 128.3
click at [519, 281] on div "Main content" at bounding box center [591, 287] width 1183 height 574
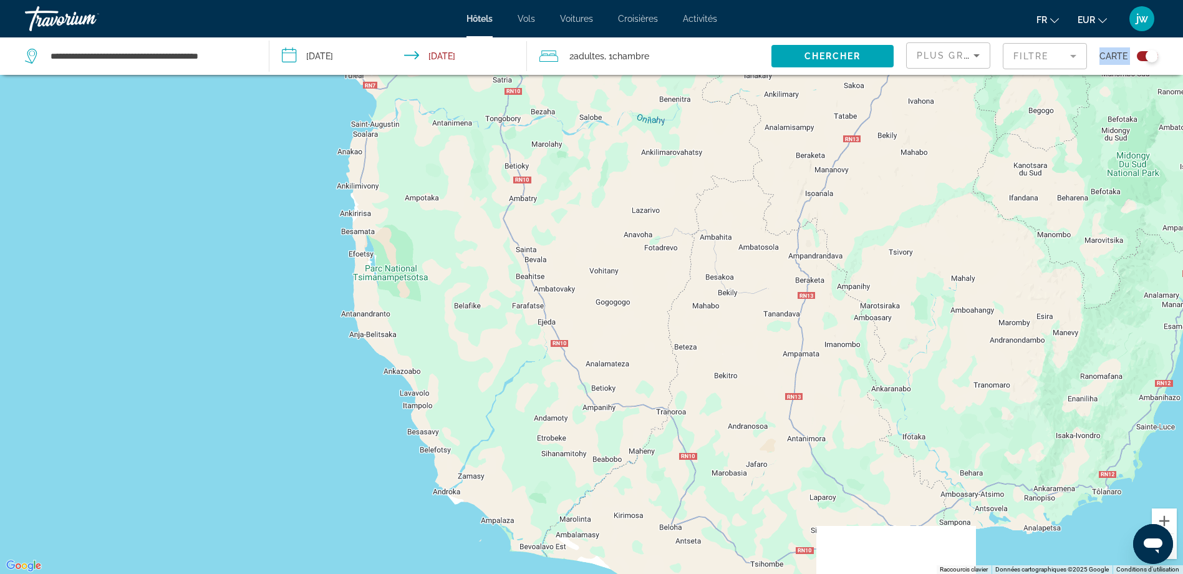
drag, startPoint x: 614, startPoint y: 402, endPoint x: 618, endPoint y: 269, distance: 132.8
click at [618, 269] on div "Main content" at bounding box center [591, 287] width 1183 height 574
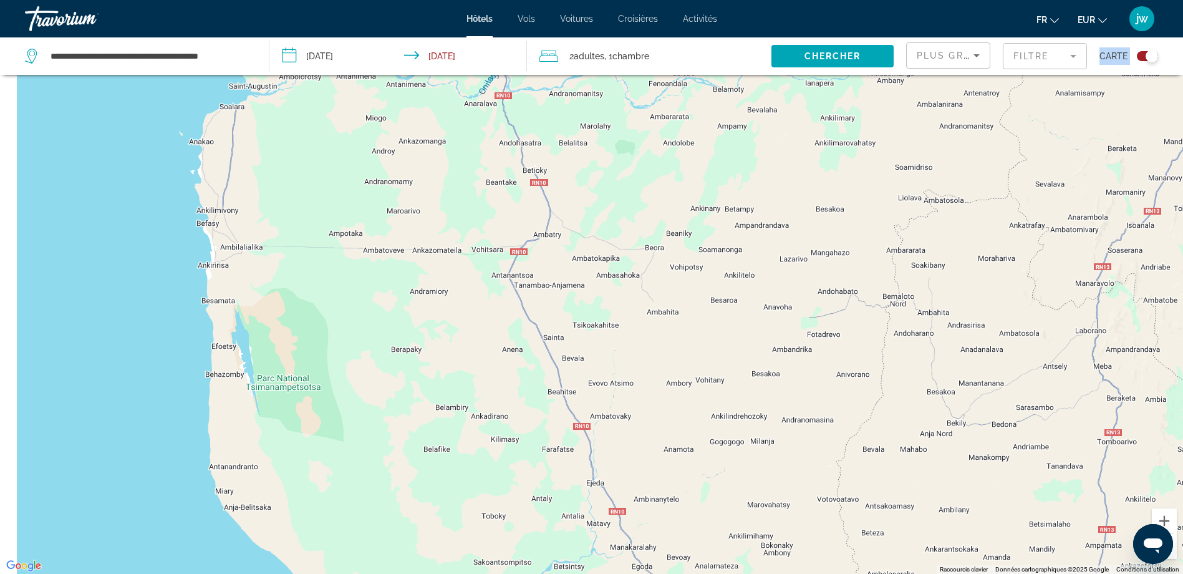
drag, startPoint x: 360, startPoint y: 262, endPoint x: 458, endPoint y: 378, distance: 151.3
click at [458, 378] on div "Main content" at bounding box center [591, 287] width 1183 height 574
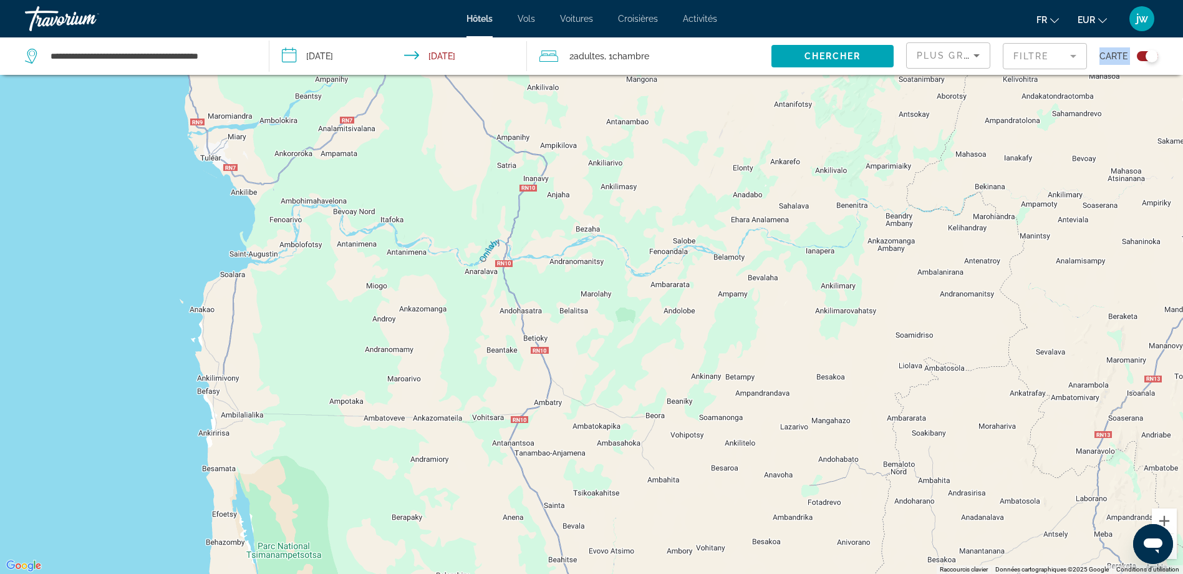
drag, startPoint x: 440, startPoint y: 277, endPoint x: 439, endPoint y: 374, distance: 97.3
click at [439, 374] on div "Main content" at bounding box center [591, 287] width 1183 height 574
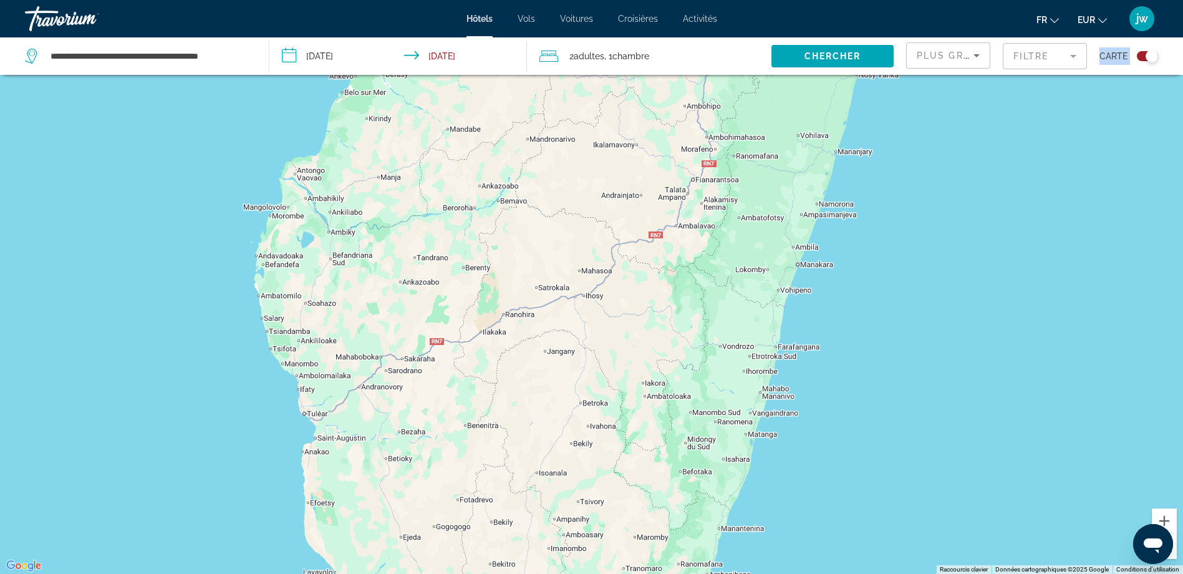
drag, startPoint x: 333, startPoint y: 151, endPoint x: 339, endPoint y: 390, distance: 238.8
click at [339, 390] on div "Main content" at bounding box center [591, 287] width 1183 height 574
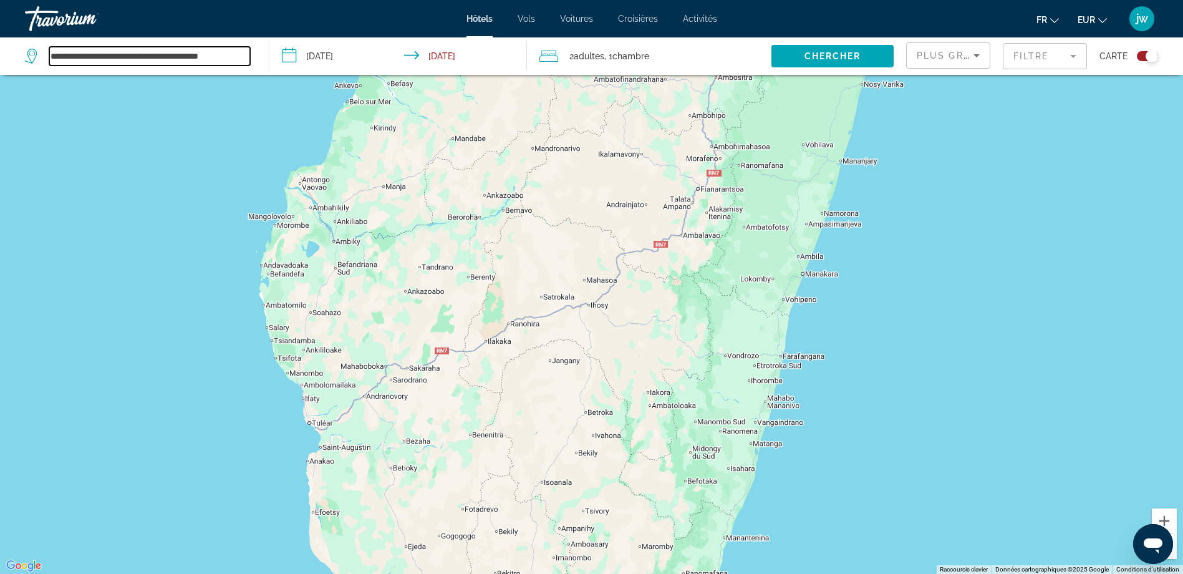
click at [197, 56] on input "**********" at bounding box center [149, 56] width 201 height 19
drag, startPoint x: 104, startPoint y: 56, endPoint x: 357, endPoint y: 59, distance: 252.5
click at [357, 59] on div "**********" at bounding box center [591, 55] width 1183 height 37
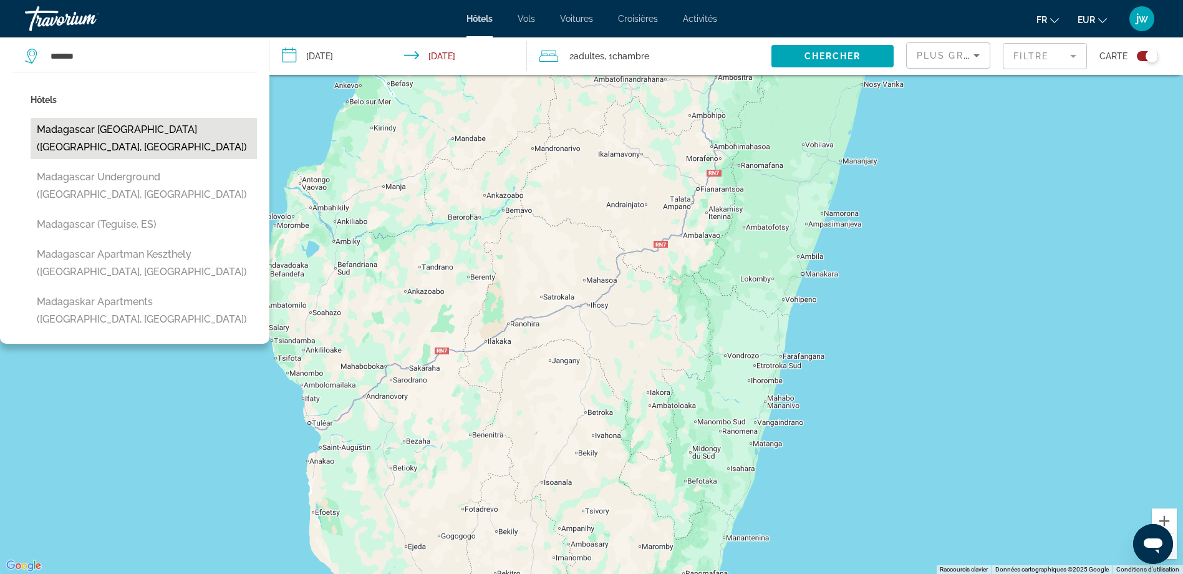
click at [168, 128] on button "Madagascar [GEOGRAPHIC_DATA] ([GEOGRAPHIC_DATA], [GEOGRAPHIC_DATA])" at bounding box center [144, 138] width 226 height 41
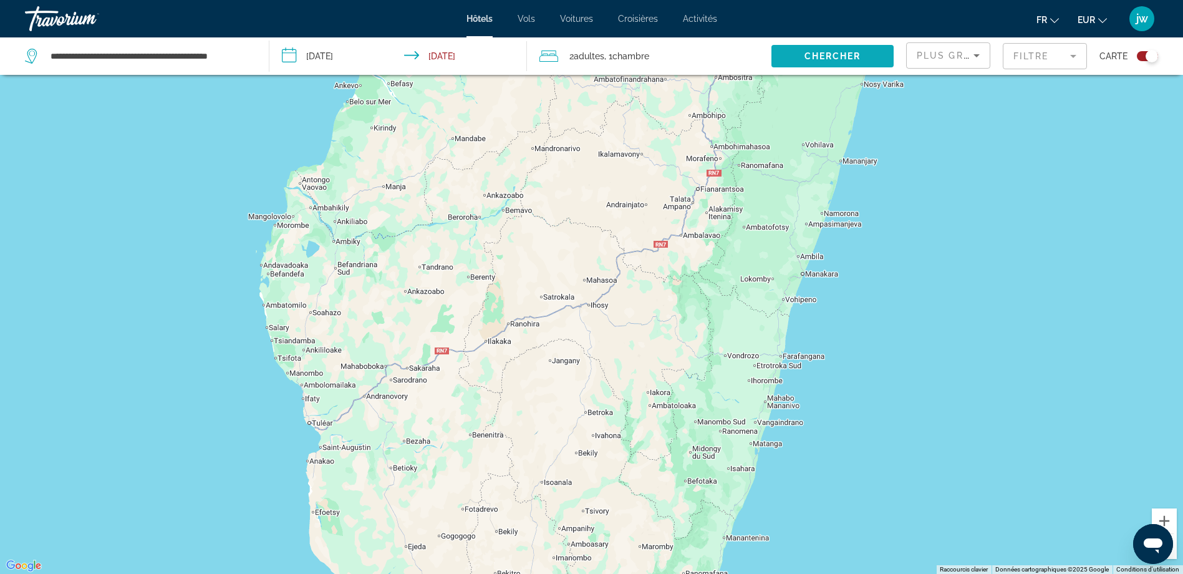
click at [829, 57] on span "Chercher" at bounding box center [832, 56] width 57 height 10
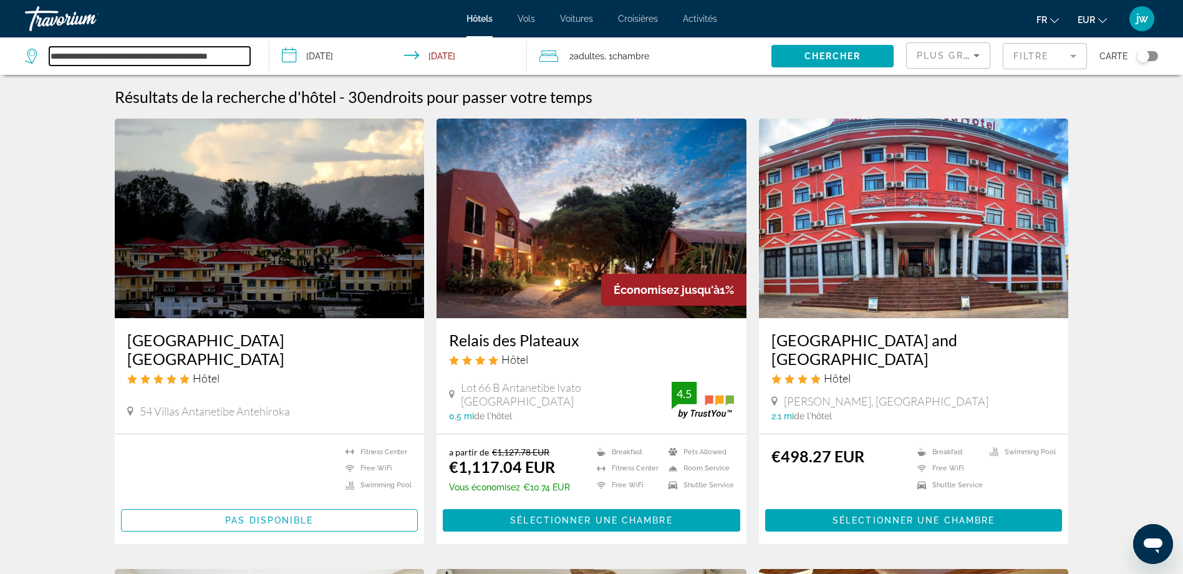
click at [169, 48] on input "**********" at bounding box center [149, 56] width 201 height 19
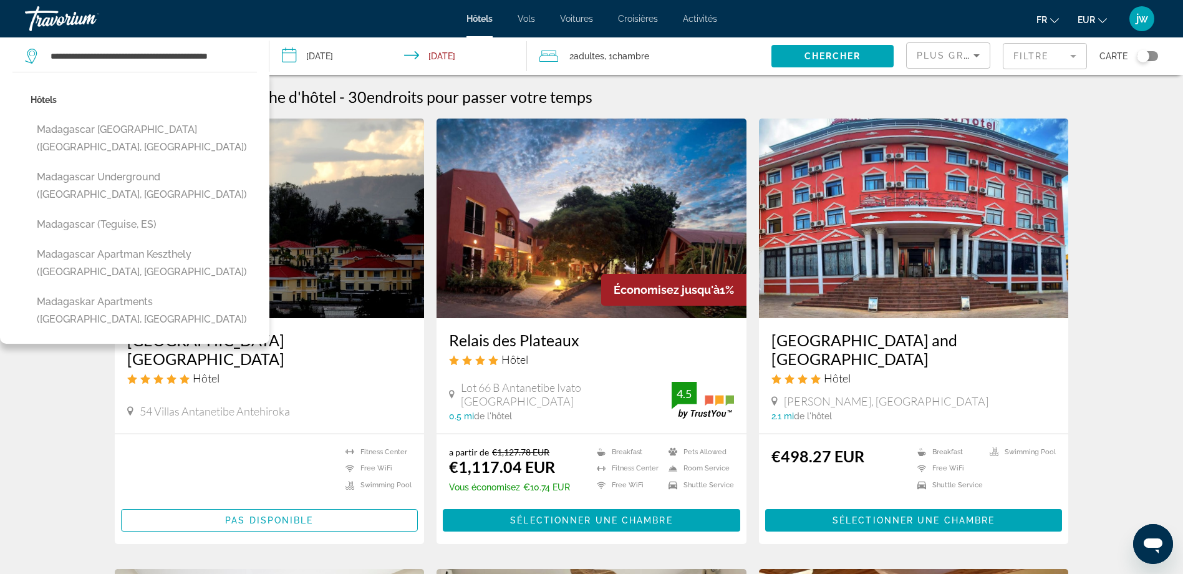
click at [31, 55] on icon "Search widget" at bounding box center [32, 56] width 15 height 15
drag, startPoint x: 101, startPoint y: 55, endPoint x: 400, endPoint y: 43, distance: 298.9
click at [399, 43] on div "**********" at bounding box center [591, 55] width 1183 height 37
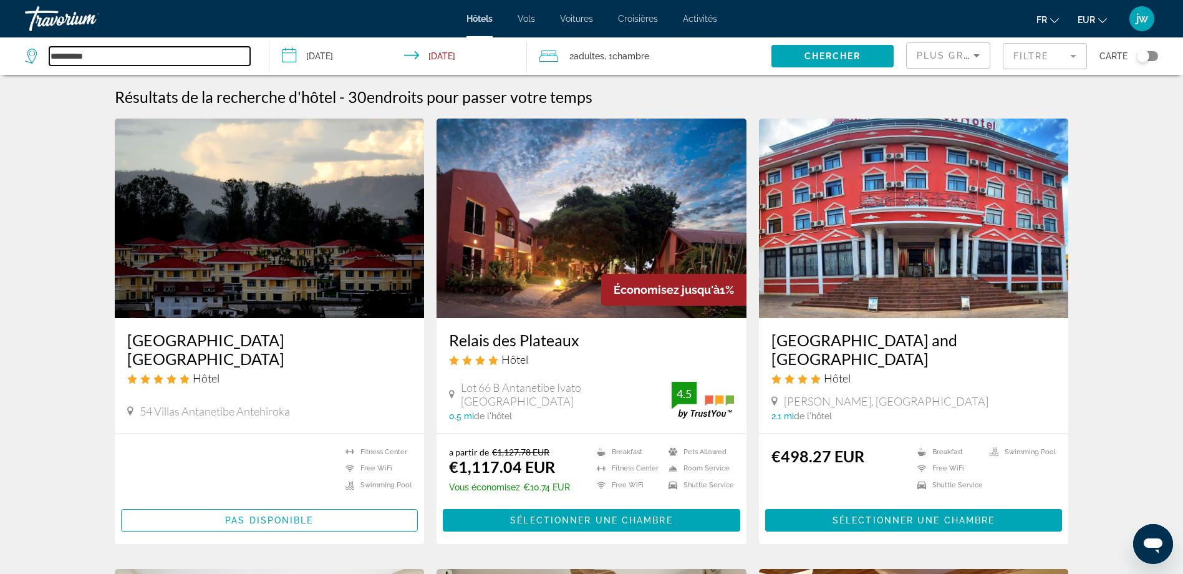
scroll to position [0, 0]
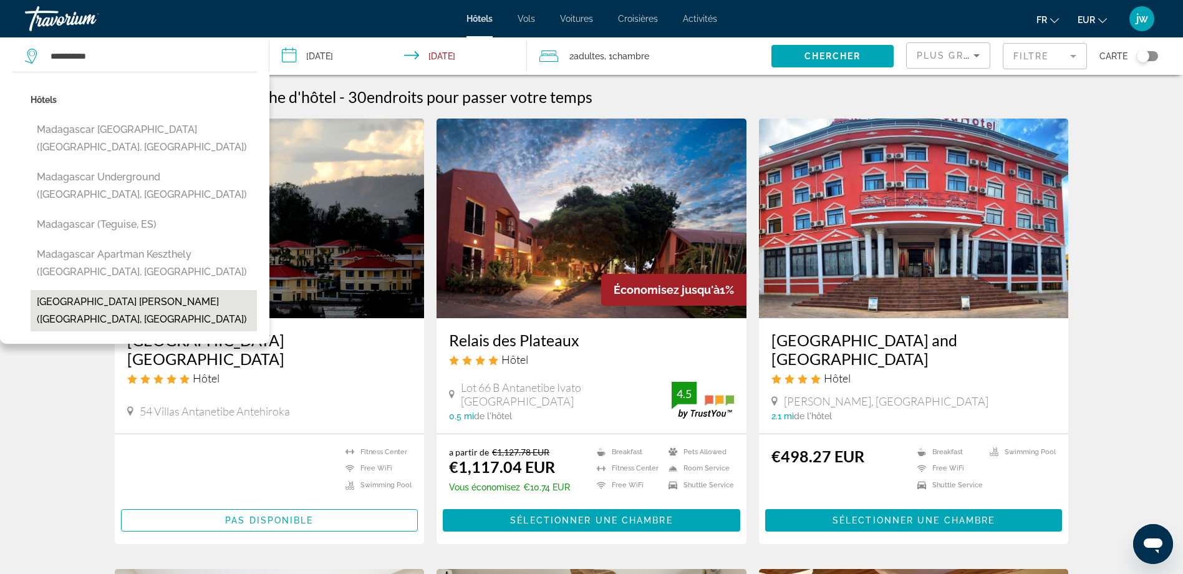
click at [190, 294] on button "[GEOGRAPHIC_DATA] [PERSON_NAME] ([GEOGRAPHIC_DATA], [GEOGRAPHIC_DATA])" at bounding box center [144, 310] width 226 height 41
type input "**********"
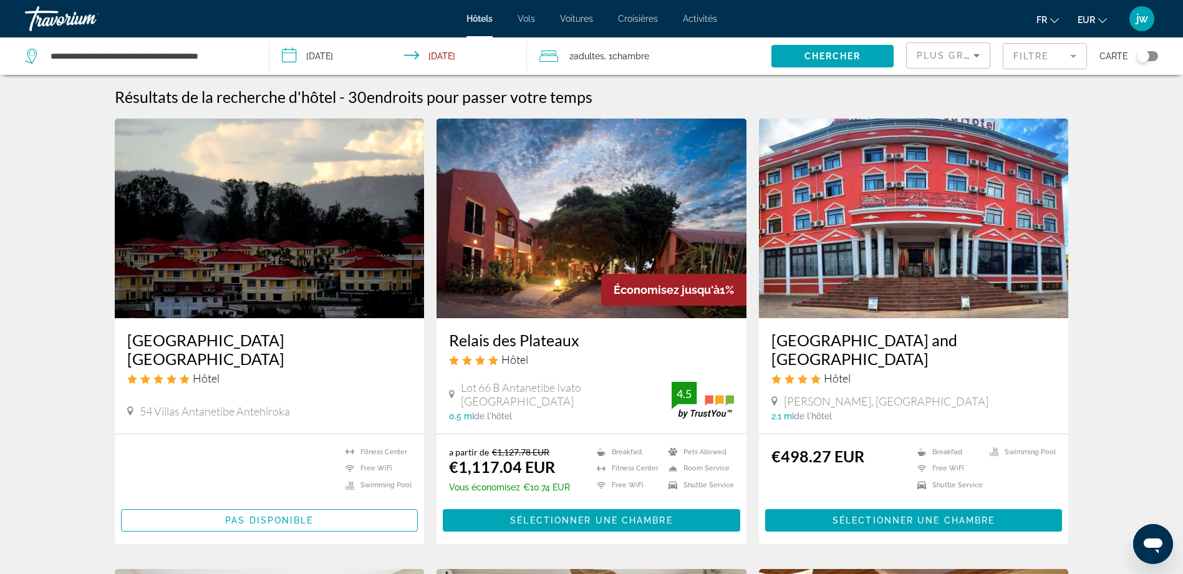
click at [602, 53] on span "Adultes" at bounding box center [589, 56] width 31 height 10
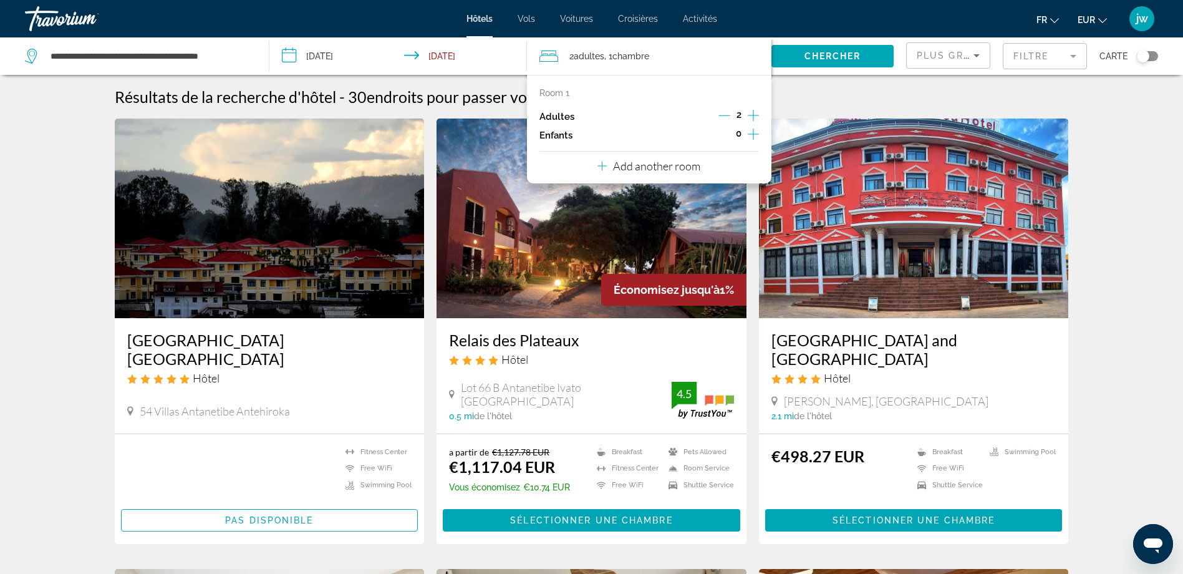
click at [757, 133] on icon "Increment children" at bounding box center [753, 134] width 11 height 15
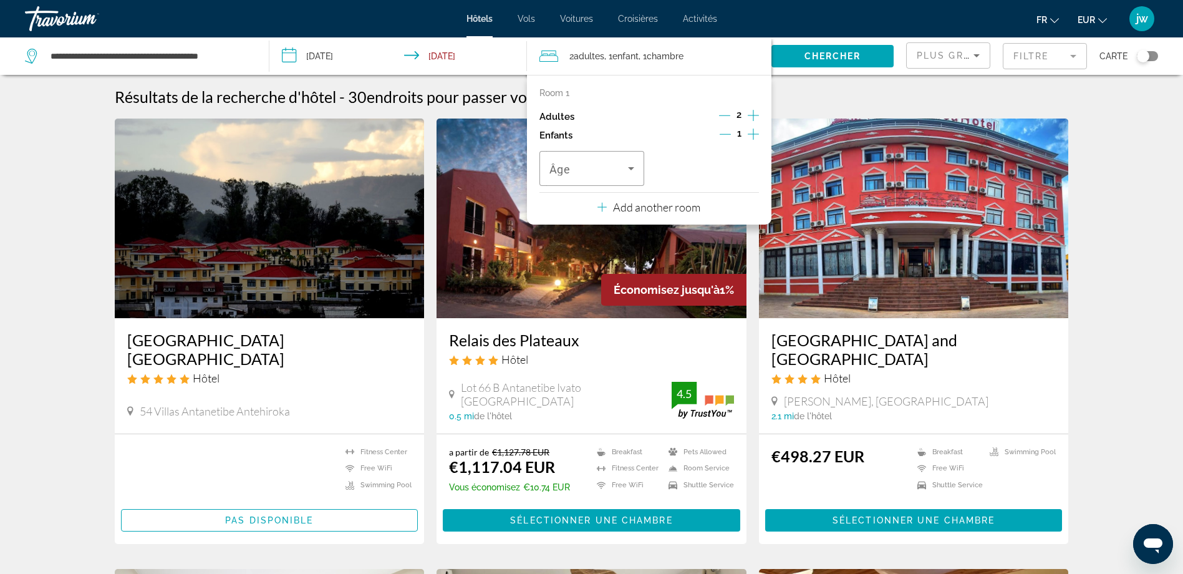
click at [757, 133] on icon "Increment children" at bounding box center [753, 134] width 11 height 15
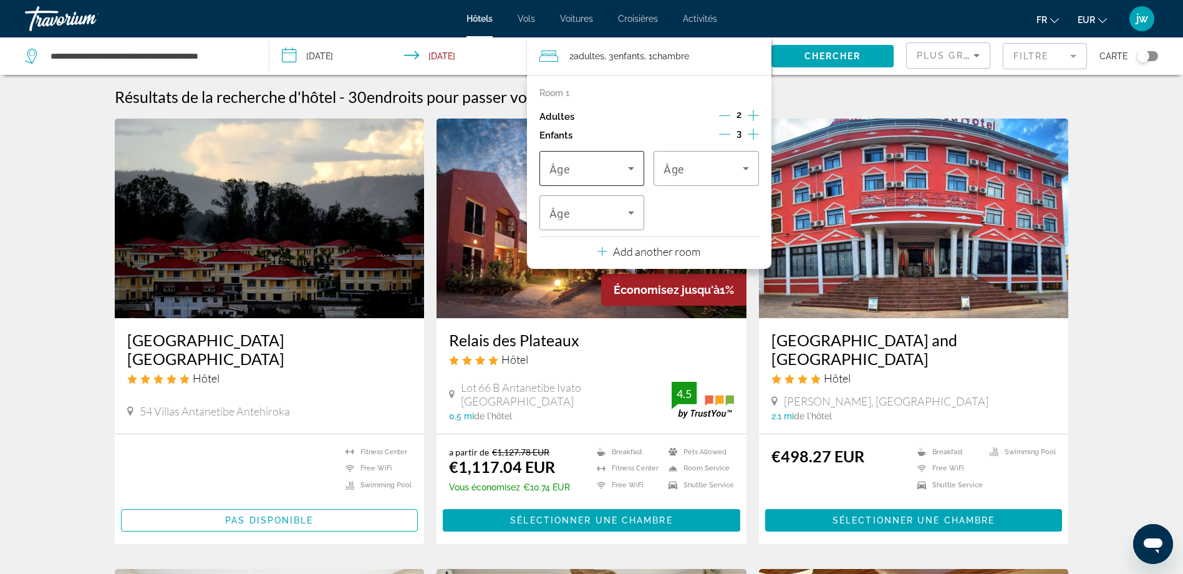
click at [622, 170] on span "Travelers: 2 adults, 3 children" at bounding box center [588, 168] width 79 height 15
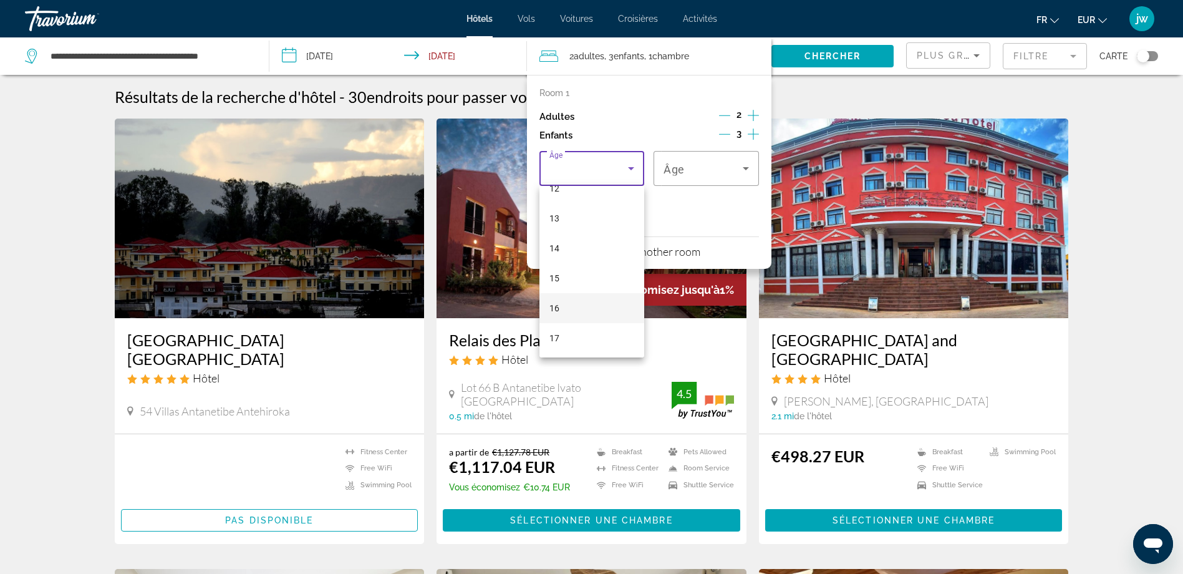
scroll to position [377, 0]
click at [574, 250] on mat-option "14" at bounding box center [591, 248] width 105 height 30
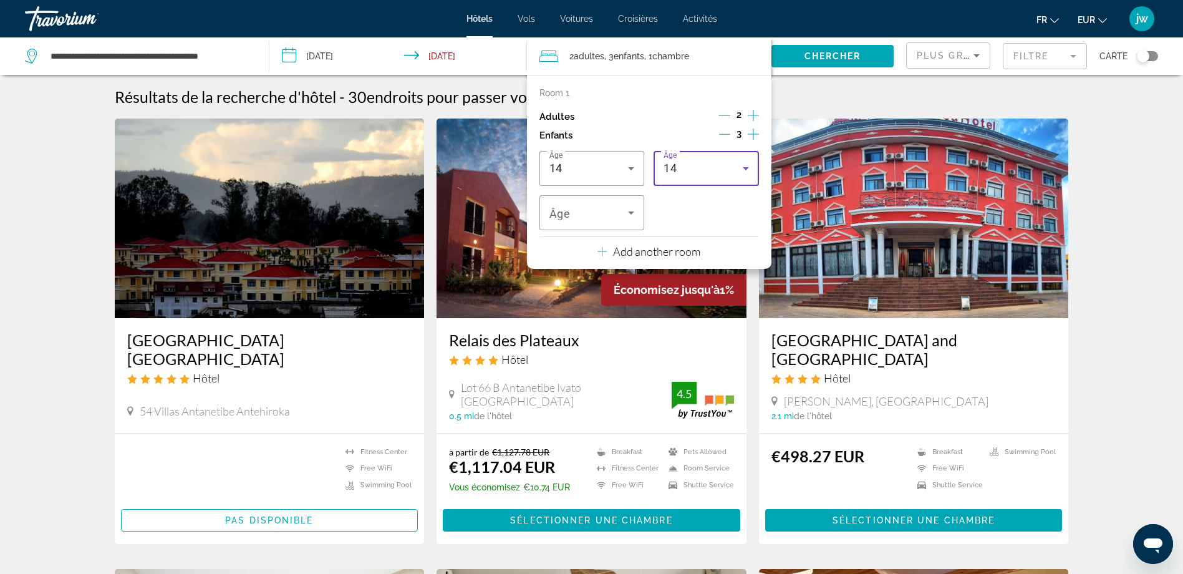
click at [707, 174] on div "14" at bounding box center [702, 168] width 79 height 15
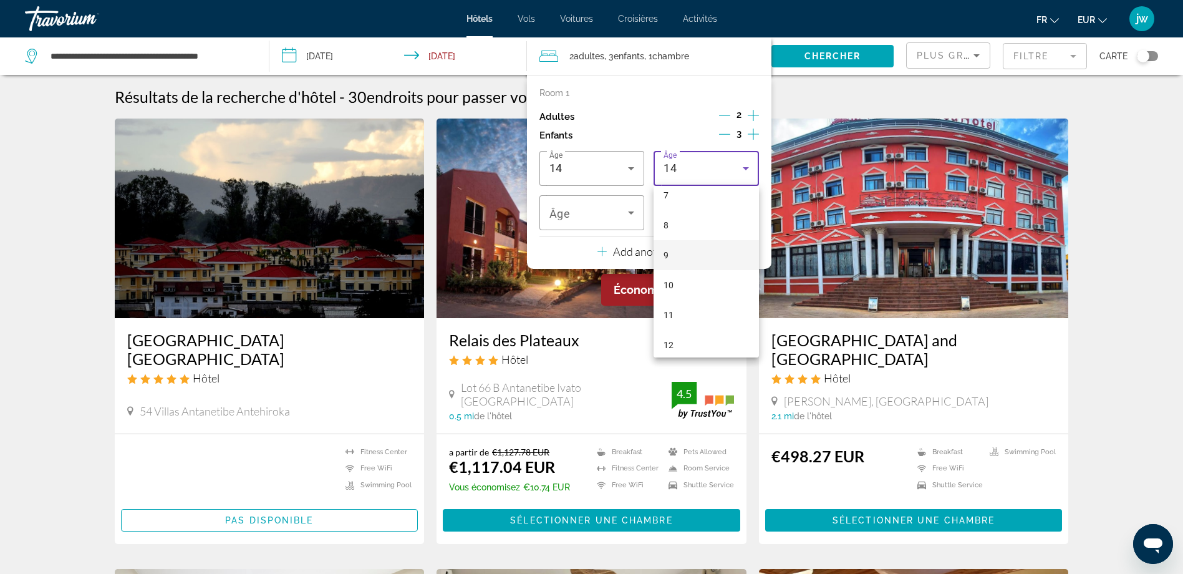
click at [679, 254] on mat-option "9" at bounding box center [705, 255] width 105 height 30
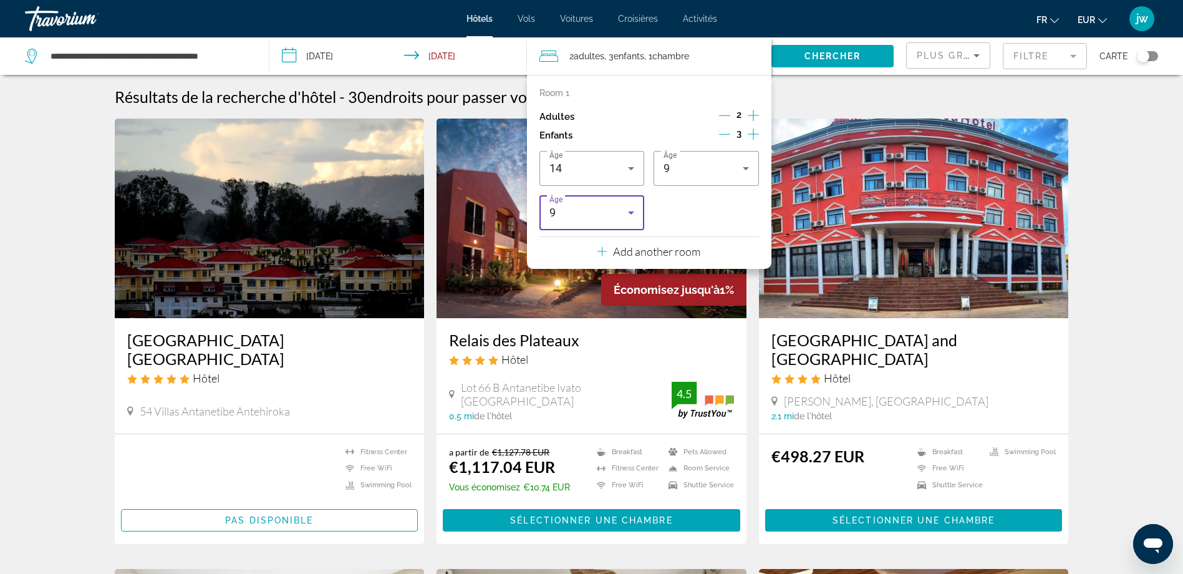
click at [603, 218] on div "9" at bounding box center [588, 212] width 79 height 15
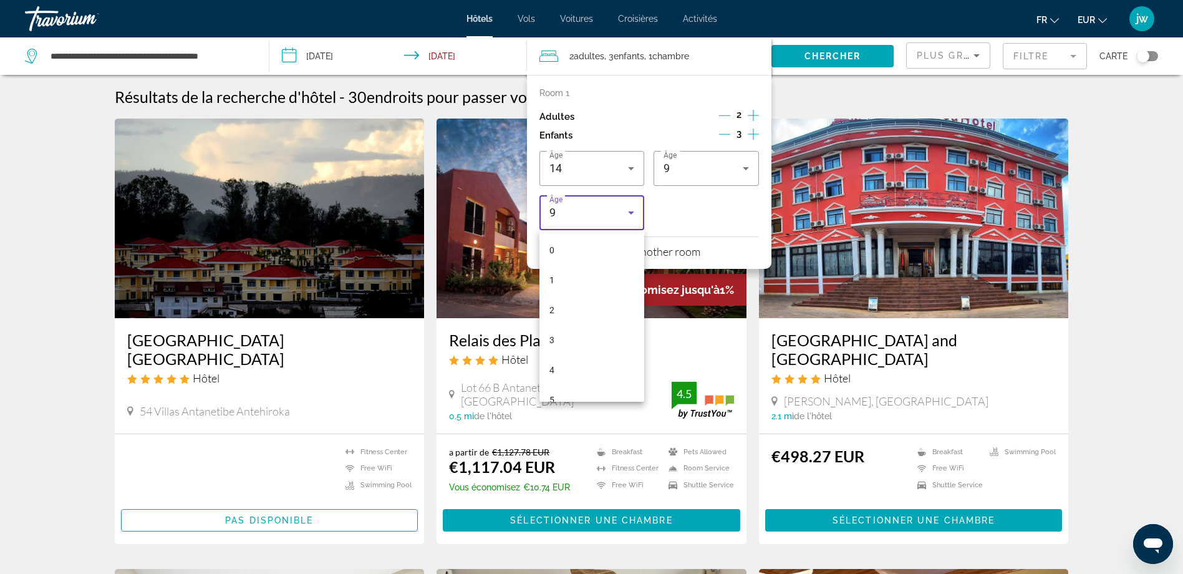
scroll to position [133, 0]
click at [572, 271] on mat-option "5" at bounding box center [591, 267] width 105 height 30
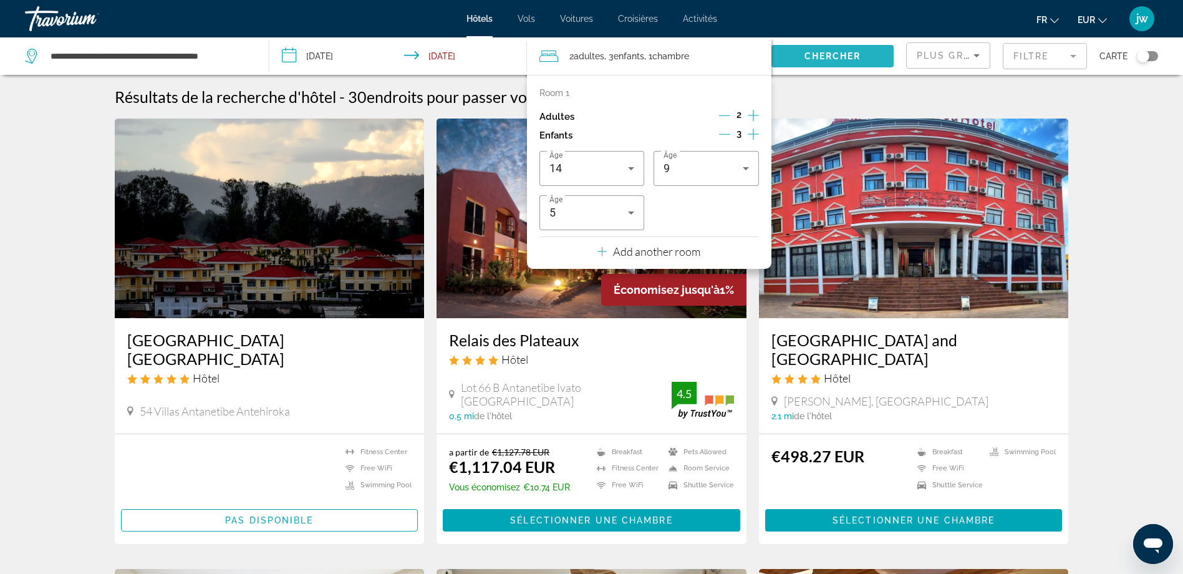
click at [827, 55] on span "Chercher" at bounding box center [832, 56] width 57 height 10
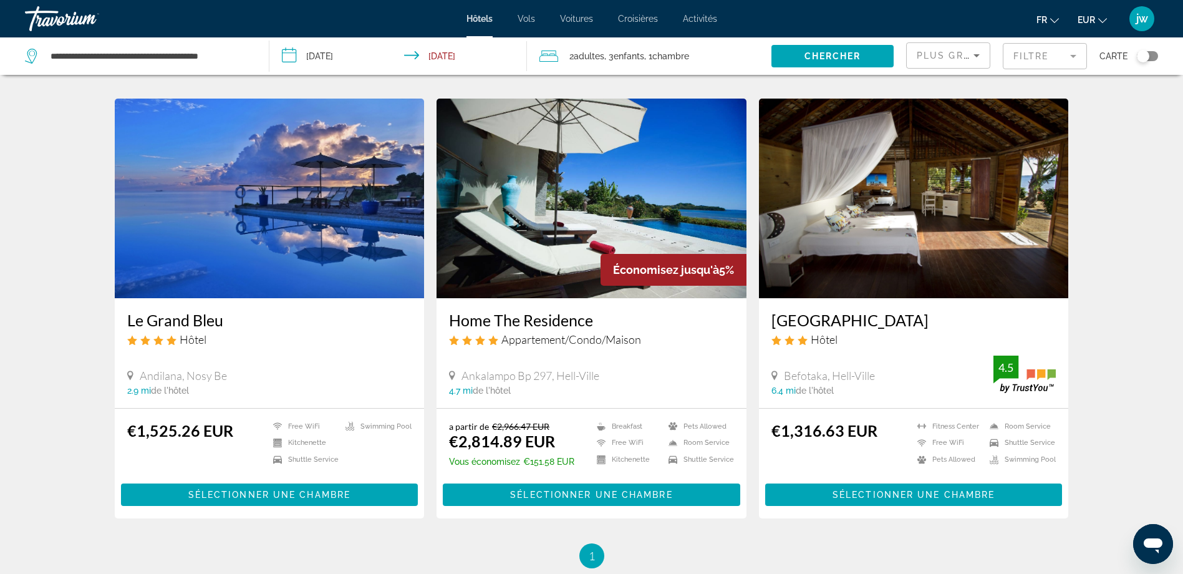
scroll to position [449, 0]
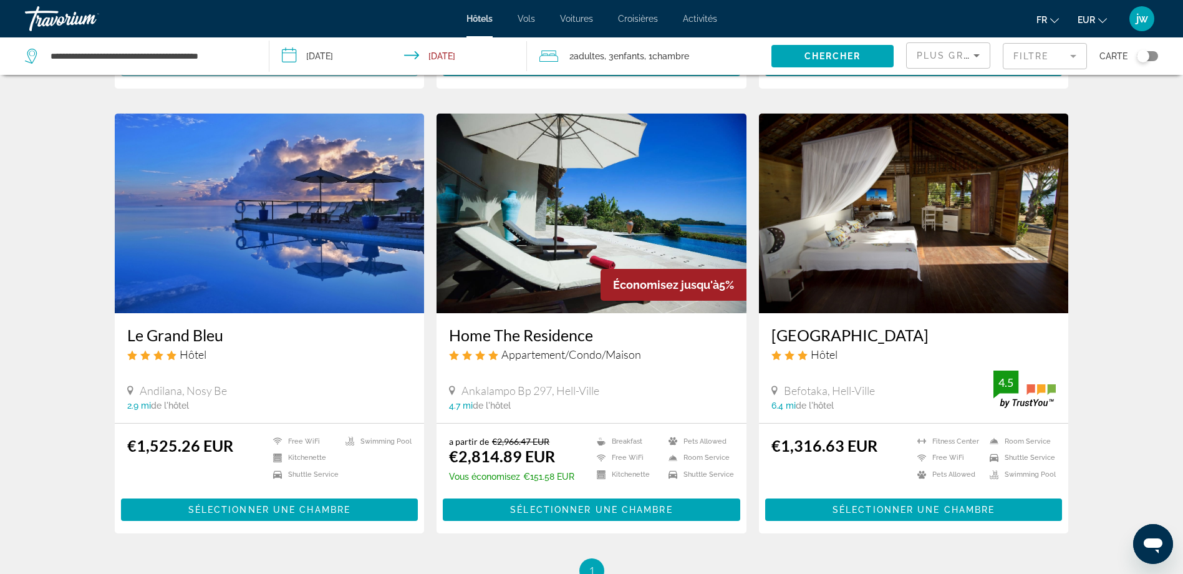
click at [277, 229] on img "Main content" at bounding box center [270, 213] width 310 height 200
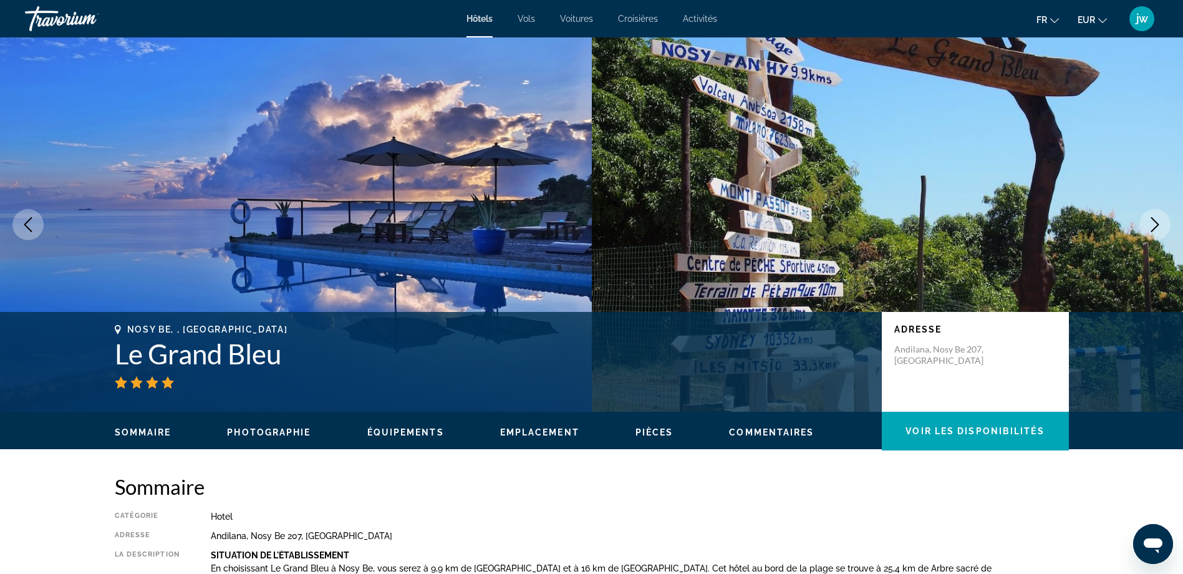
click at [1150, 223] on icon "Next image" at bounding box center [1154, 224] width 15 height 15
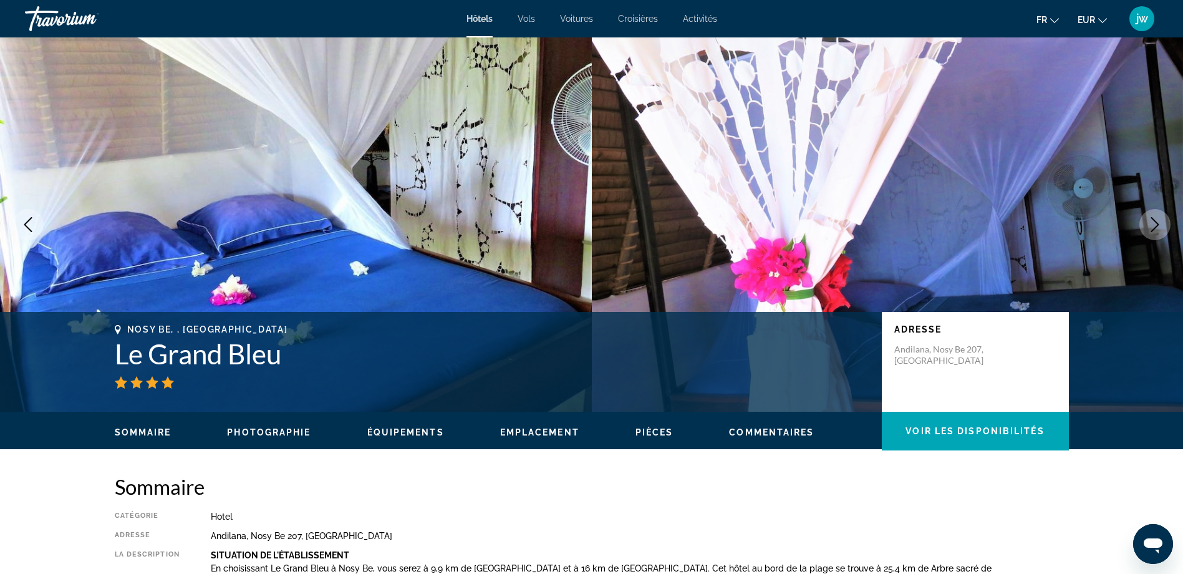
click at [1150, 223] on icon "Next image" at bounding box center [1154, 224] width 15 height 15
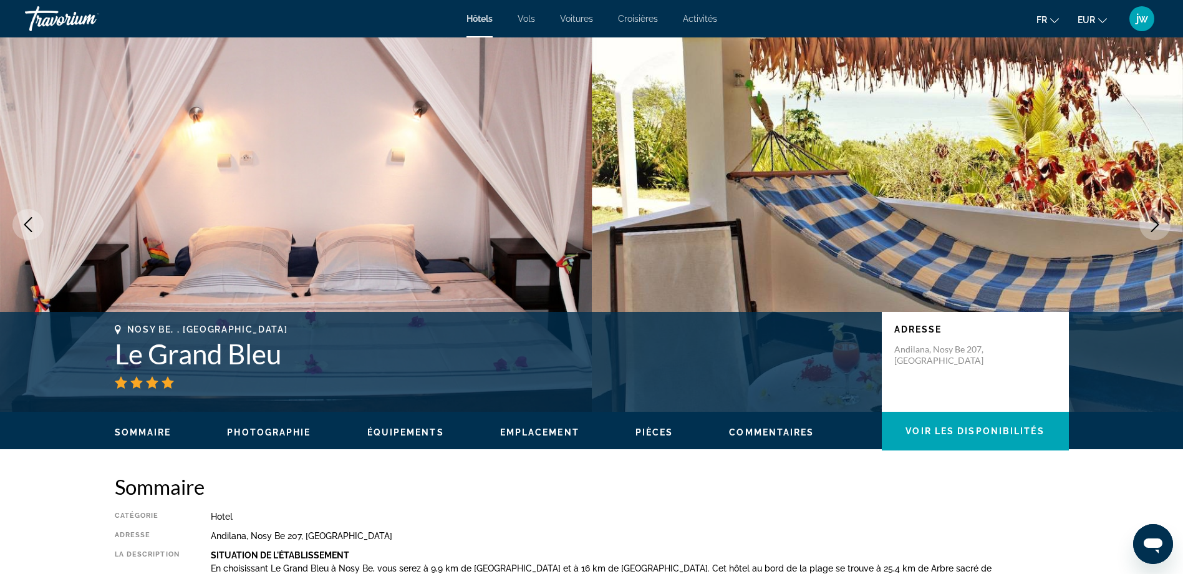
click at [1150, 223] on icon "Next image" at bounding box center [1154, 224] width 15 height 15
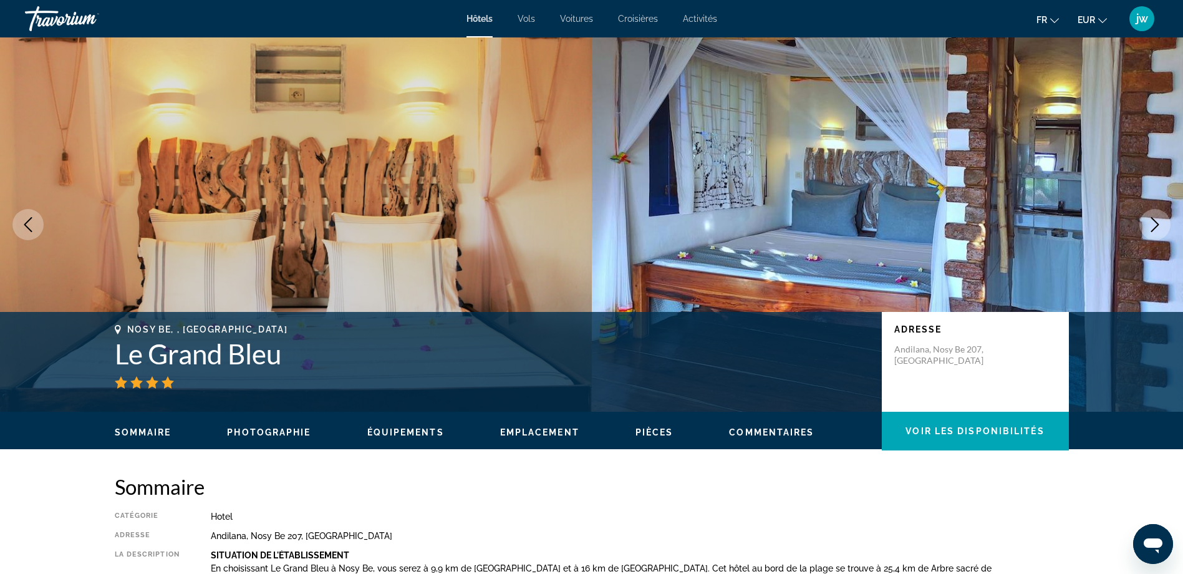
click at [1150, 223] on icon "Next image" at bounding box center [1154, 224] width 15 height 15
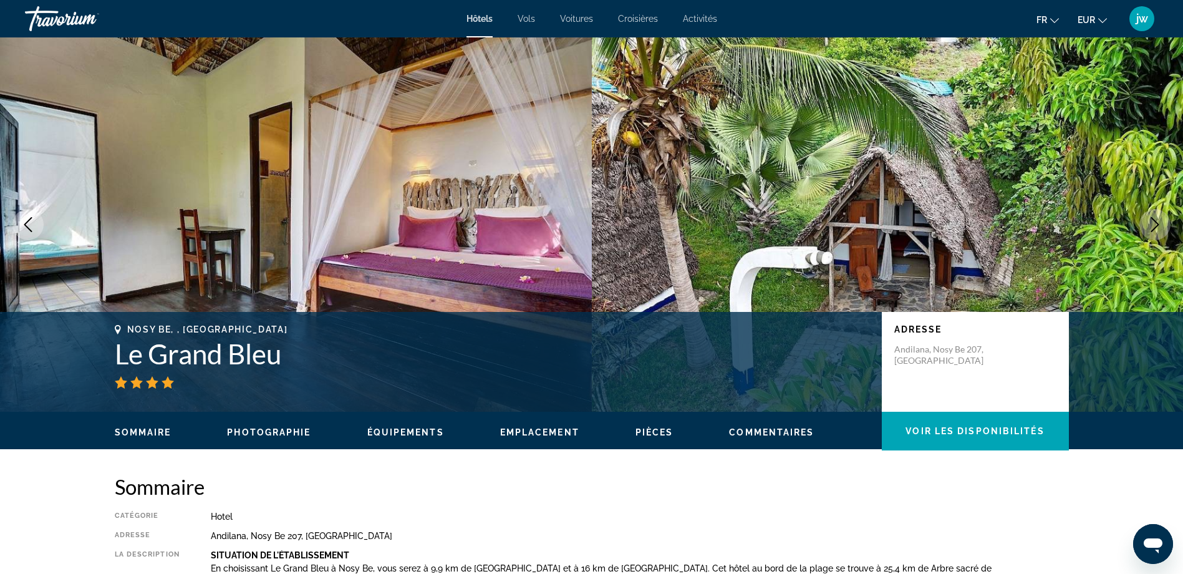
click at [1150, 223] on icon "Next image" at bounding box center [1154, 224] width 15 height 15
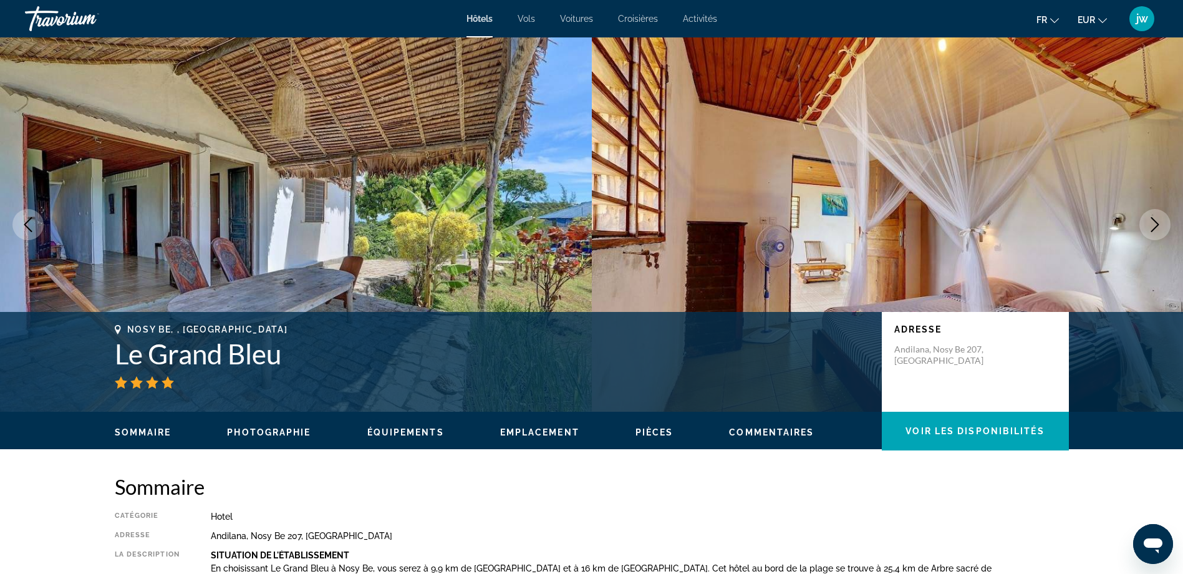
click at [1150, 223] on icon "Next image" at bounding box center [1154, 224] width 15 height 15
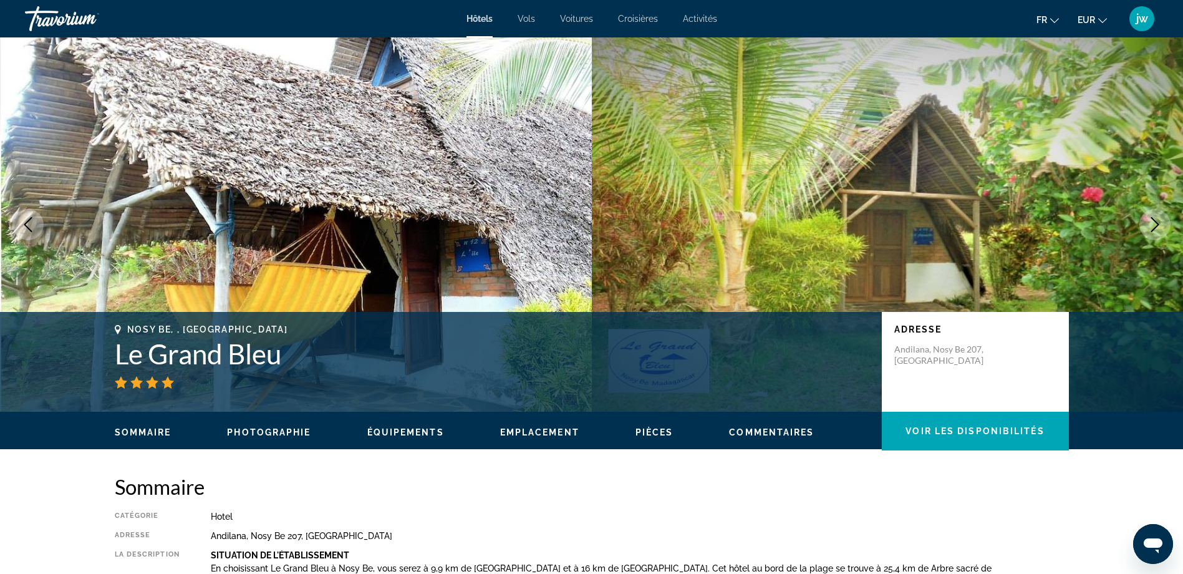
click at [1150, 223] on icon "Next image" at bounding box center [1154, 224] width 15 height 15
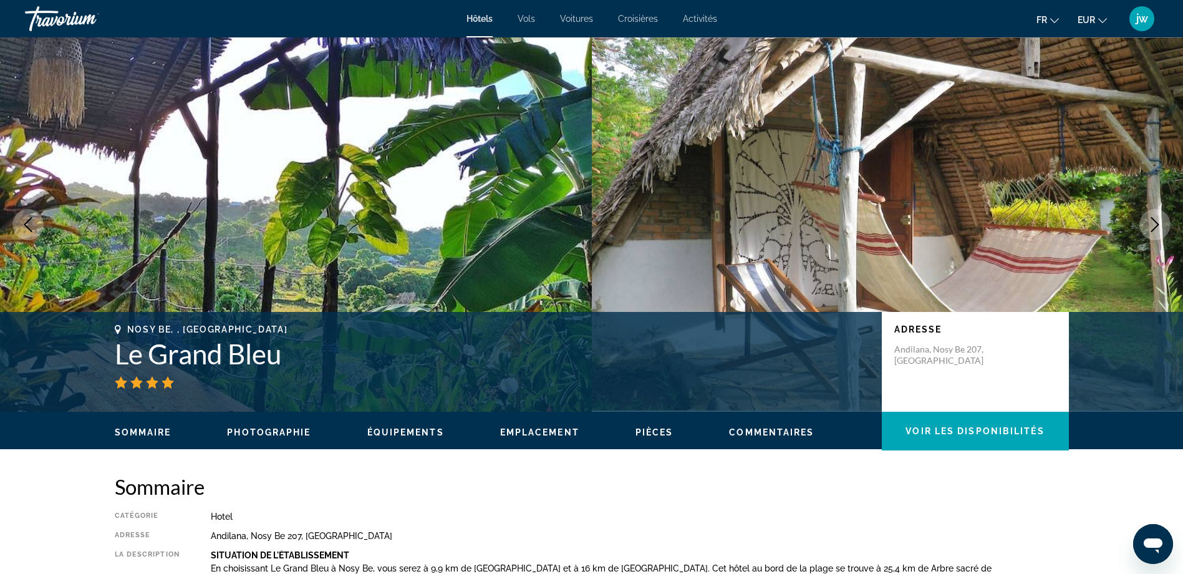
click at [1152, 223] on icon "Next image" at bounding box center [1154, 224] width 15 height 15
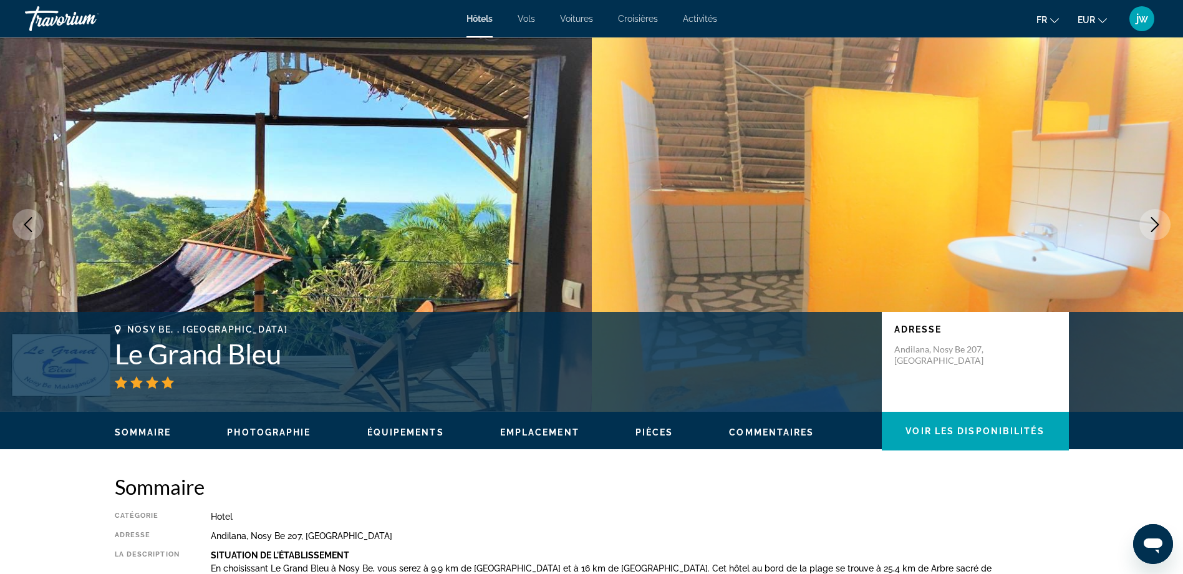
click at [1152, 223] on icon "Next image" at bounding box center [1154, 224] width 15 height 15
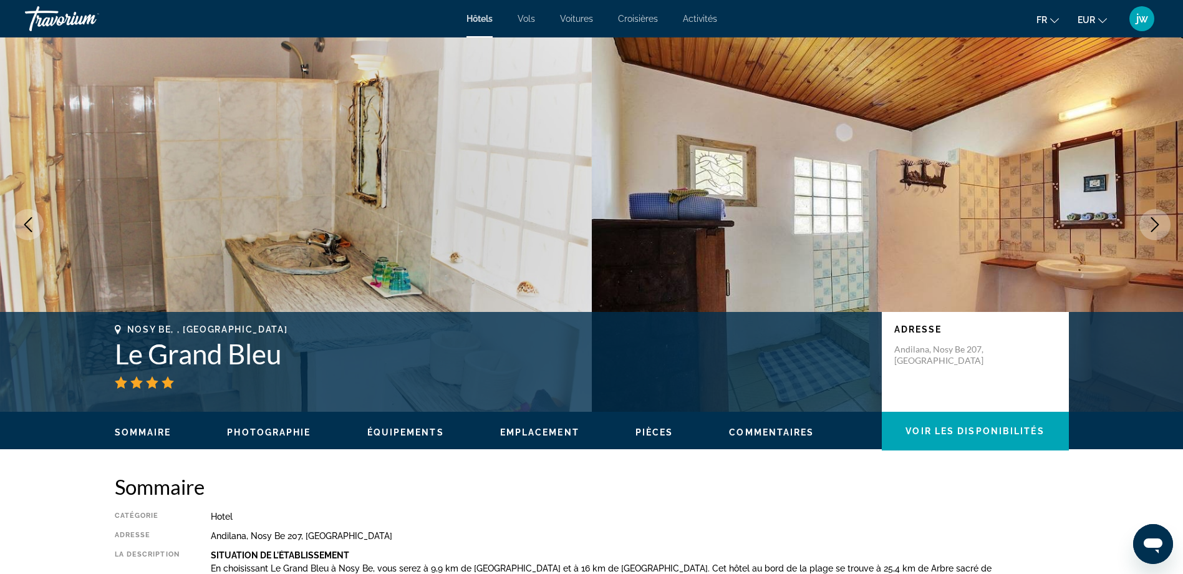
click at [1152, 223] on icon "Next image" at bounding box center [1154, 224] width 15 height 15
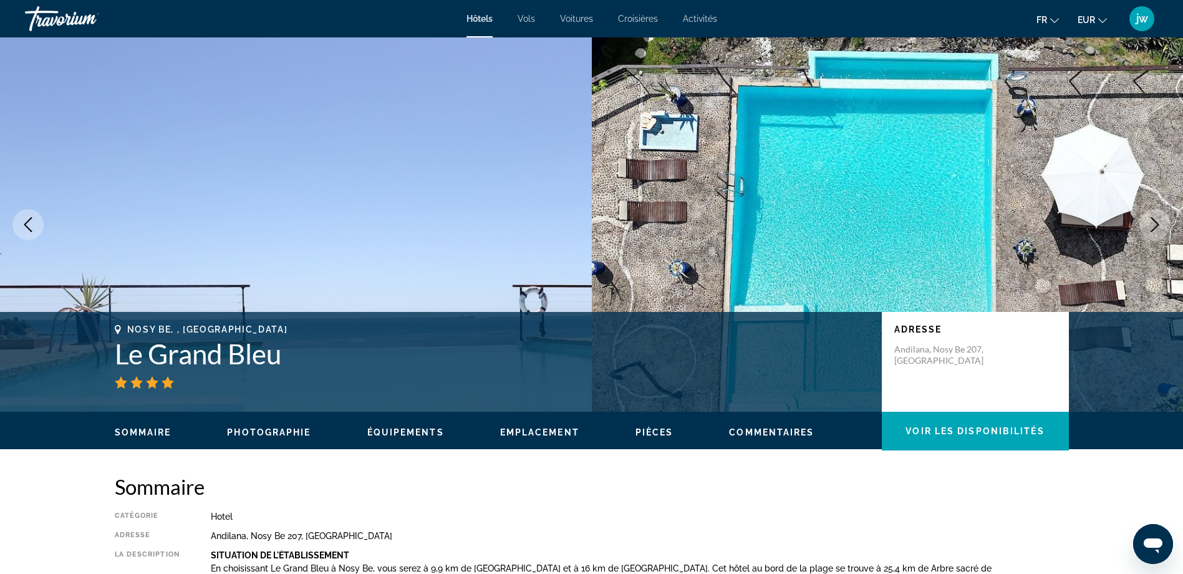
click at [1152, 223] on icon "Next image" at bounding box center [1154, 224] width 15 height 15
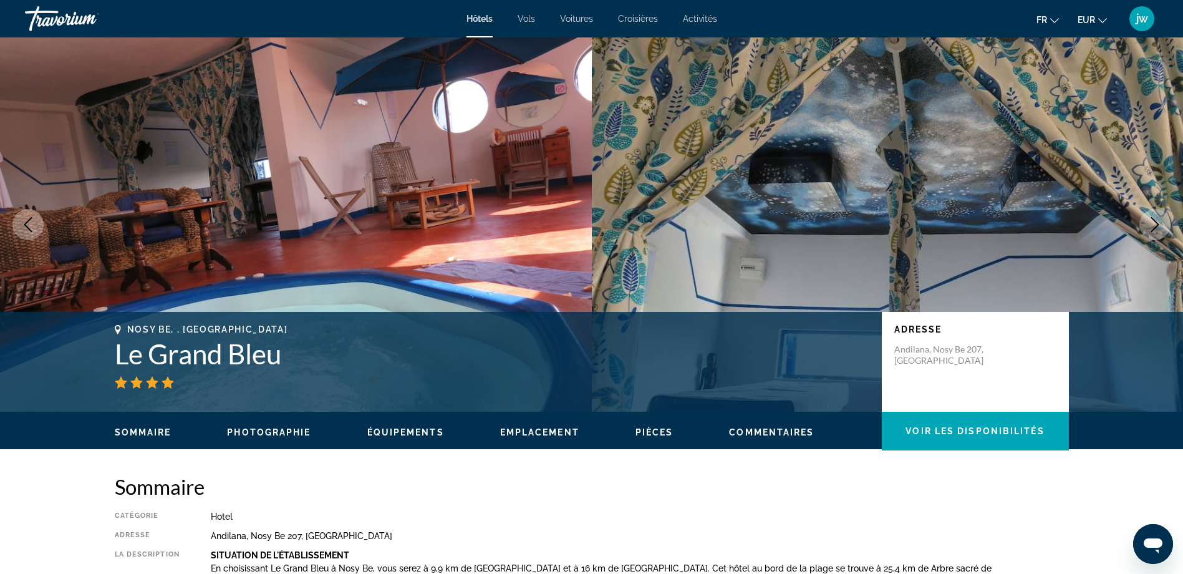
click at [1152, 223] on icon "Next image" at bounding box center [1154, 224] width 15 height 15
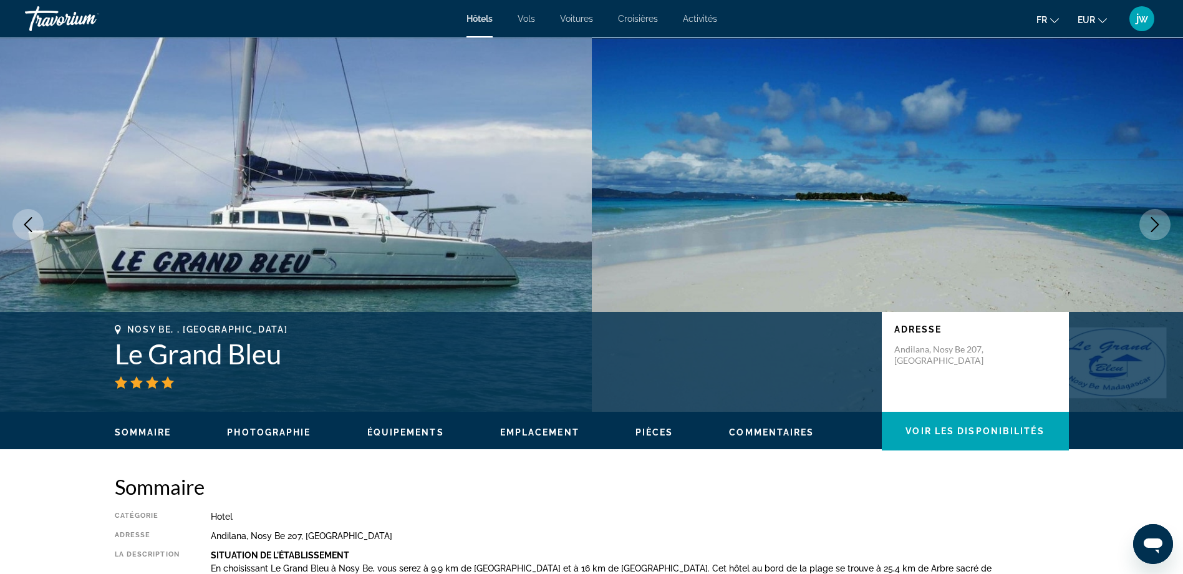
click at [1152, 223] on icon "Next image" at bounding box center [1154, 224] width 15 height 15
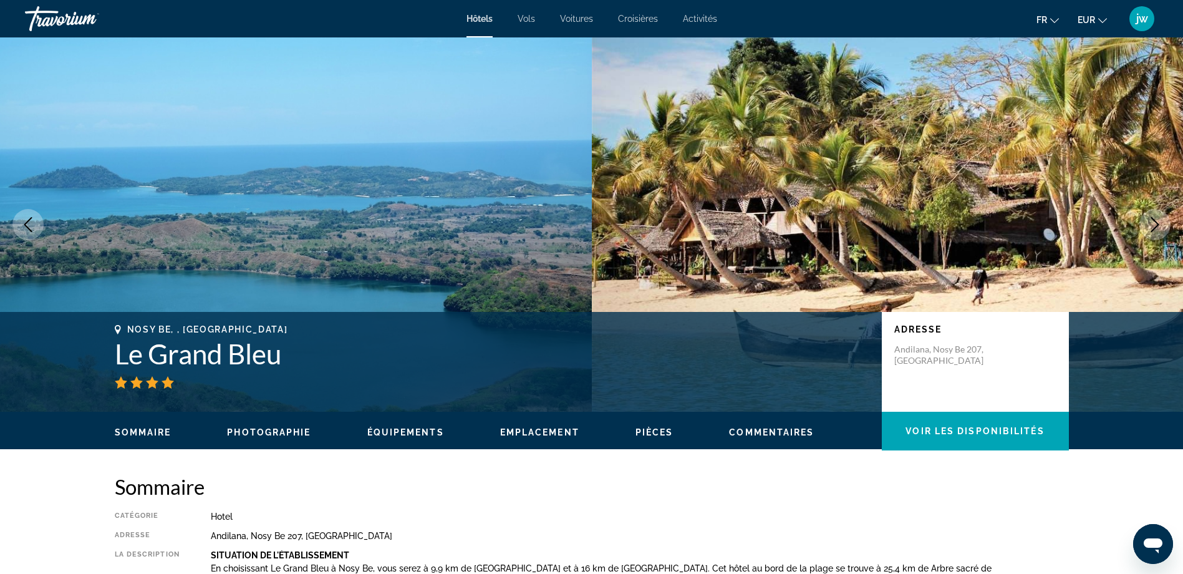
click at [1152, 223] on icon "Next image" at bounding box center [1154, 224] width 15 height 15
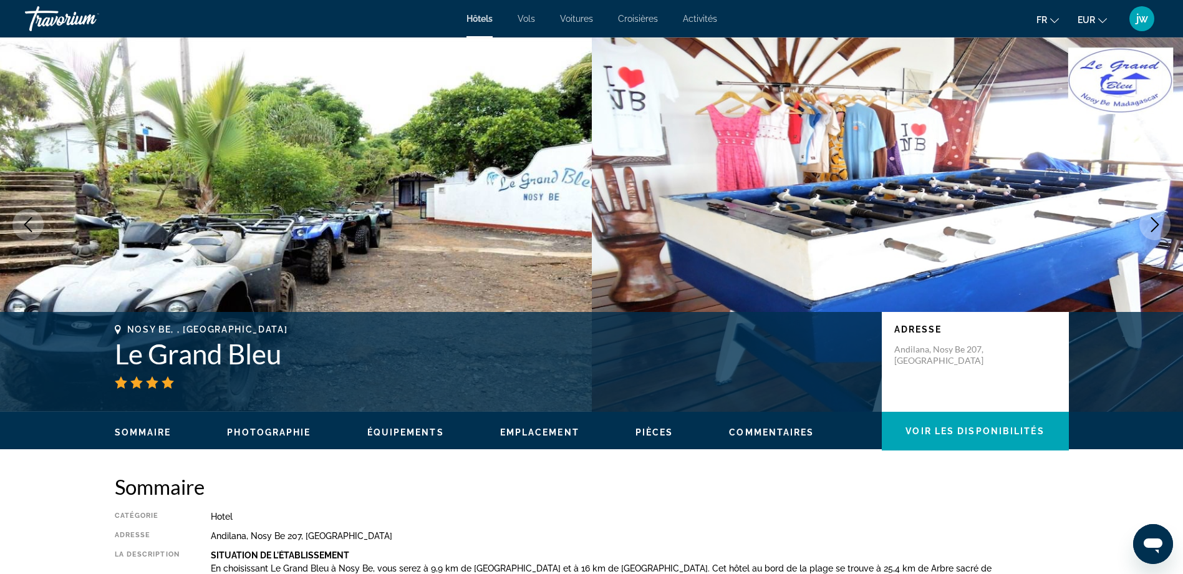
click at [1152, 223] on icon "Next image" at bounding box center [1154, 224] width 15 height 15
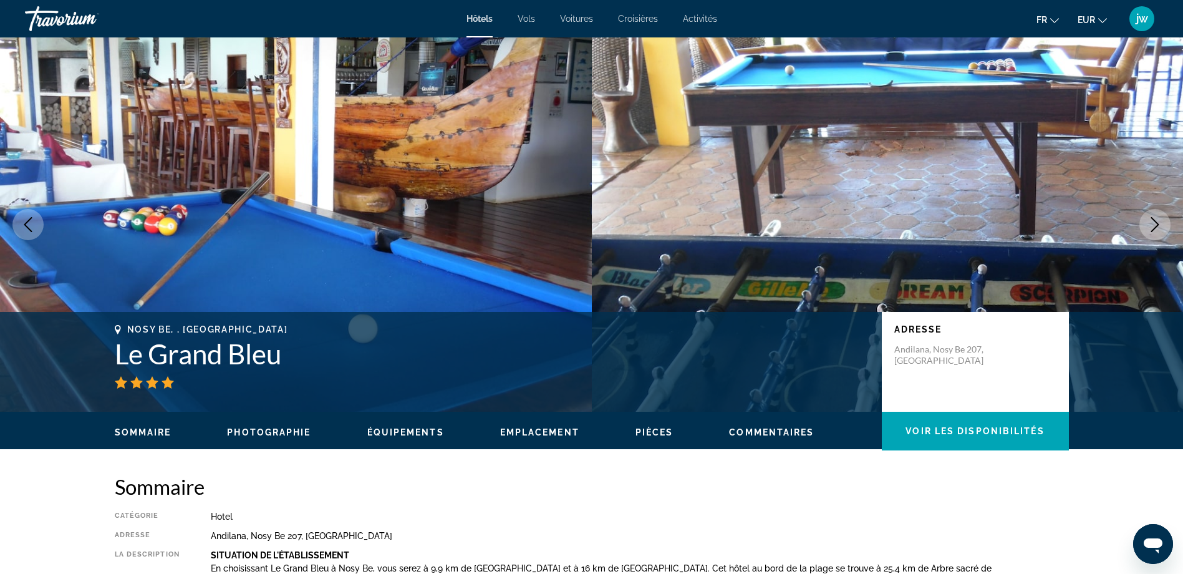
click at [1152, 223] on icon "Next image" at bounding box center [1154, 224] width 15 height 15
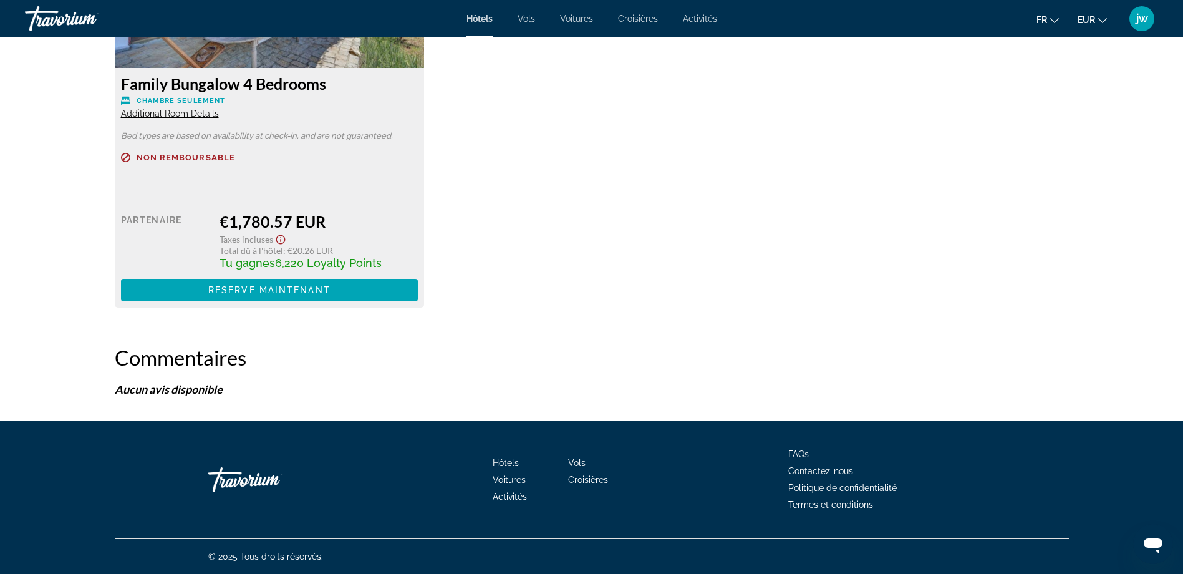
scroll to position [1924, 0]
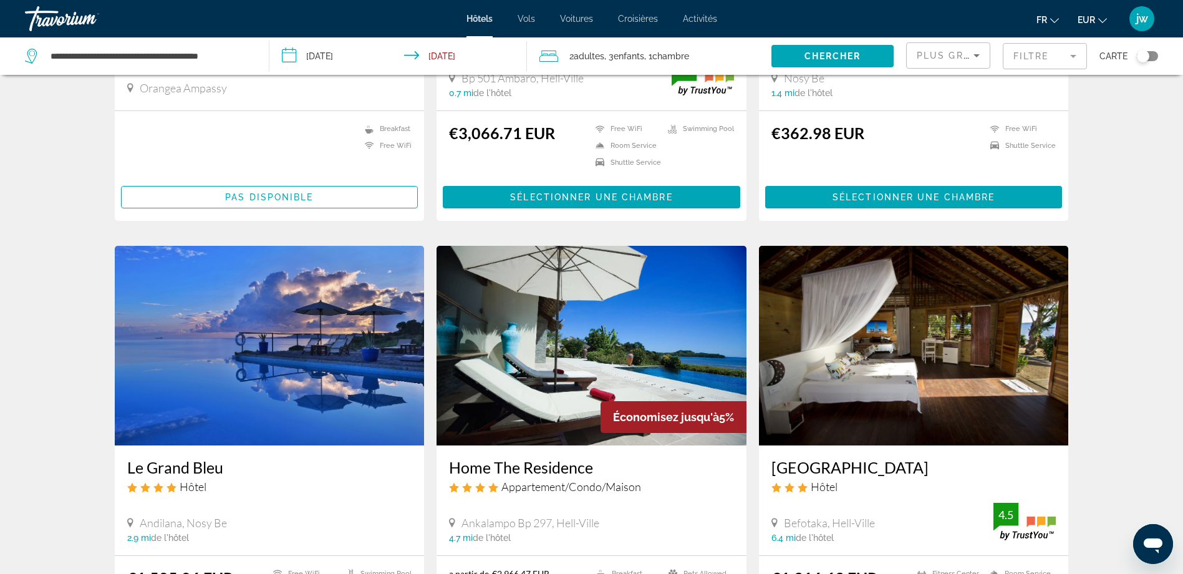
scroll to position [62, 0]
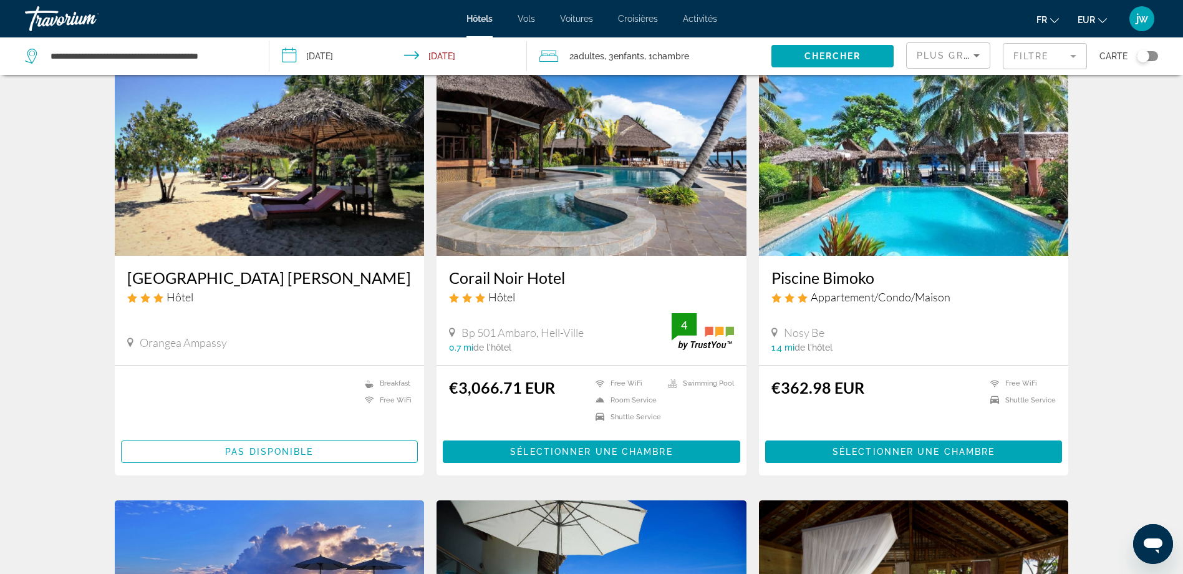
click at [945, 234] on img "Main content" at bounding box center [914, 156] width 310 height 200
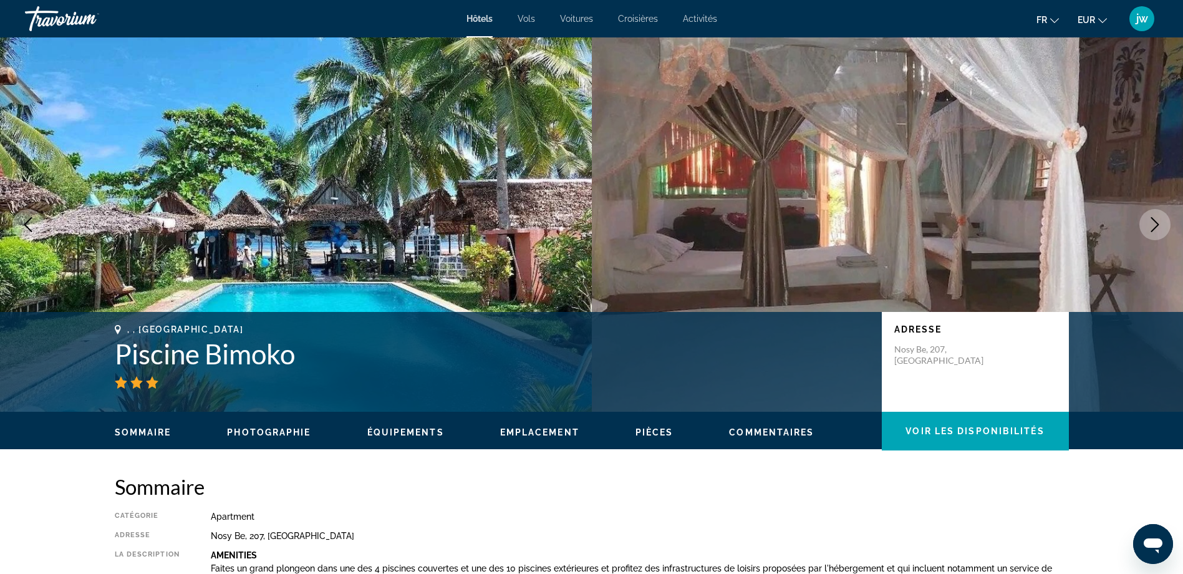
click at [1157, 223] on icon "Next image" at bounding box center [1155, 224] width 8 height 15
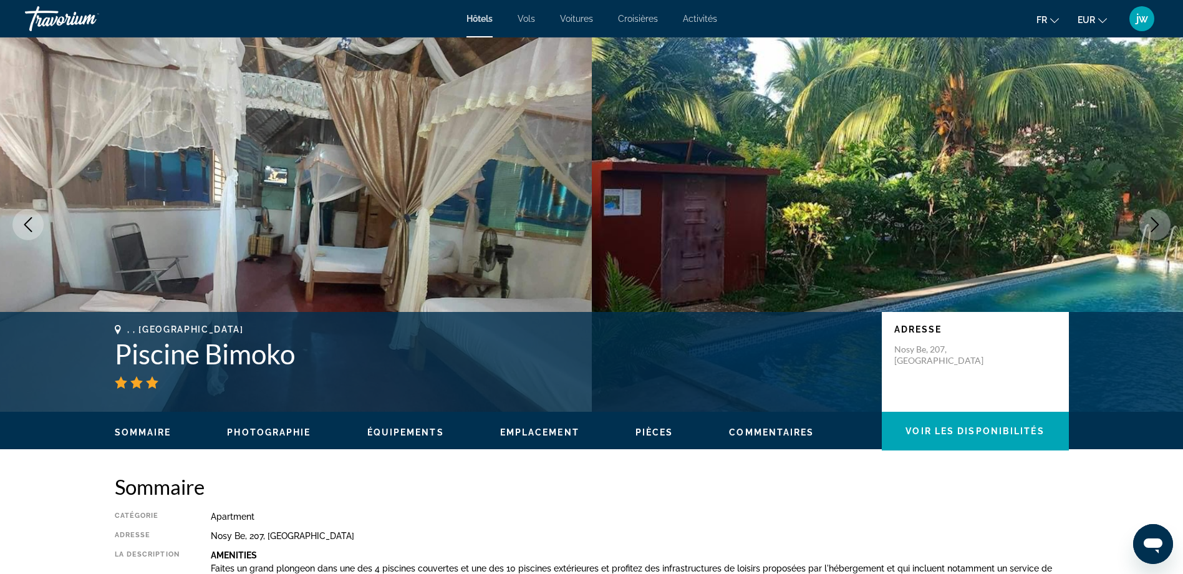
click at [1157, 223] on icon "Next image" at bounding box center [1155, 224] width 8 height 15
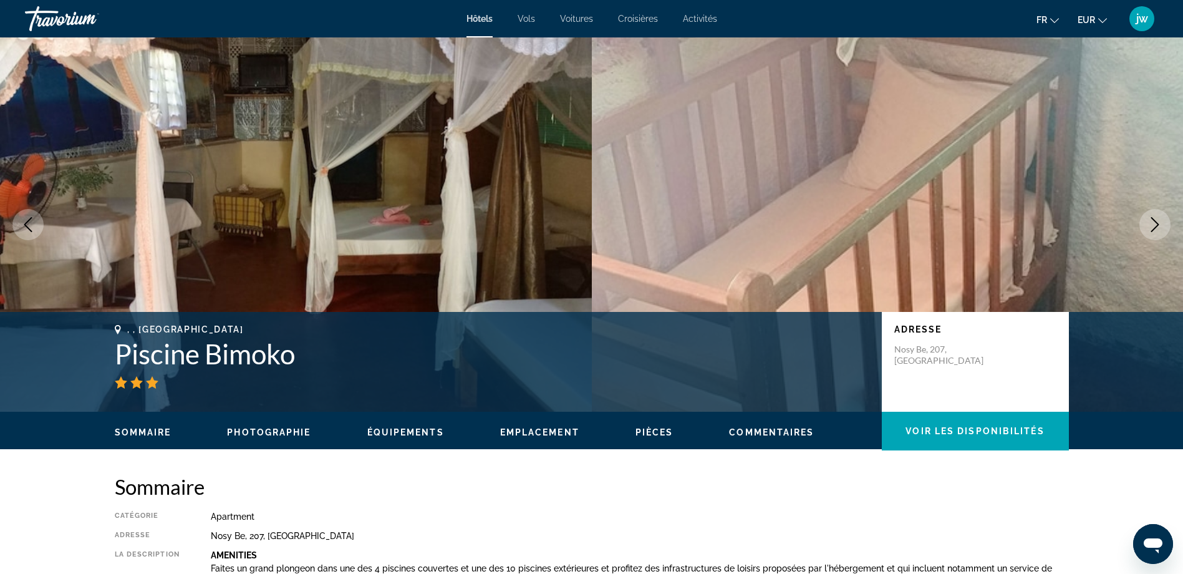
click at [1157, 223] on icon "Next image" at bounding box center [1155, 224] width 8 height 15
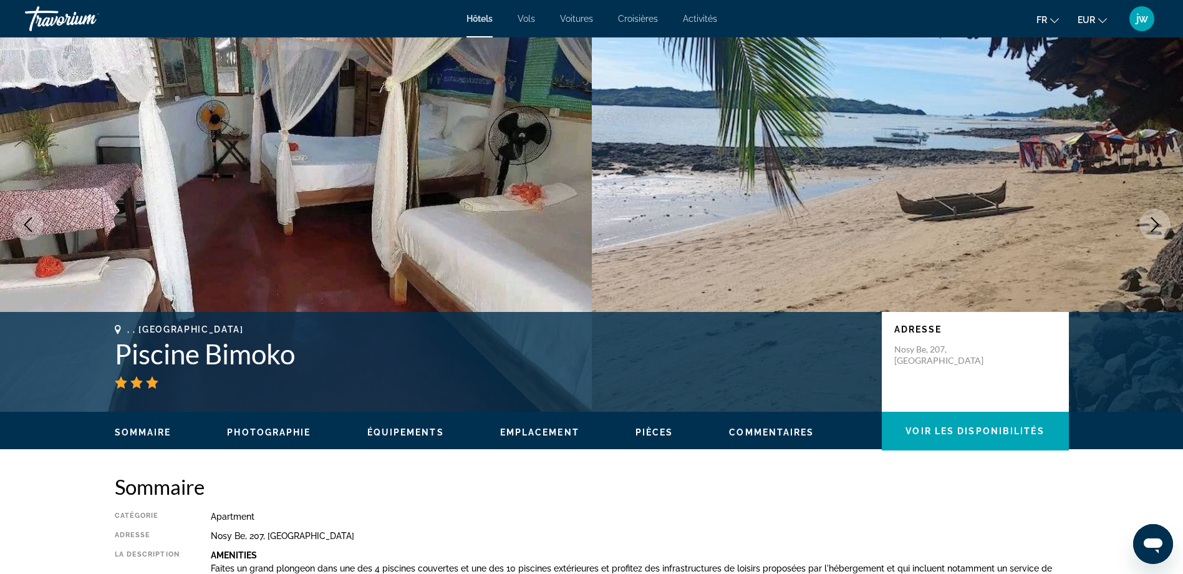
click at [1157, 223] on icon "Next image" at bounding box center [1155, 224] width 8 height 15
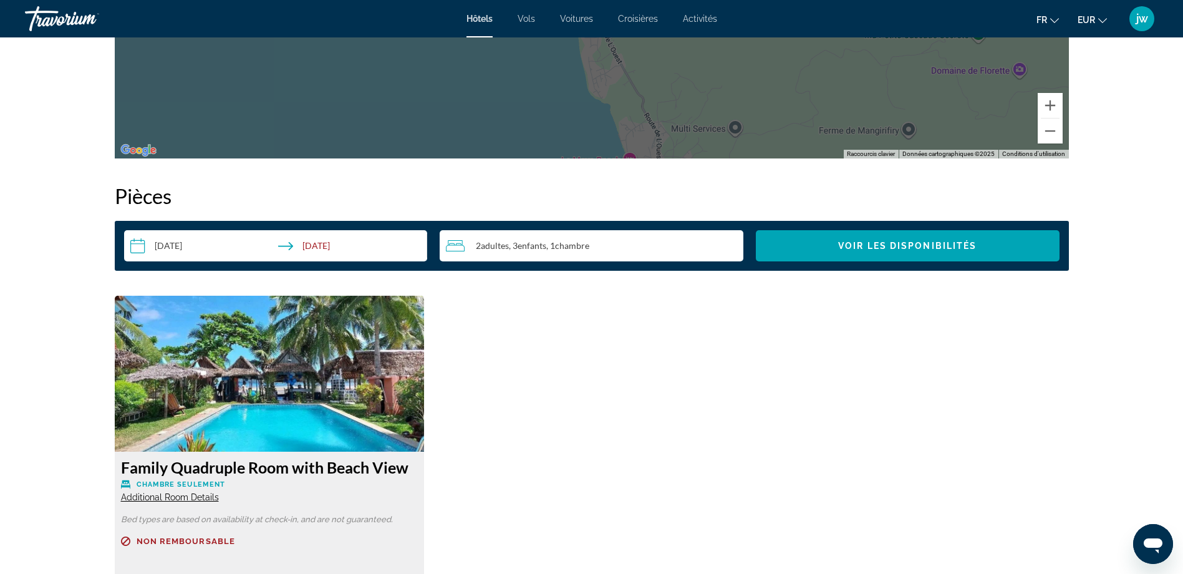
scroll to position [1621, 0]
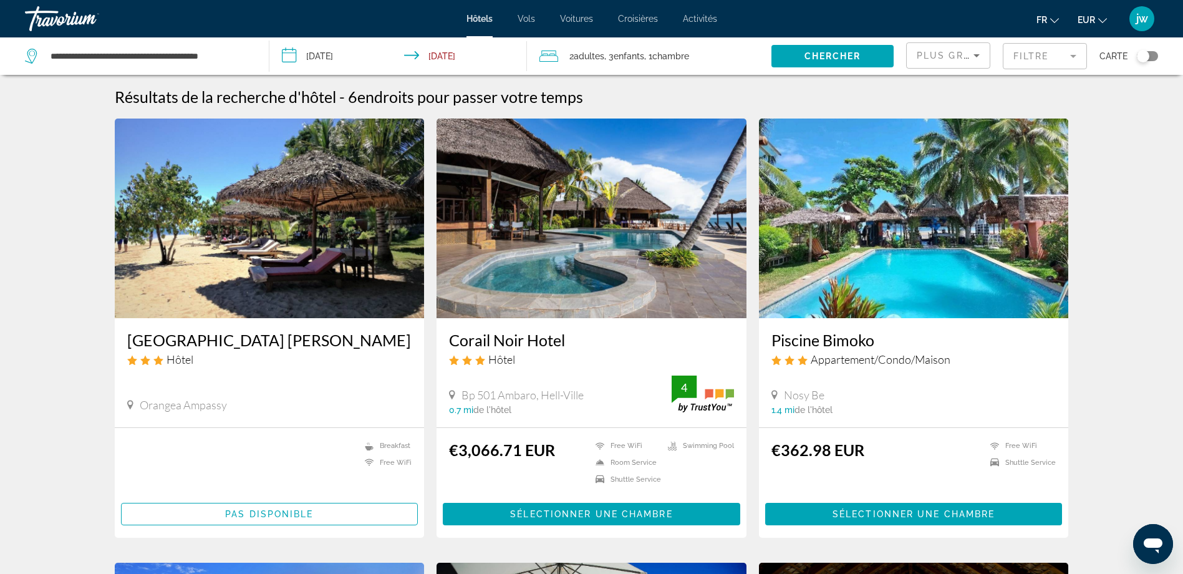
click at [570, 267] on img "Main content" at bounding box center [591, 218] width 310 height 200
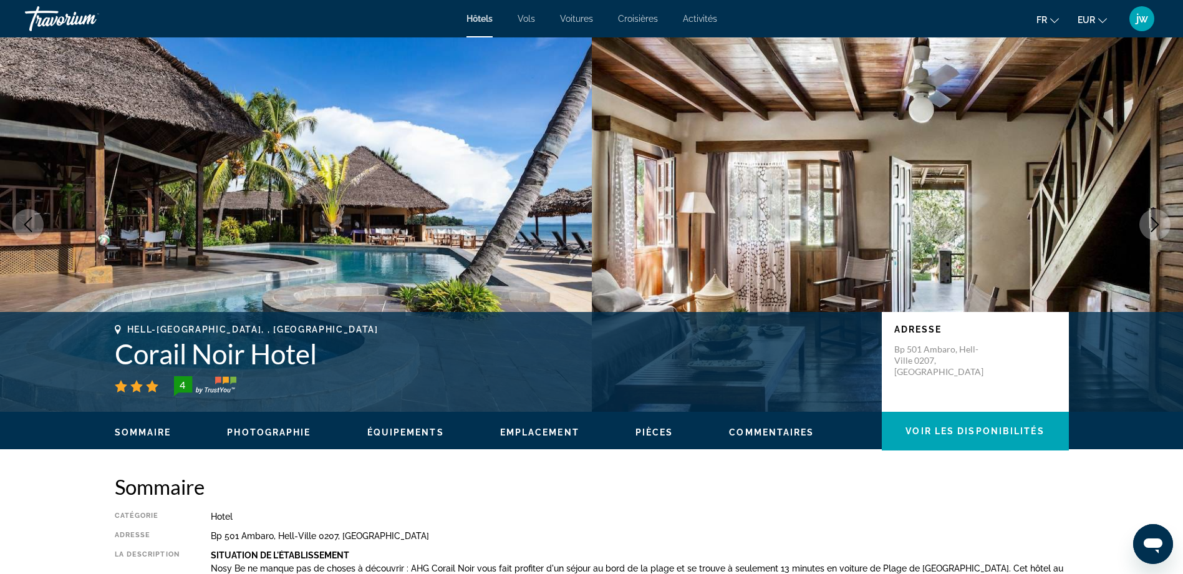
click at [1156, 228] on icon "Next image" at bounding box center [1154, 224] width 15 height 15
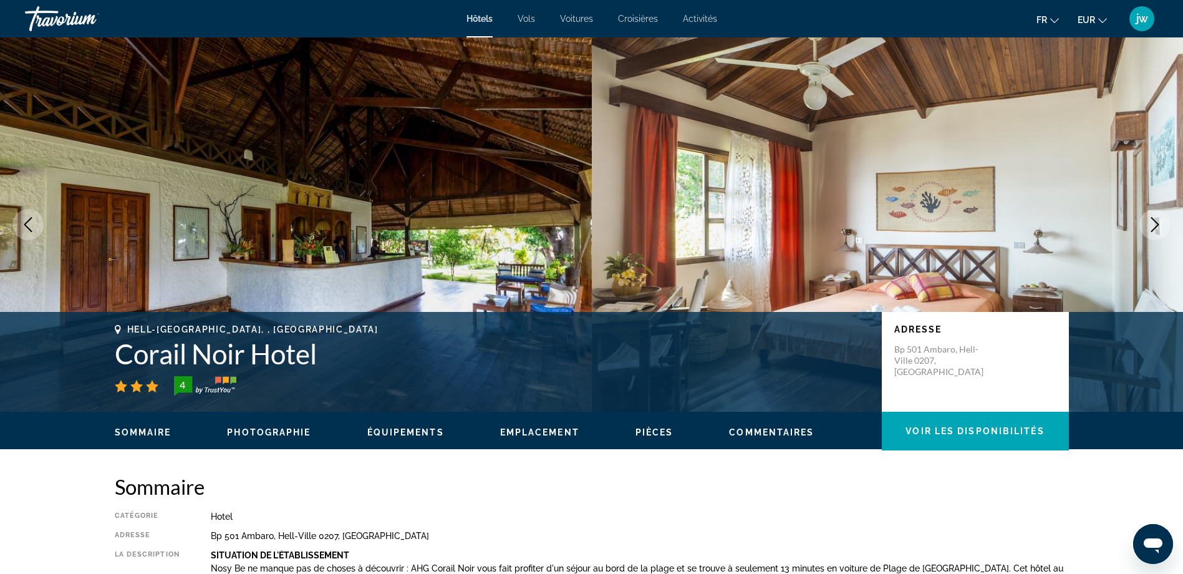
click at [1156, 228] on icon "Next image" at bounding box center [1154, 224] width 15 height 15
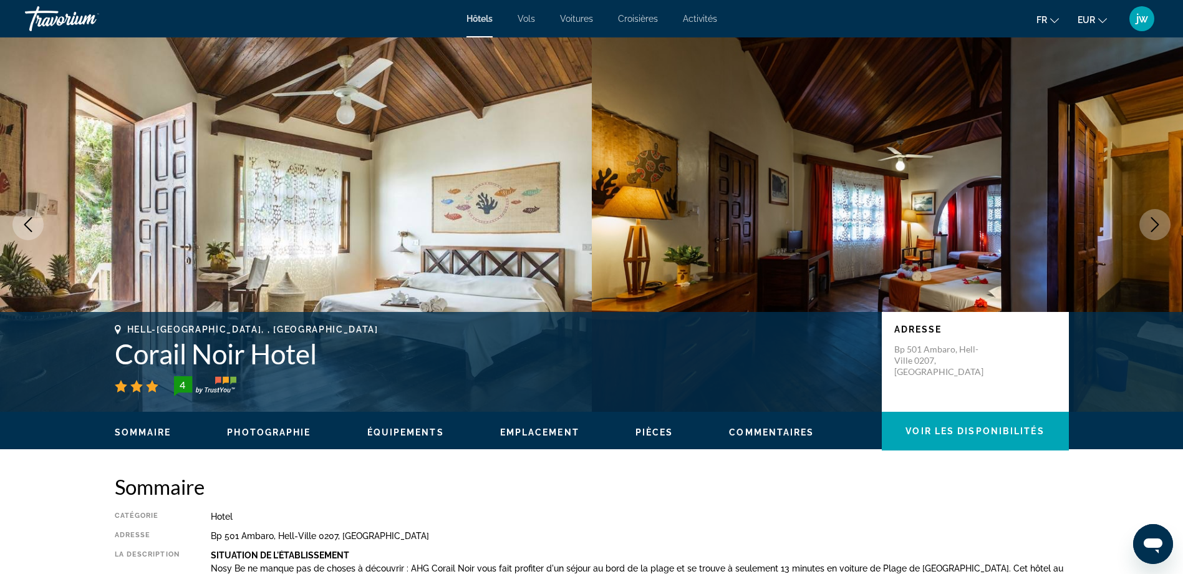
click at [1156, 228] on icon "Next image" at bounding box center [1154, 224] width 15 height 15
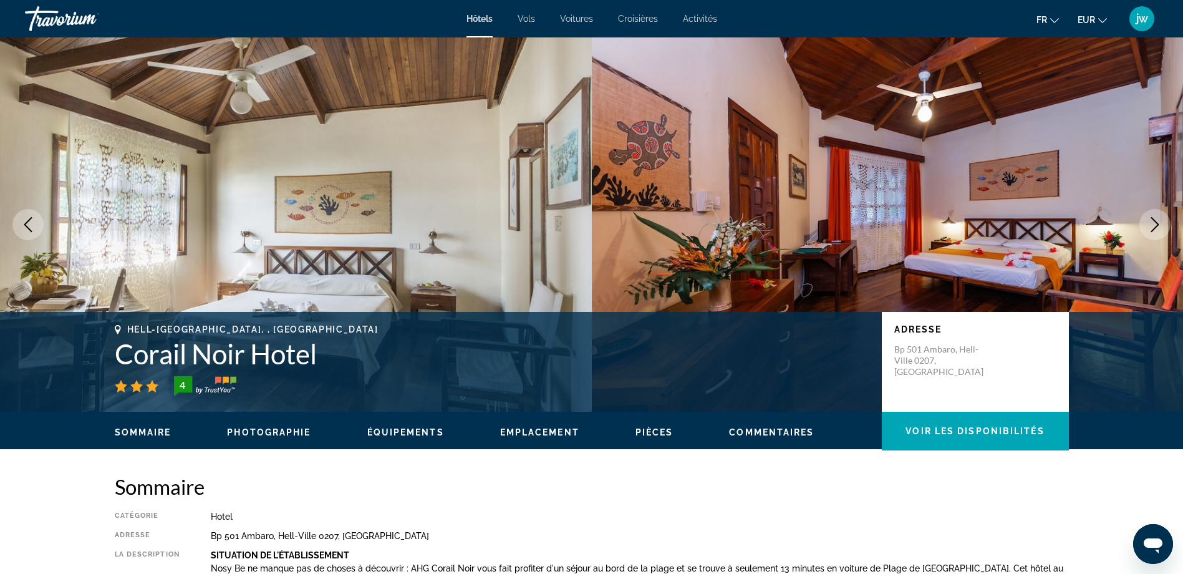
click at [1156, 228] on icon "Next image" at bounding box center [1154, 224] width 15 height 15
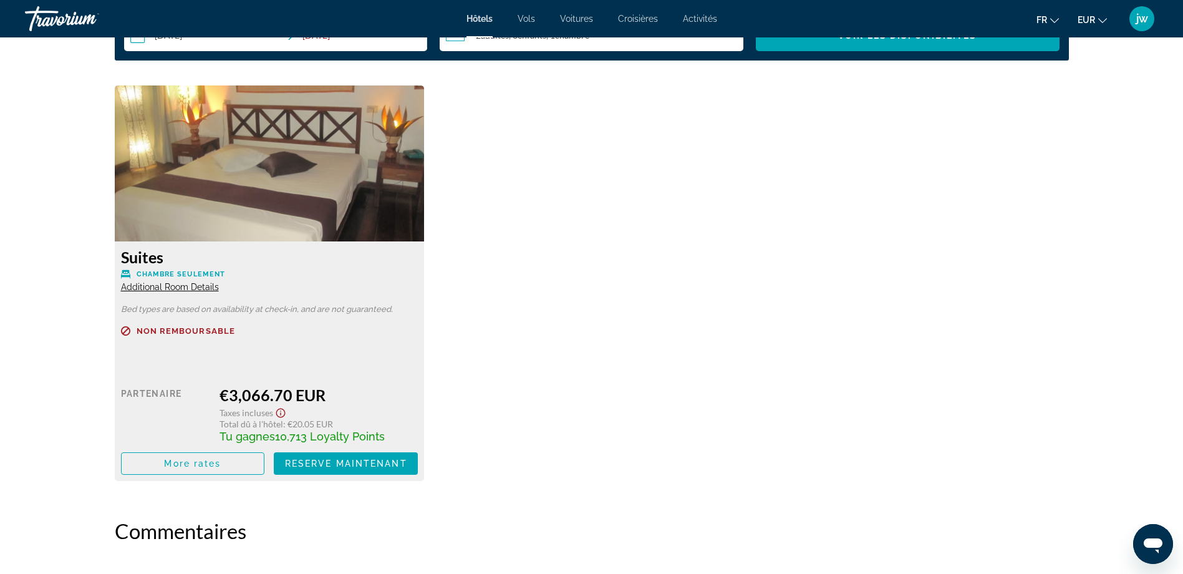
scroll to position [1683, 0]
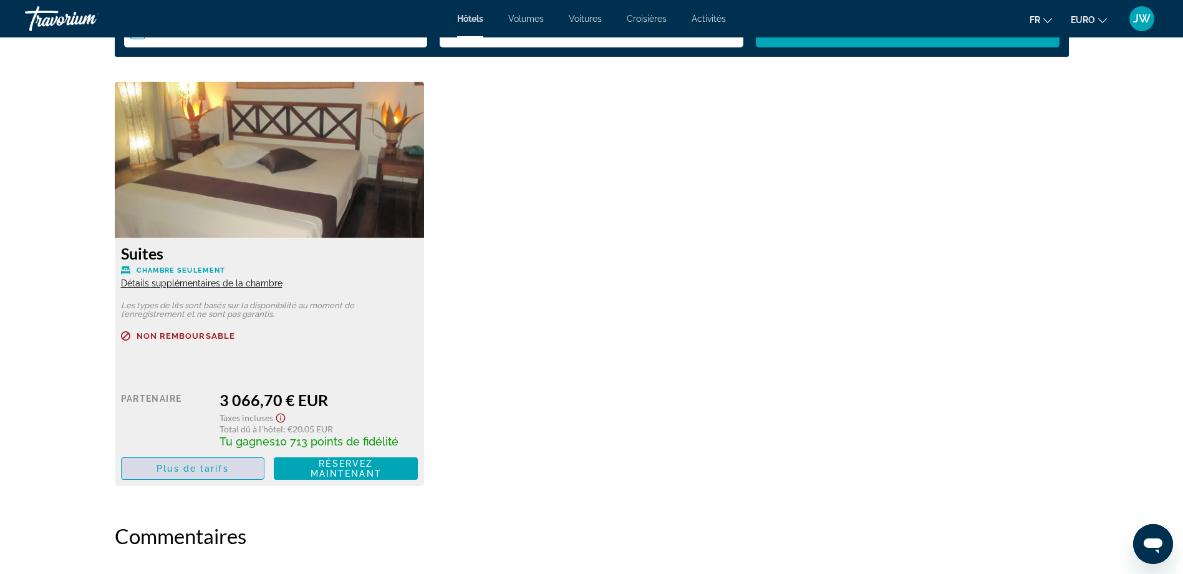
click at [176, 469] on span "Plus de tarifs" at bounding box center [192, 468] width 72 height 10
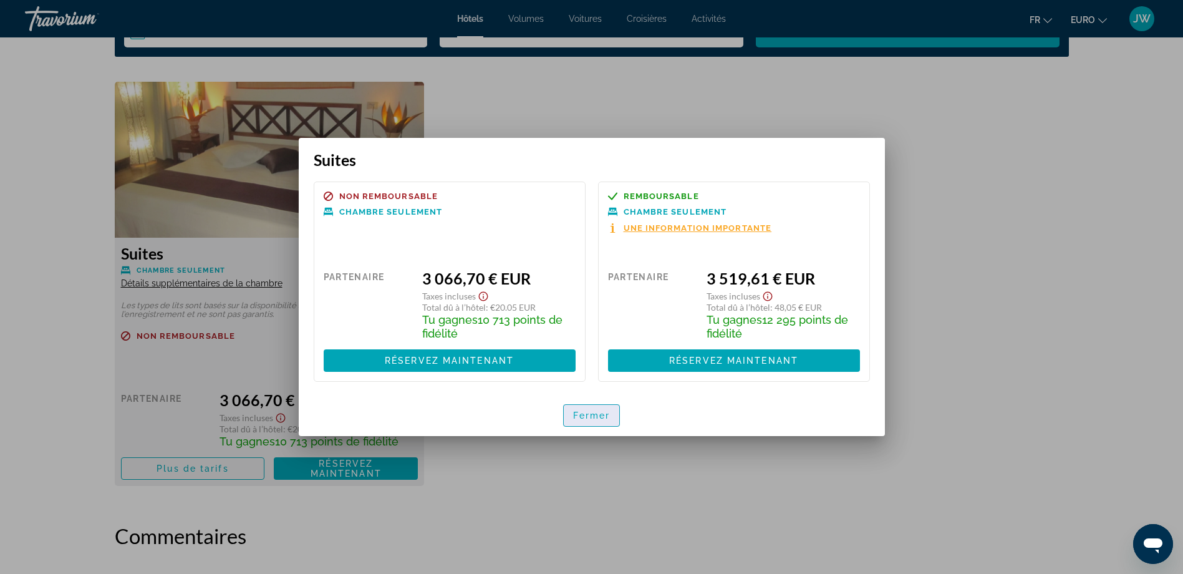
click at [606, 414] on span "Fermer" at bounding box center [591, 415] width 37 height 10
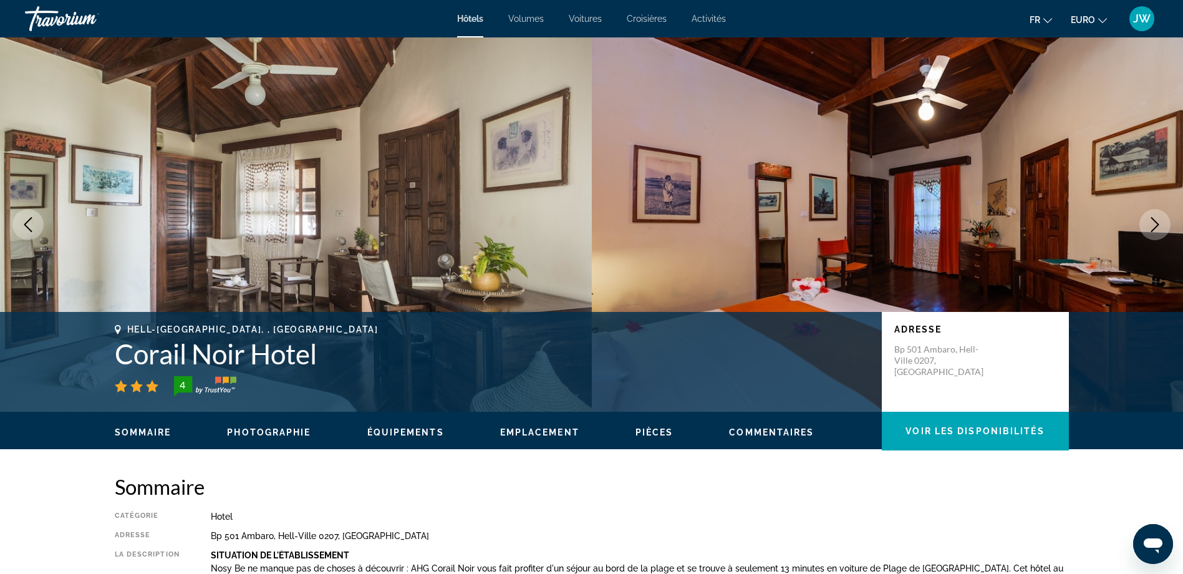
scroll to position [1683, 0]
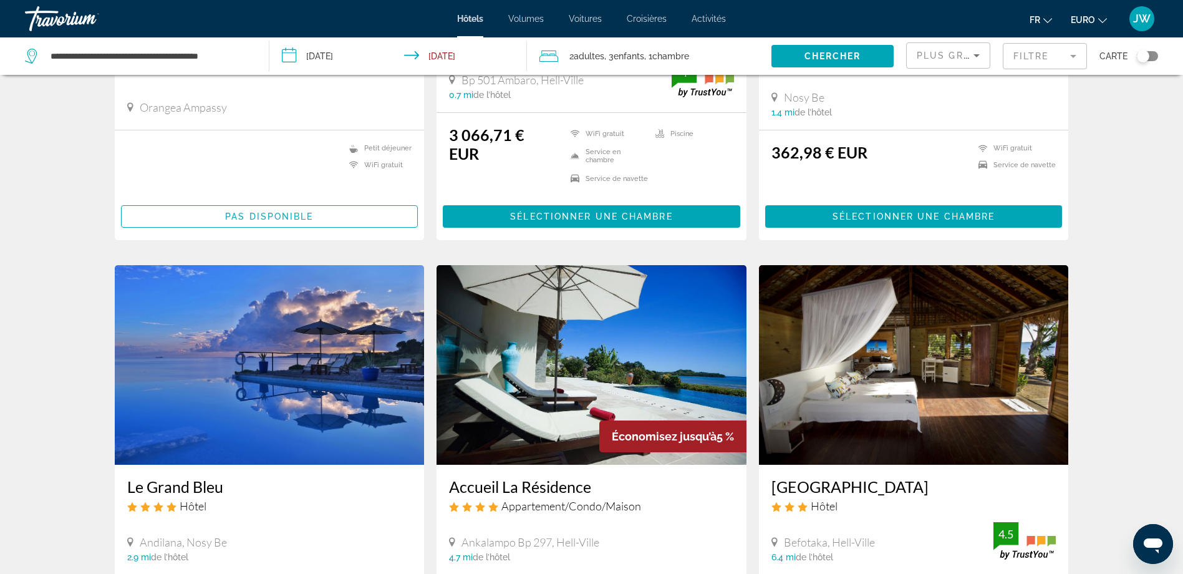
scroll to position [374, 0]
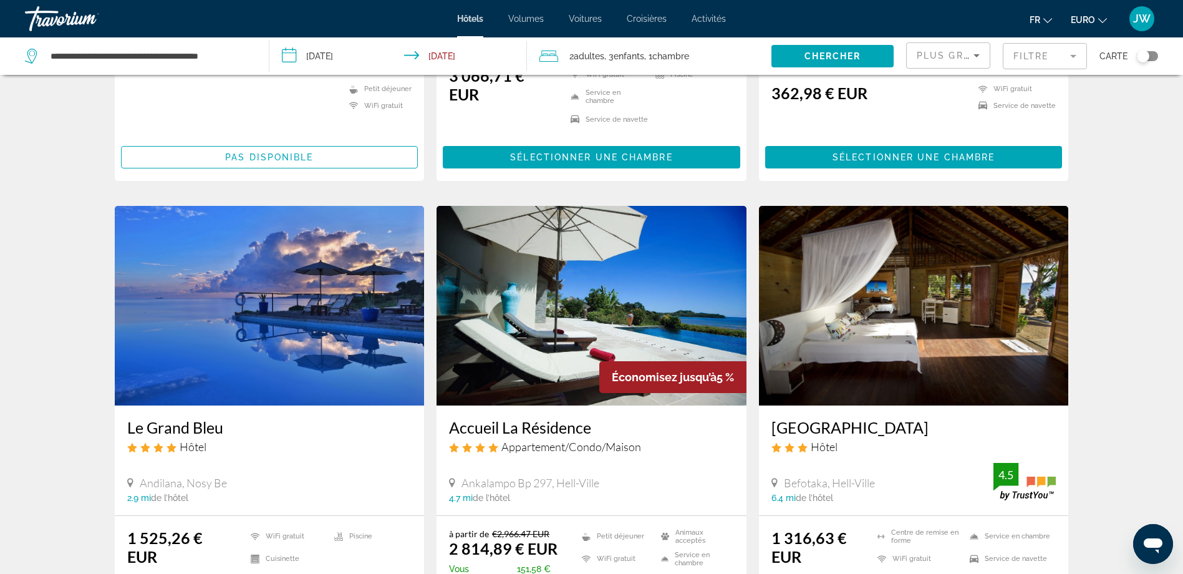
click at [565, 306] on img "Contenu principal" at bounding box center [591, 306] width 310 height 200
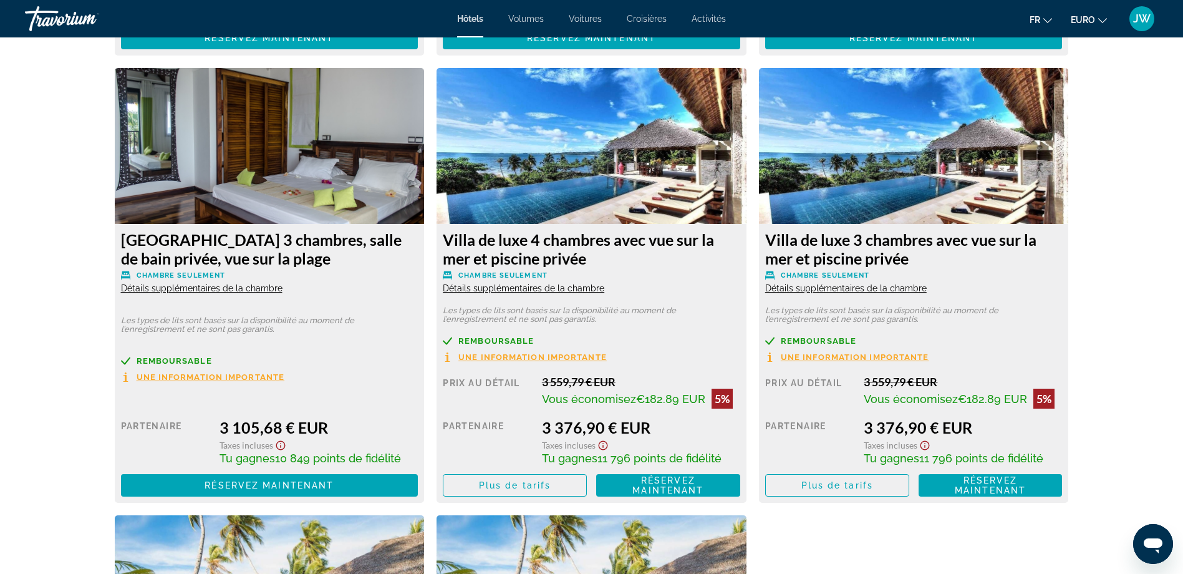
scroll to position [2143, 0]
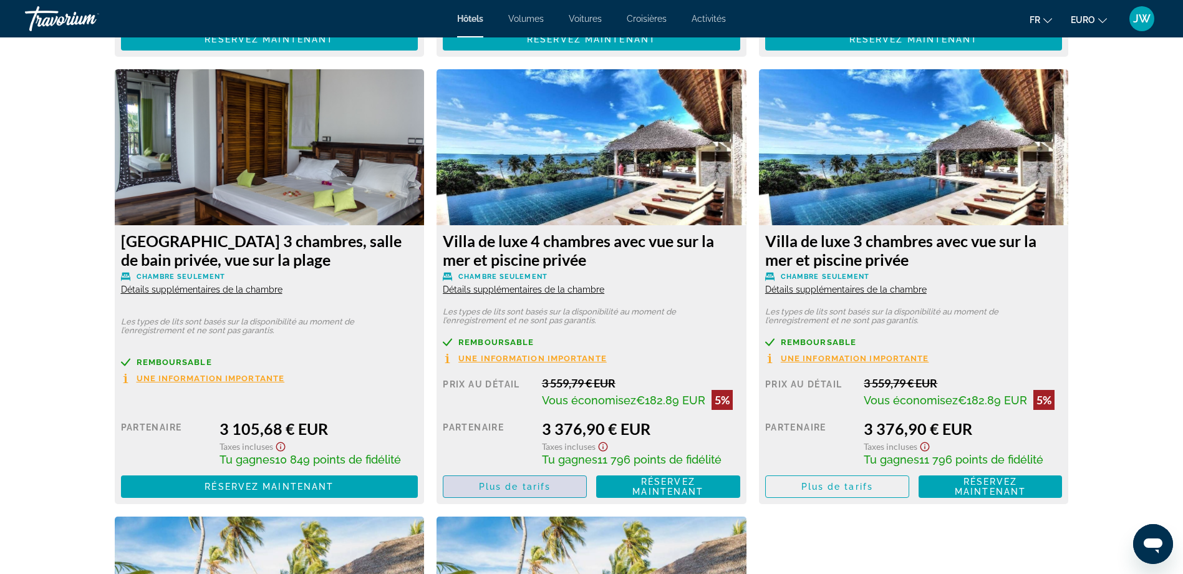
click at [513, 484] on span "Plus de tarifs" at bounding box center [515, 486] width 72 height 10
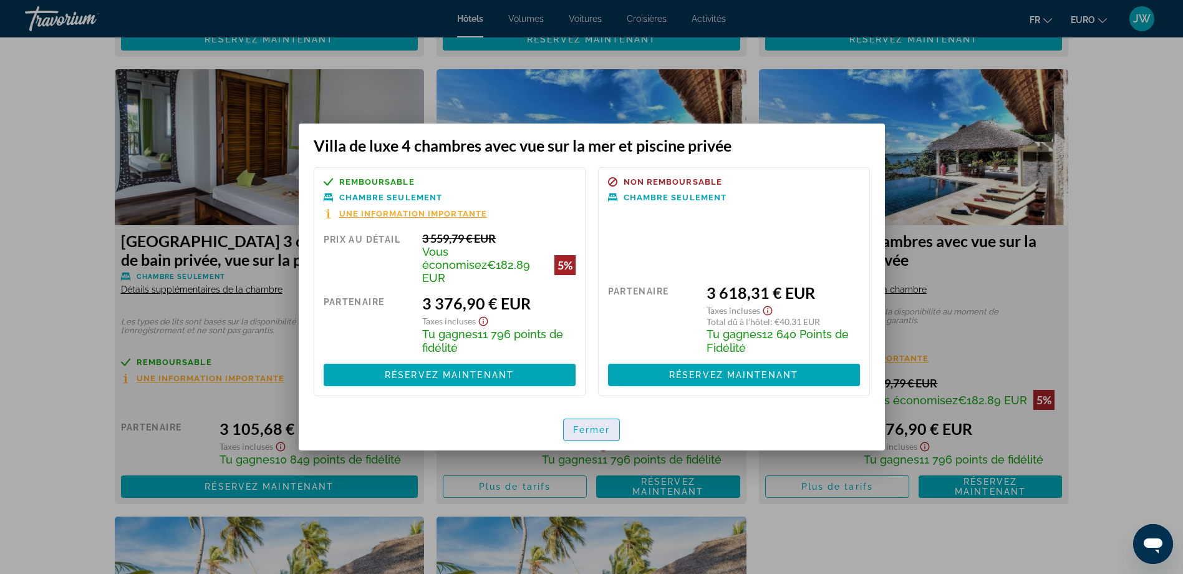
click at [582, 425] on span "Fermer" at bounding box center [591, 430] width 37 height 10
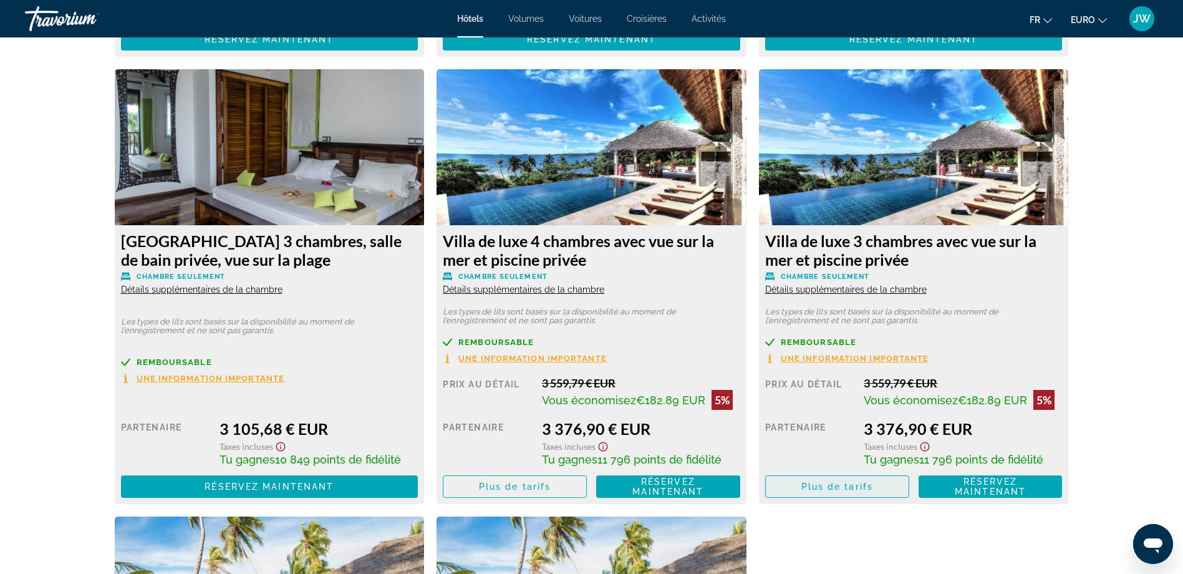
click at [551, 483] on span "Plus de tarifs" at bounding box center [515, 486] width 72 height 10
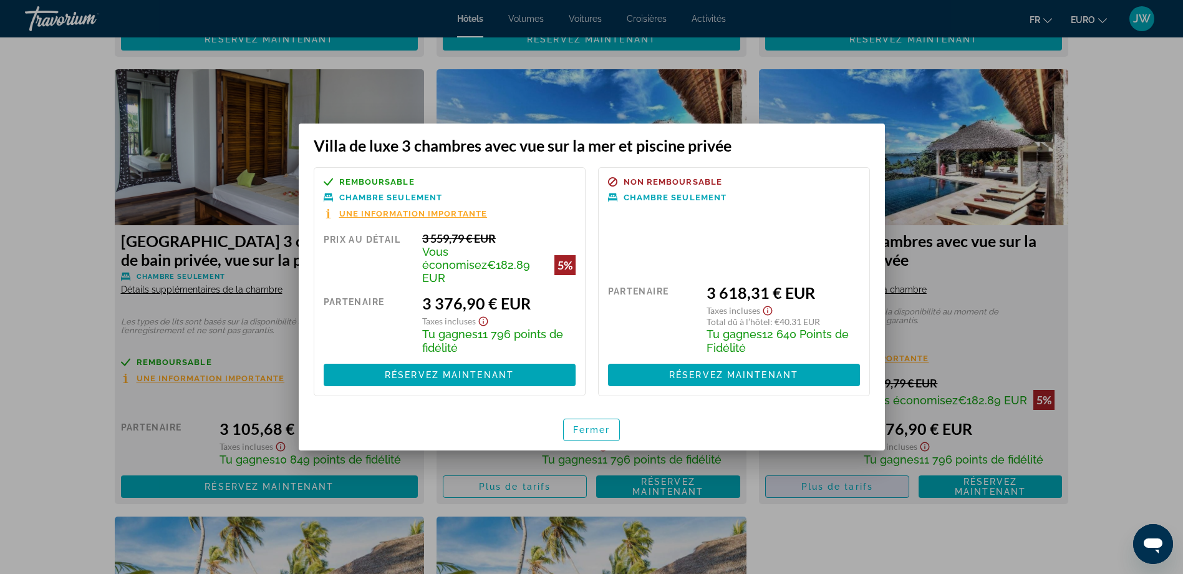
scroll to position [0, 0]
click at [603, 425] on span "Fermer" at bounding box center [591, 430] width 37 height 10
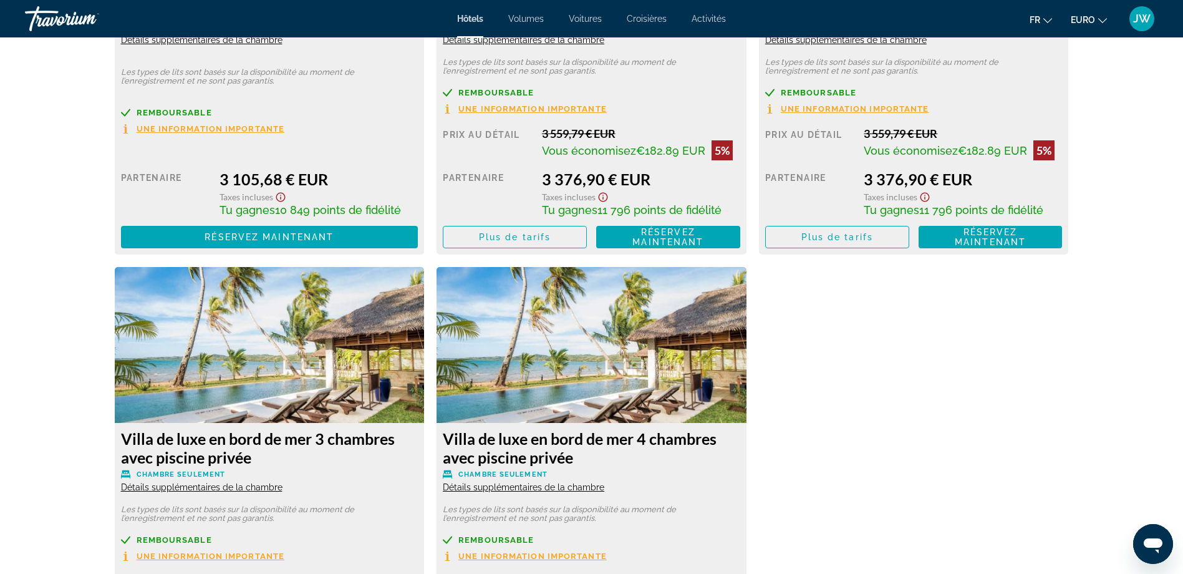
scroll to position [2517, 0]
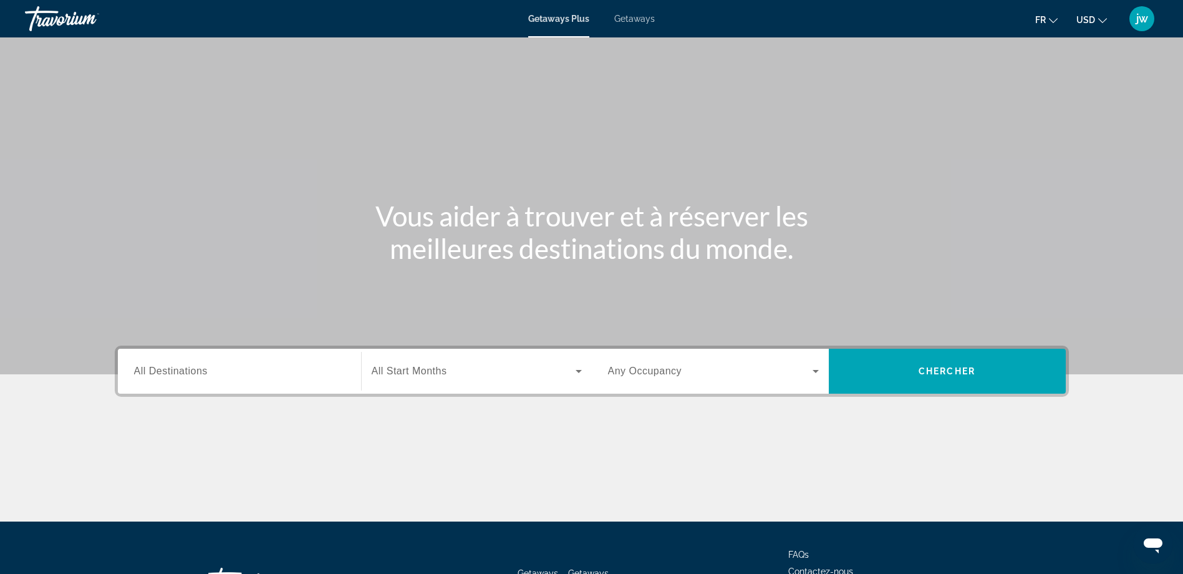
click at [1095, 18] on button "USD USD ($) MXN (Mex$) CAD (Can$) GBP (£) EUR (€) AUD (A$) NZD (NZ$) CNY (CN¥)" at bounding box center [1091, 20] width 31 height 18
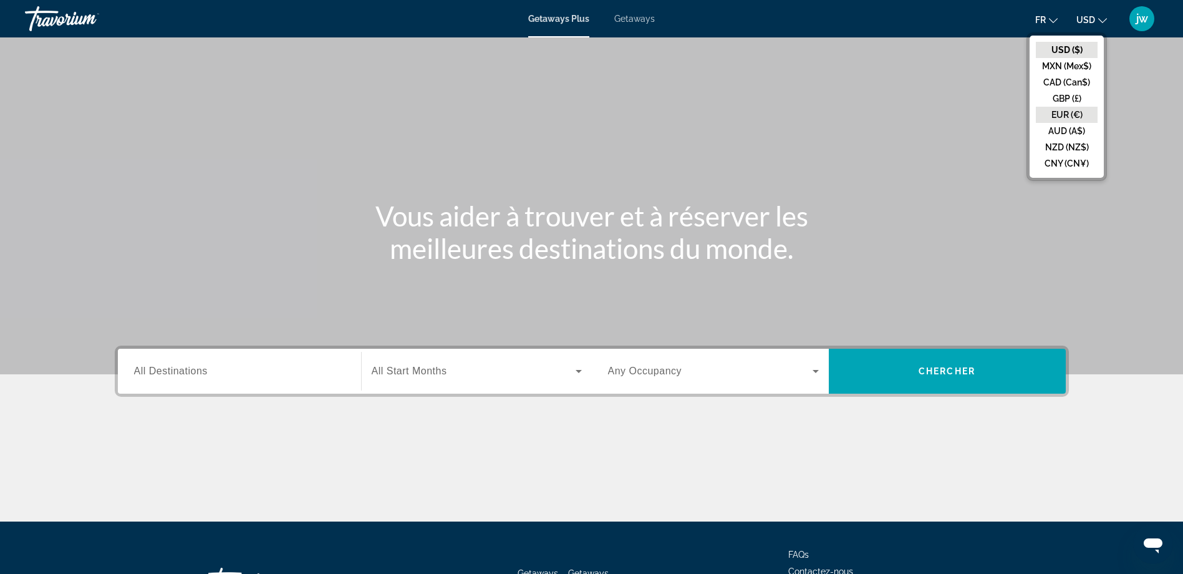
click at [1073, 110] on button "EUR (€)" at bounding box center [1067, 115] width 62 height 16
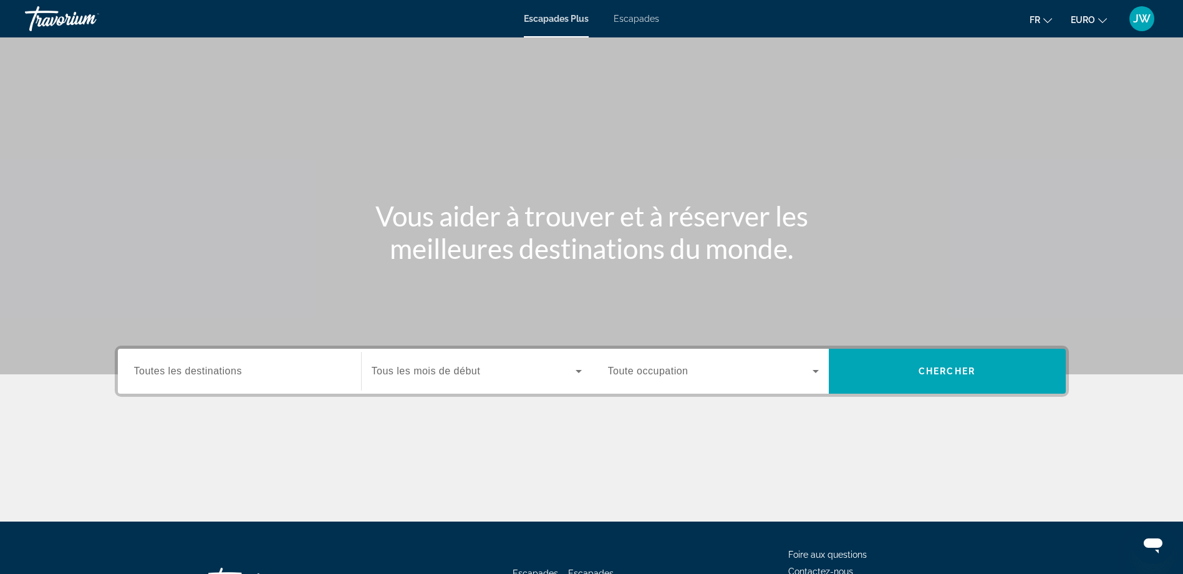
click at [209, 373] on span "Toutes les destinations" at bounding box center [188, 370] width 108 height 11
click at [209, 373] on input "Destination Toutes les destinations" at bounding box center [239, 371] width 211 height 15
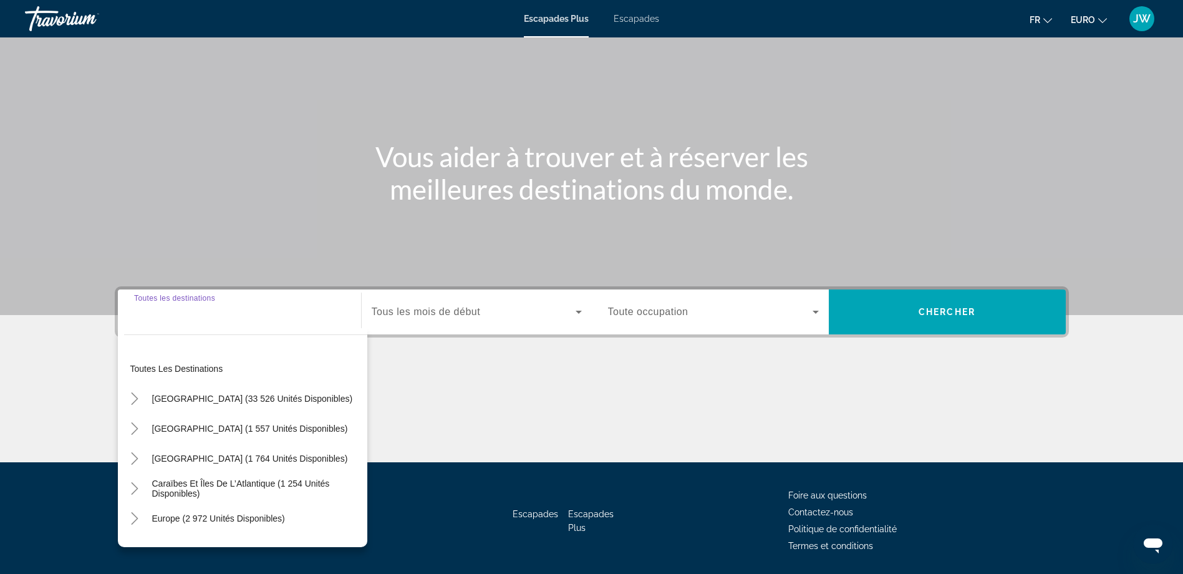
scroll to position [100, 0]
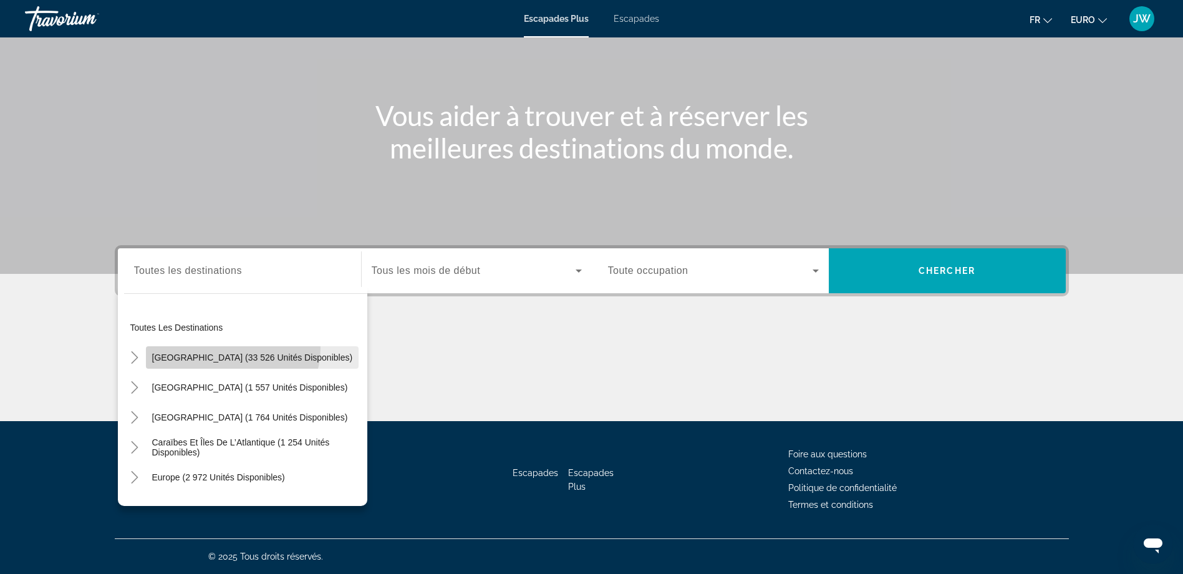
click at [232, 349] on span "Widget de recherche" at bounding box center [252, 357] width 213 height 30
type input "**********"
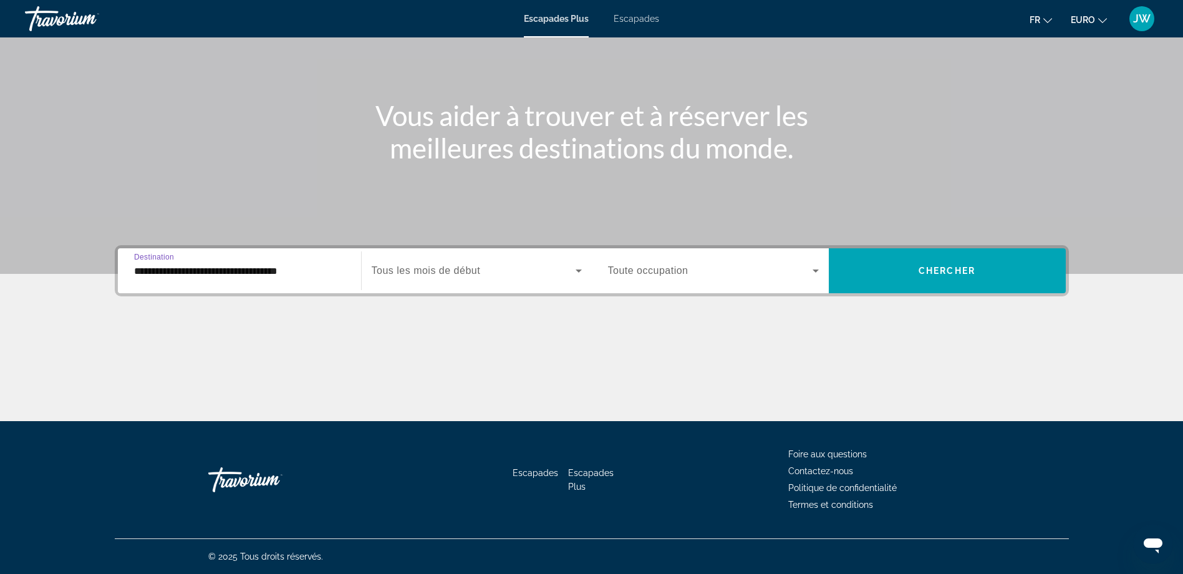
click at [419, 267] on span "Tous les mois de début" at bounding box center [426, 270] width 109 height 11
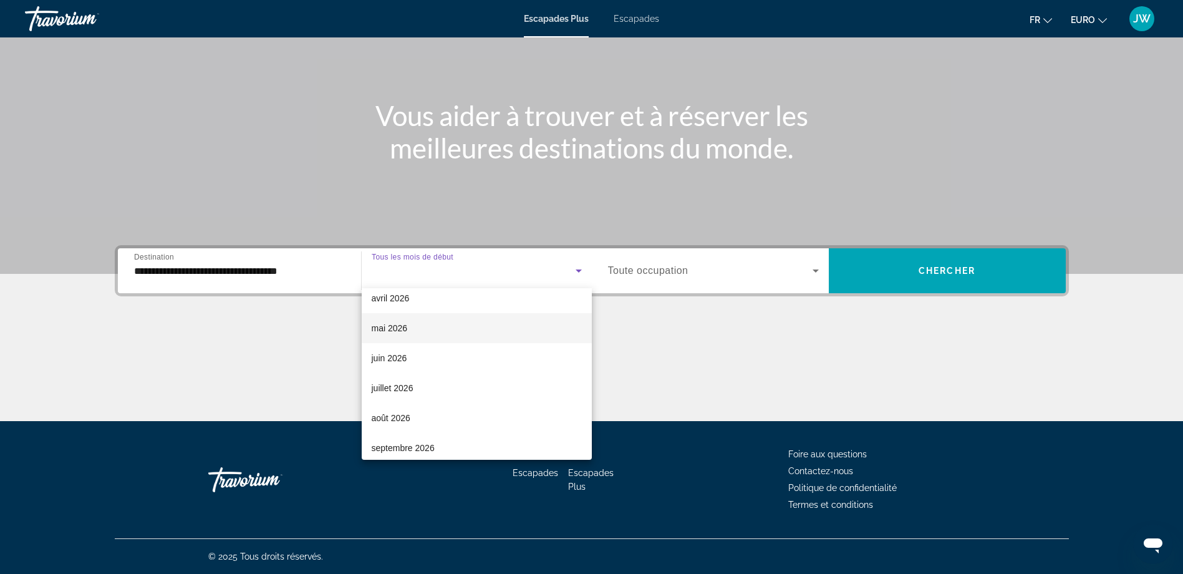
scroll to position [187, 0]
click at [412, 358] on mat-option "avril 2026" at bounding box center [477, 360] width 230 height 30
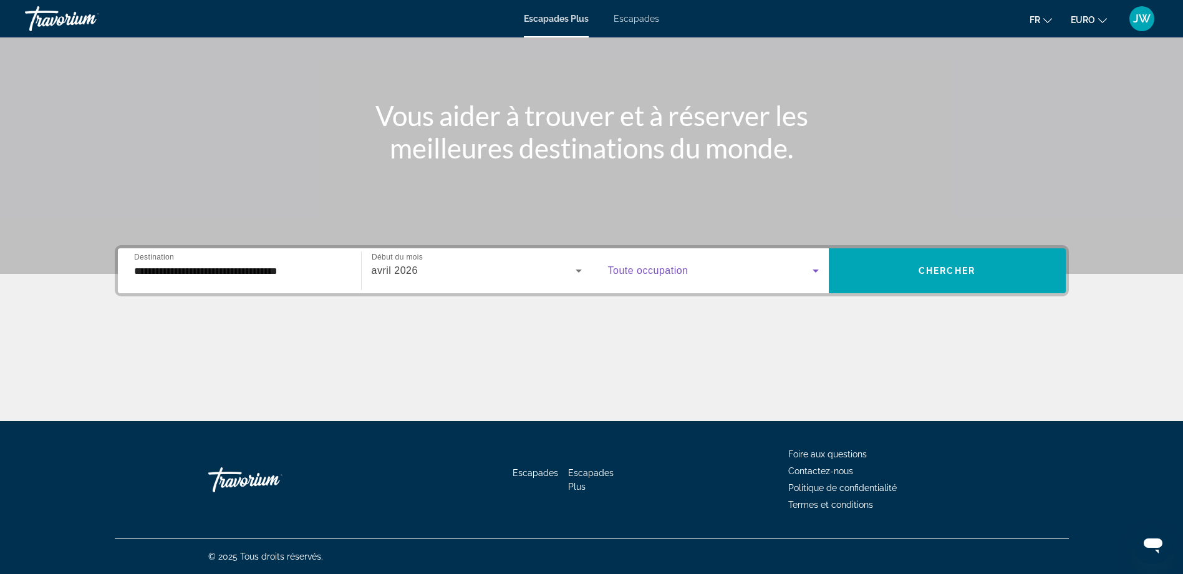
click at [700, 274] on span "Widget de recherche" at bounding box center [710, 270] width 204 height 15
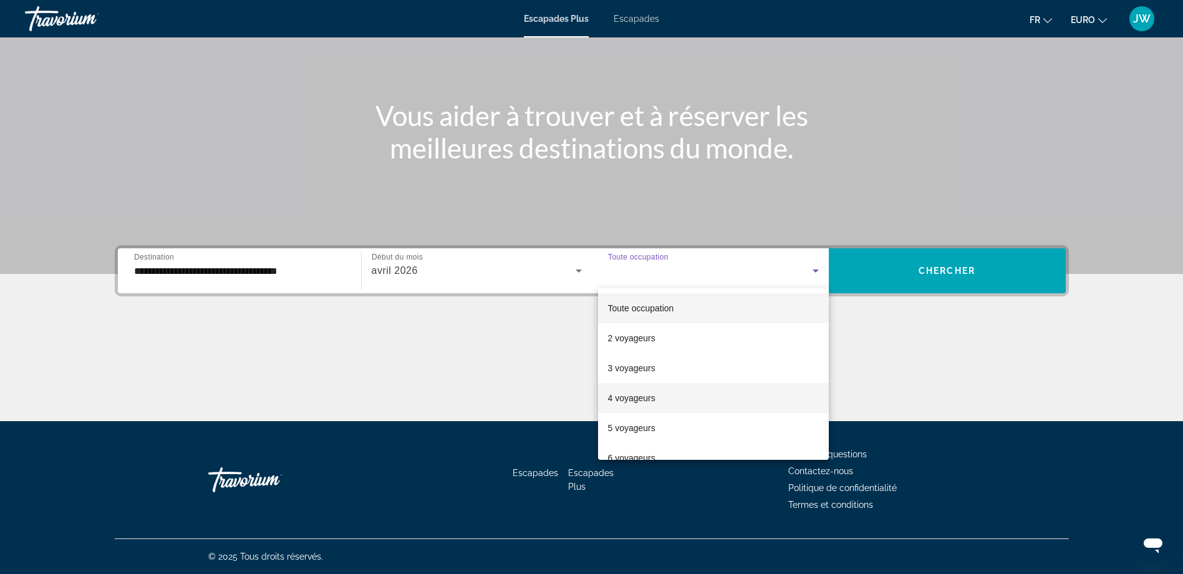
click at [650, 399] on font "4 voyageurs" at bounding box center [631, 398] width 47 height 10
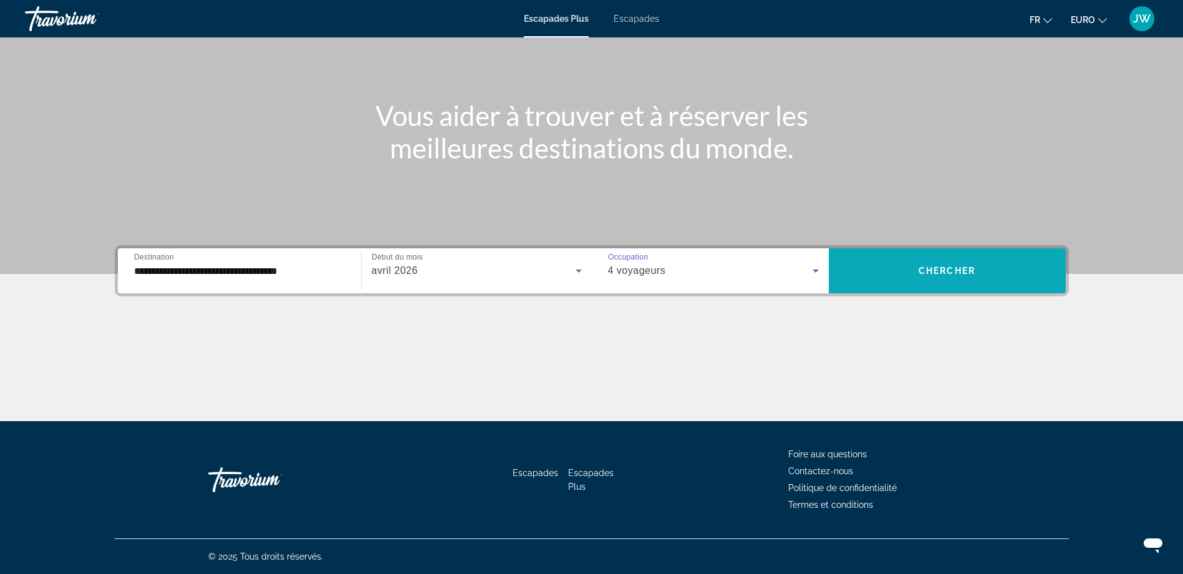
click at [918, 266] on span "Chercher" at bounding box center [946, 271] width 57 height 10
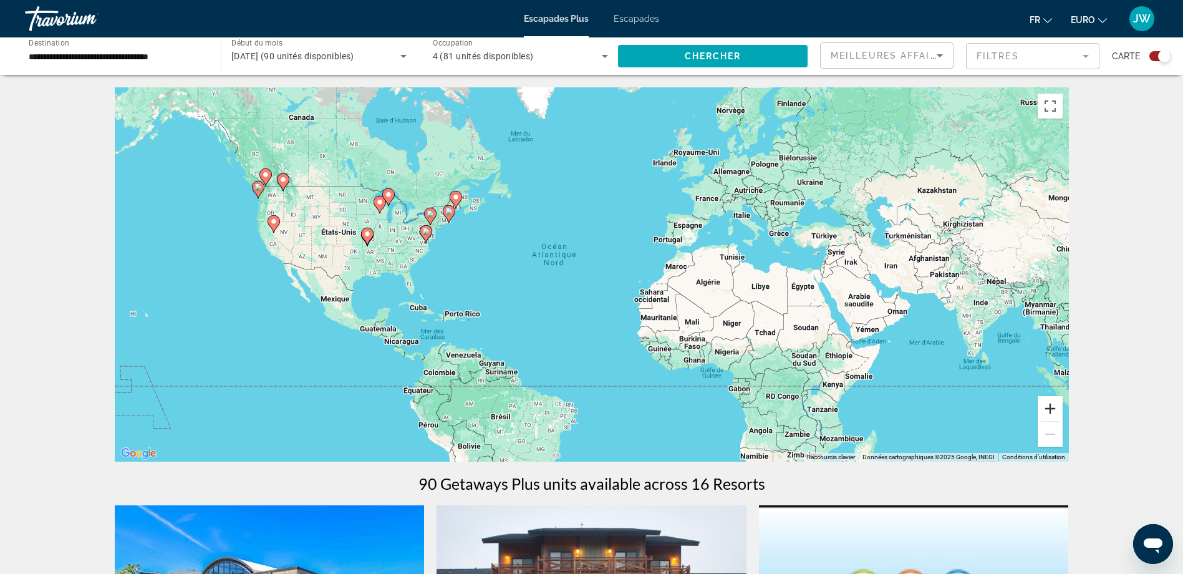
click at [1053, 408] on button "Zoom avant" at bounding box center [1049, 408] width 25 height 25
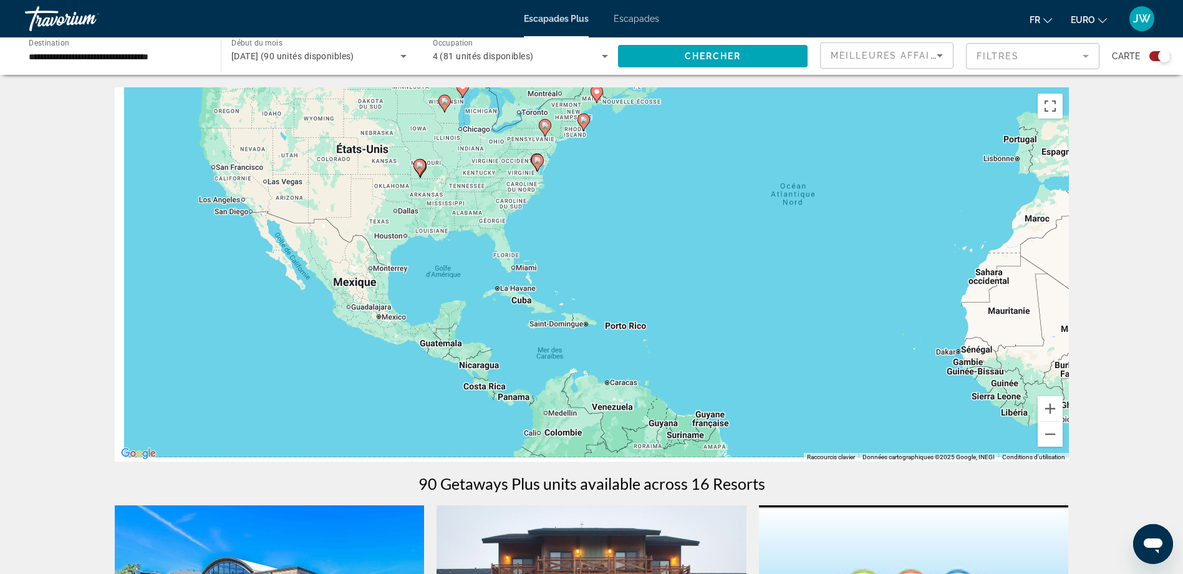
drag, startPoint x: 325, startPoint y: 319, endPoint x: 605, endPoint y: 273, distance: 283.6
click at [605, 274] on div "Pour activer le glissement avec le clavier, appuyez sur Alt+Entrée. Une fois ce…" at bounding box center [592, 274] width 954 height 374
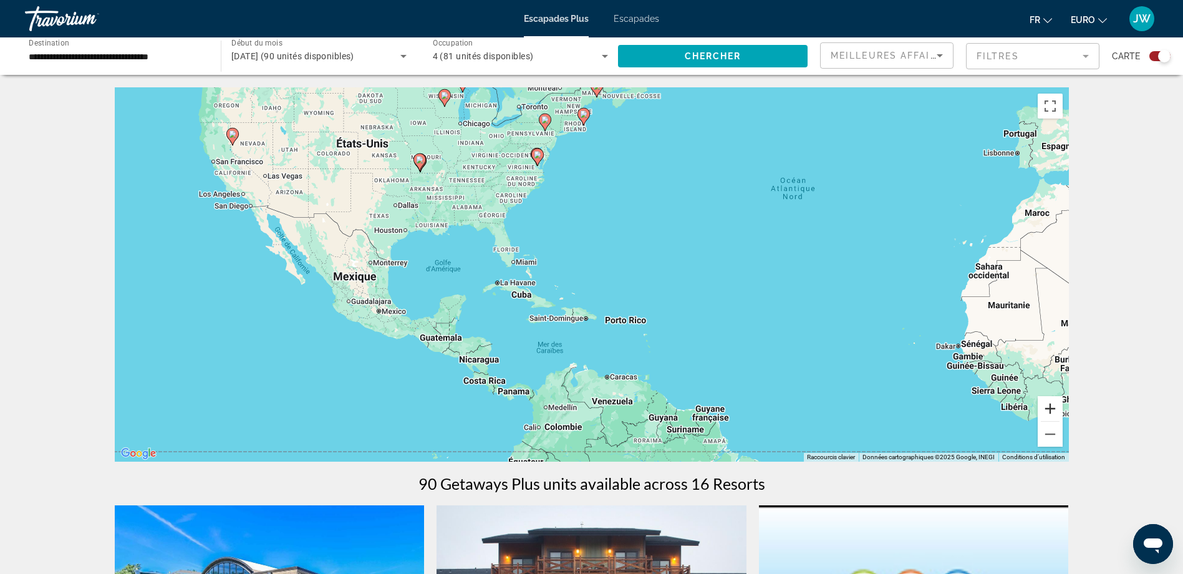
click at [1055, 408] on button "Zoom avant" at bounding box center [1049, 408] width 25 height 25
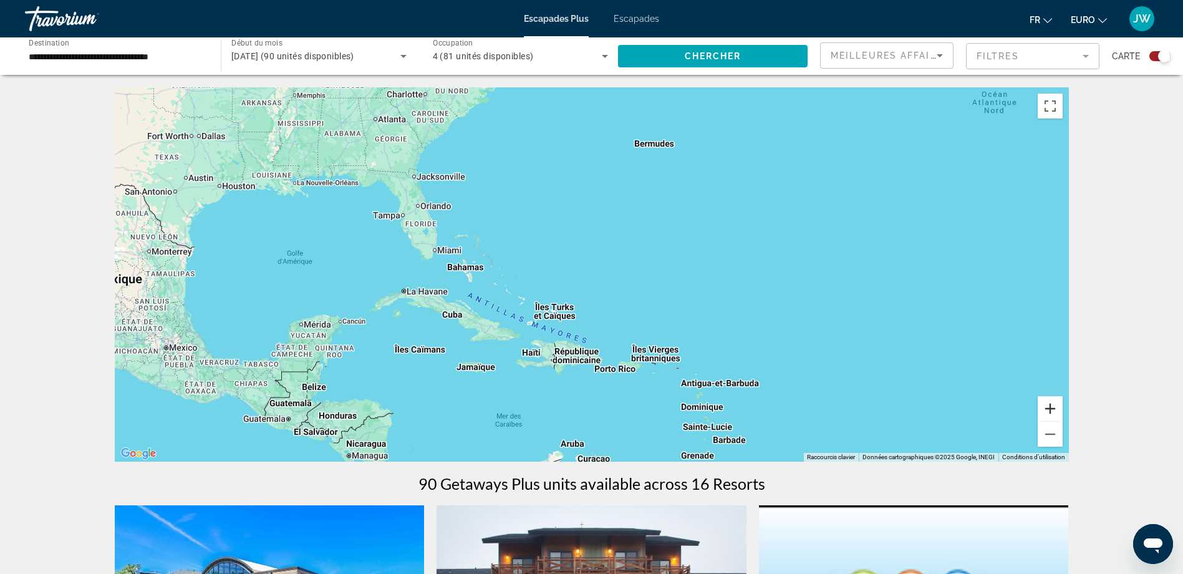
click at [1055, 408] on button "Zoom avant" at bounding box center [1049, 408] width 25 height 25
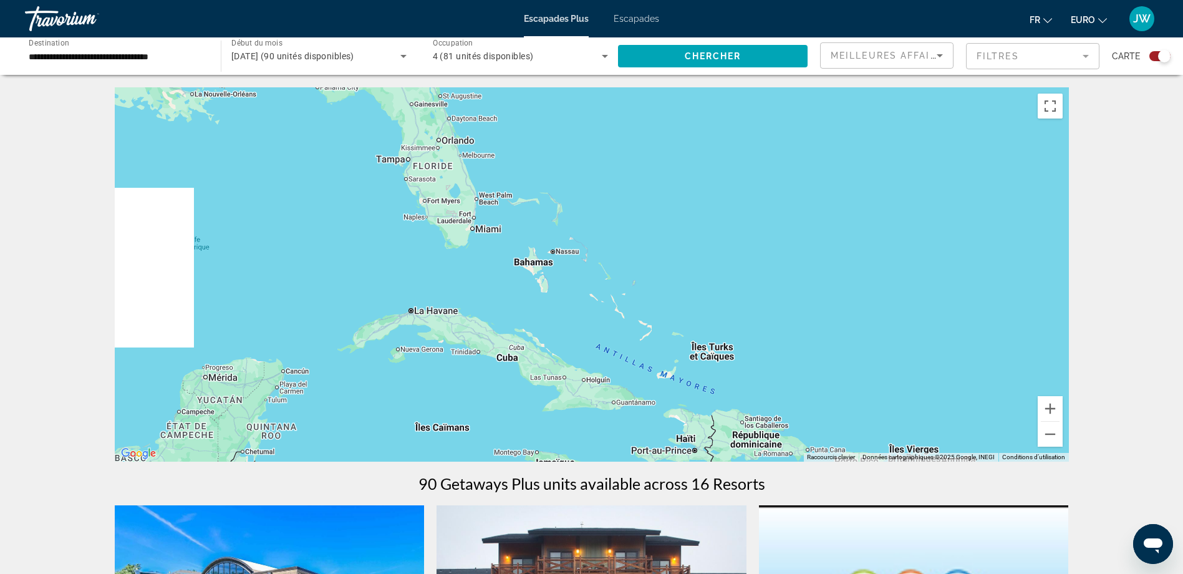
drag, startPoint x: 555, startPoint y: 298, endPoint x: 753, endPoint y: 303, distance: 197.7
click at [753, 303] on div "Contenu principal" at bounding box center [592, 274] width 954 height 374
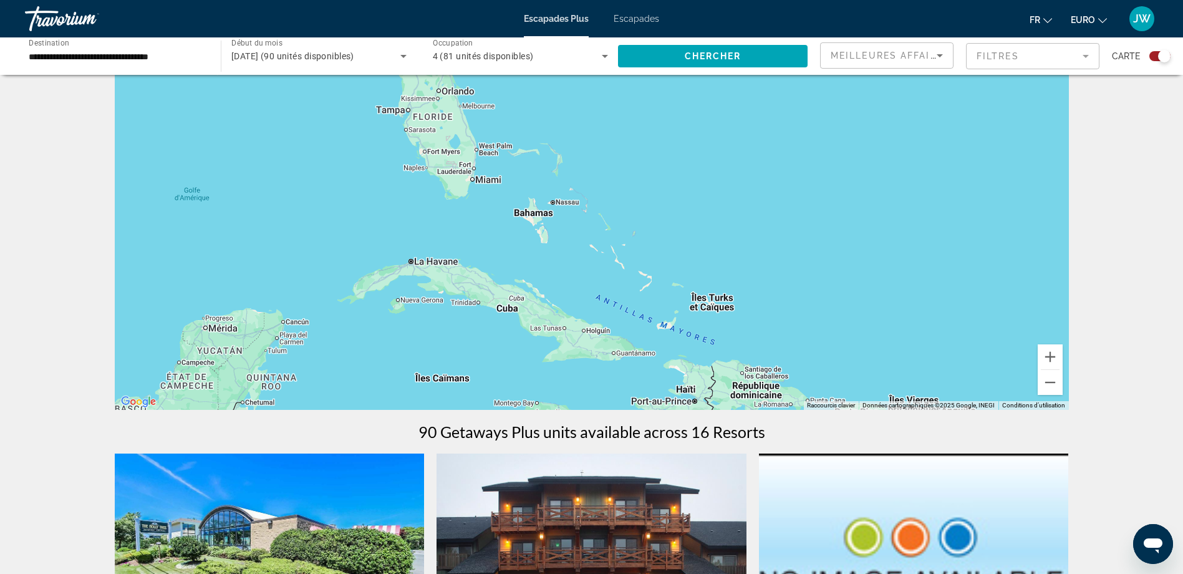
scroll to position [125, 0]
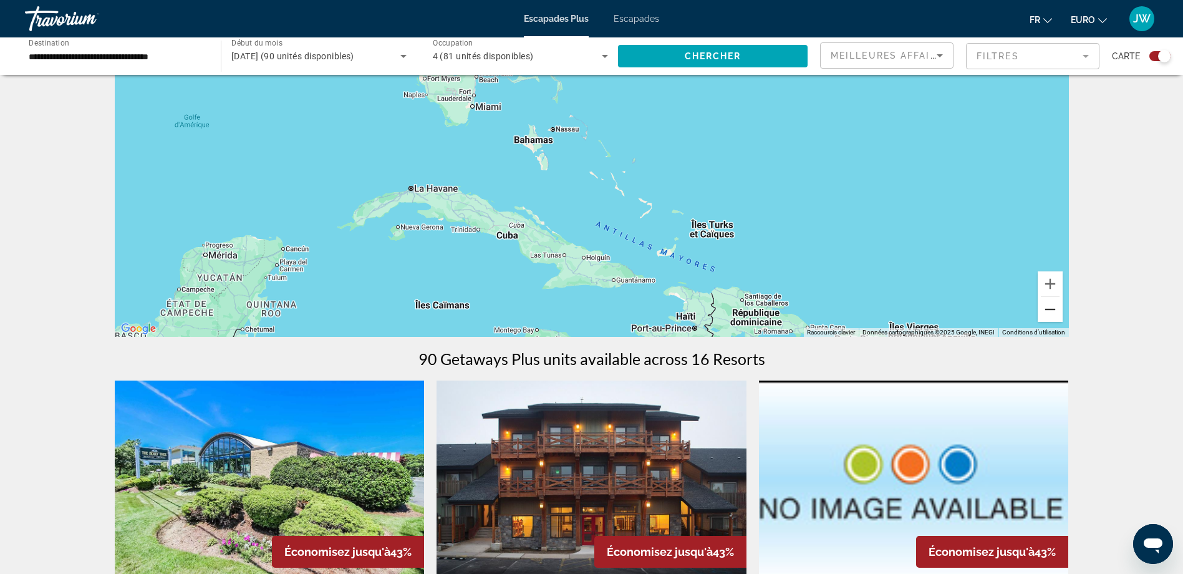
click at [1044, 309] on button "Zoom arrière" at bounding box center [1049, 309] width 25 height 25
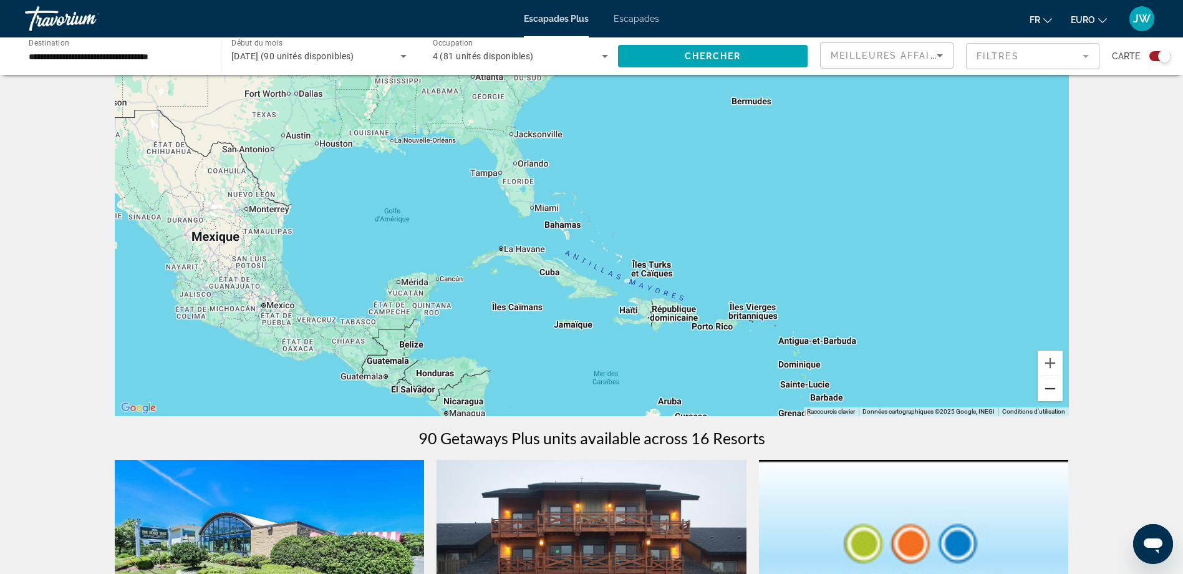
scroll to position [0, 0]
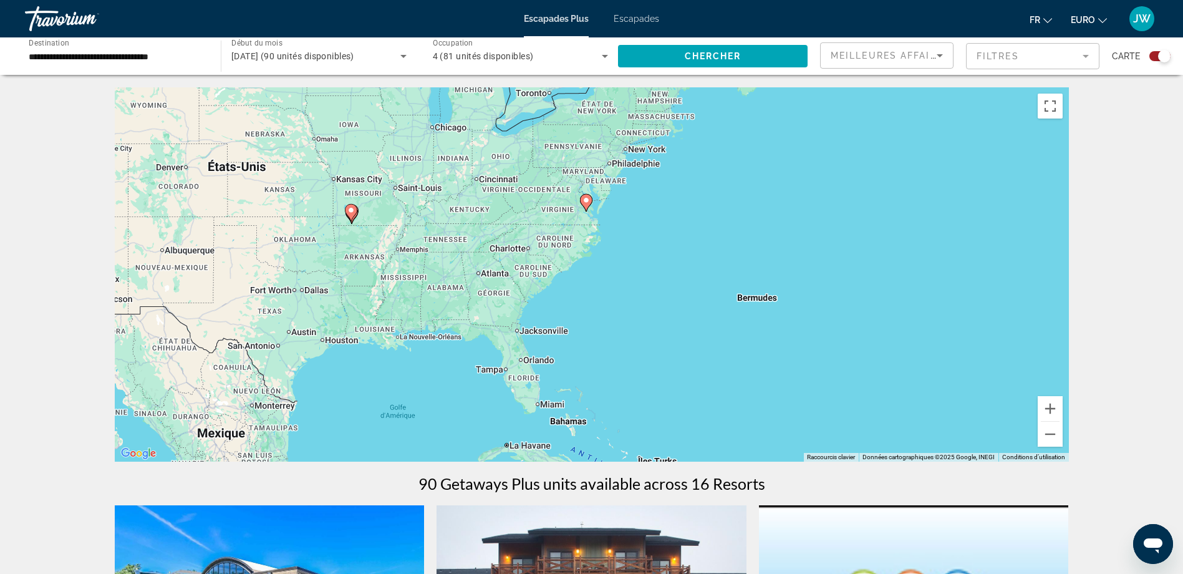
drag, startPoint x: 804, startPoint y: 212, endPoint x: 809, endPoint y: 357, distance: 144.7
click at [812, 372] on div "Pour activer le glissement avec le clavier, appuyez sur Alt+Entrée. Une fois ce…" at bounding box center [592, 274] width 954 height 374
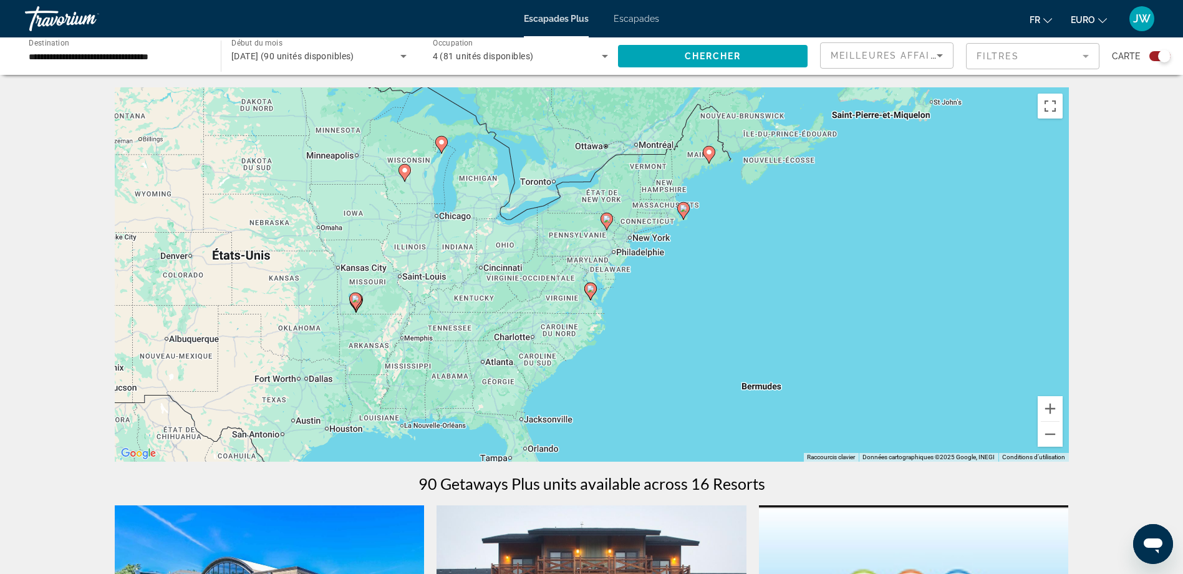
drag, startPoint x: 810, startPoint y: 203, endPoint x: 804, endPoint y: 297, distance: 95.0
click at [804, 297] on div "Pour activer le glissement avec le clavier, appuyez sur Alt+Entrée. Une fois ce…" at bounding box center [592, 274] width 954 height 374
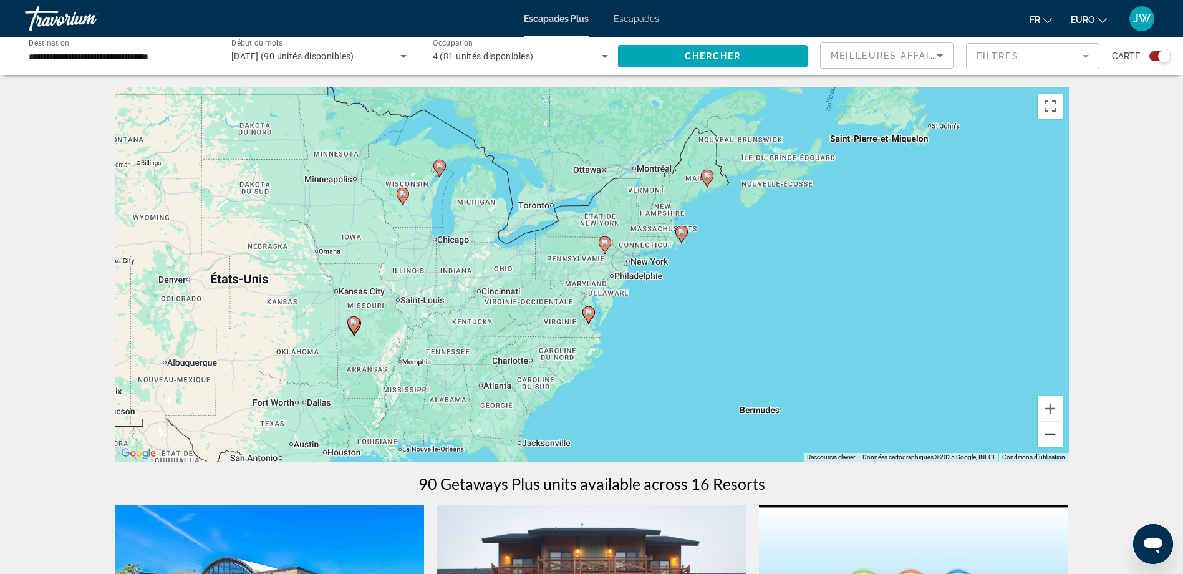
click at [1044, 436] on button "Zoom arrière" at bounding box center [1049, 433] width 25 height 25
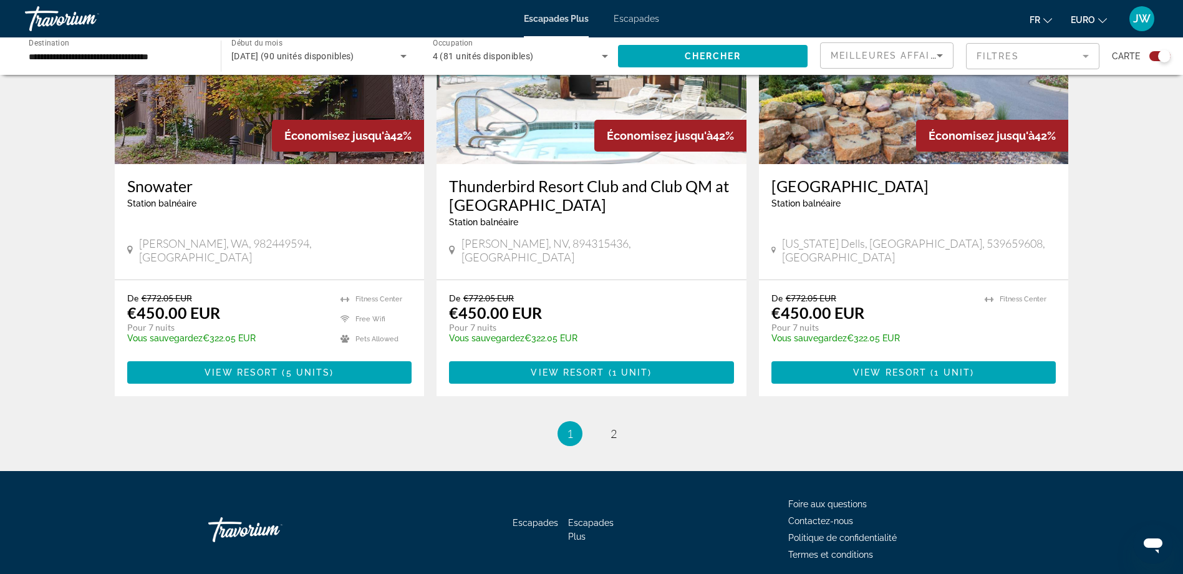
scroll to position [1886, 0]
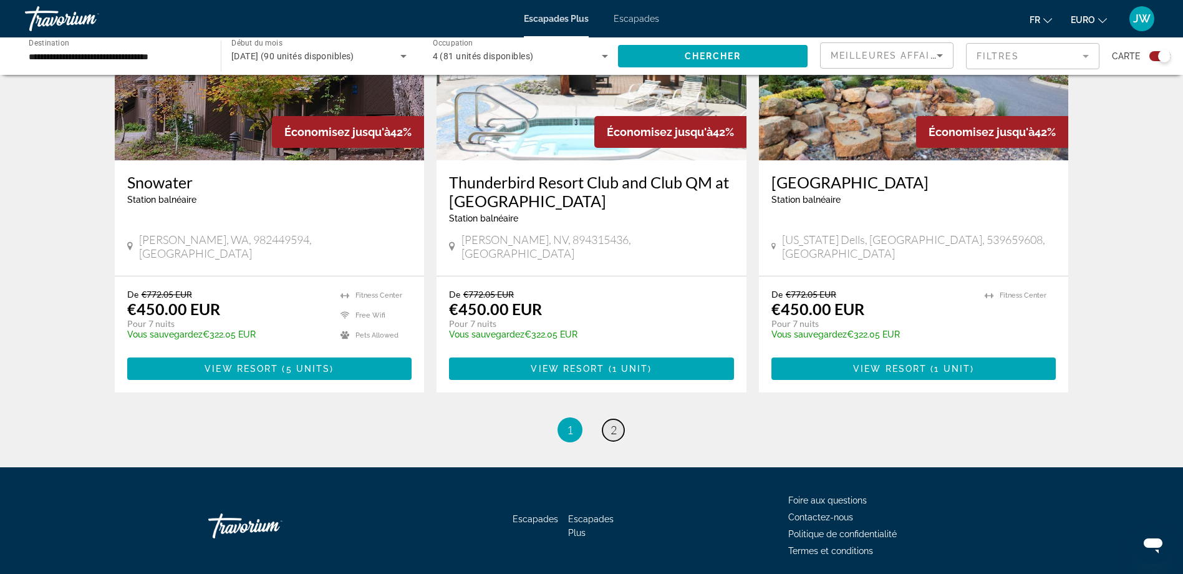
click at [617, 419] on link "page 2" at bounding box center [613, 430] width 22 height 22
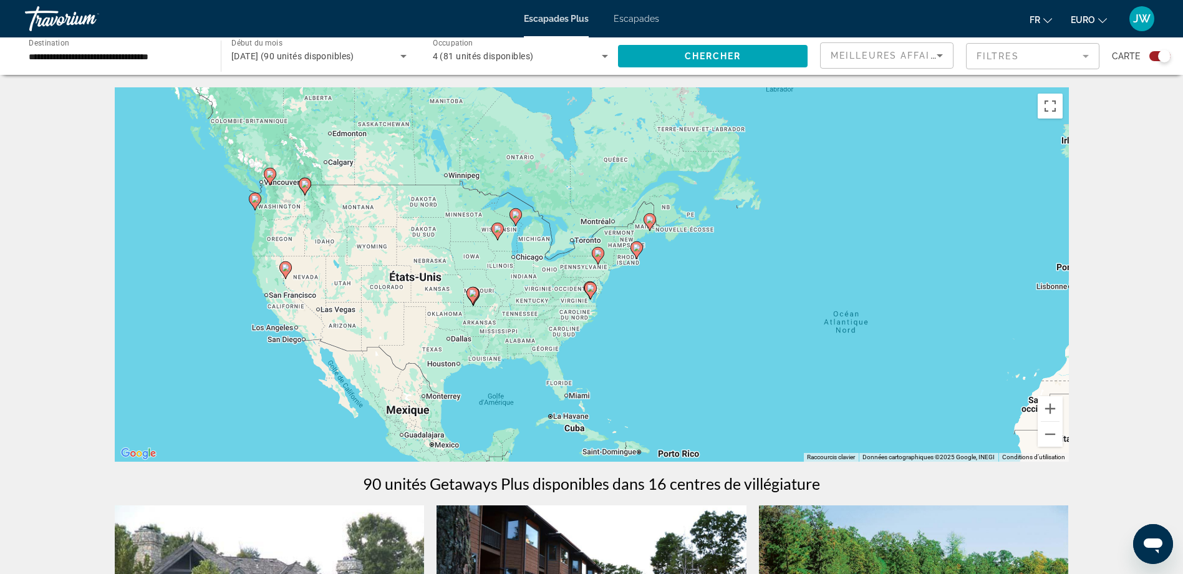
click at [295, 58] on span "avril 2026 (90 unités disponibles)" at bounding box center [292, 56] width 123 height 10
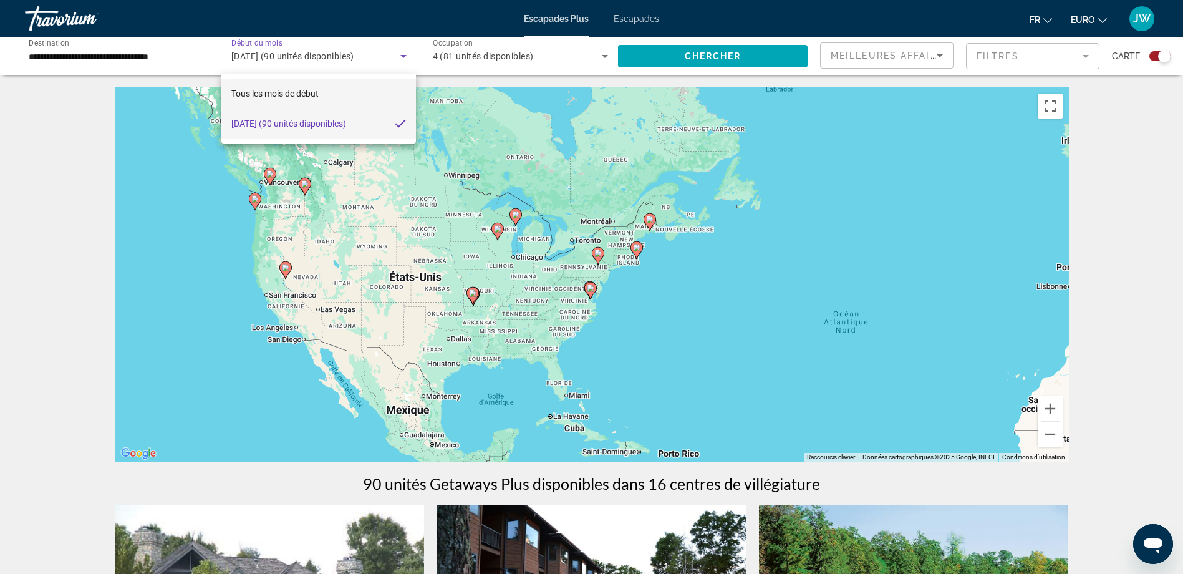
click at [338, 94] on mat-option "Tous les mois de début" at bounding box center [318, 94] width 195 height 30
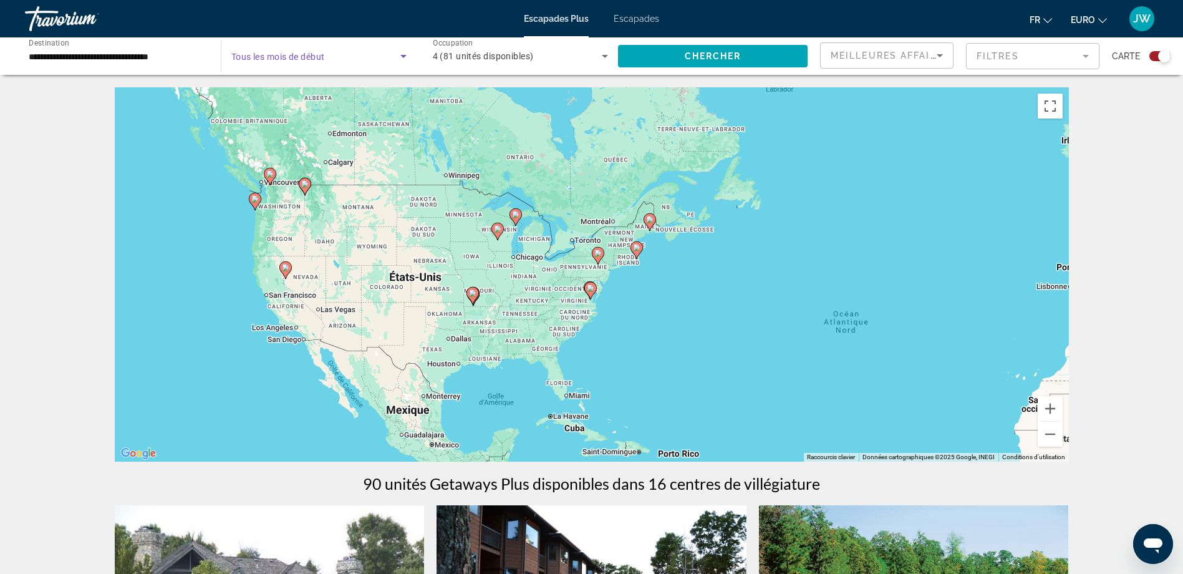
click at [301, 69] on div "Widget de recherche" at bounding box center [318, 56] width 175 height 35
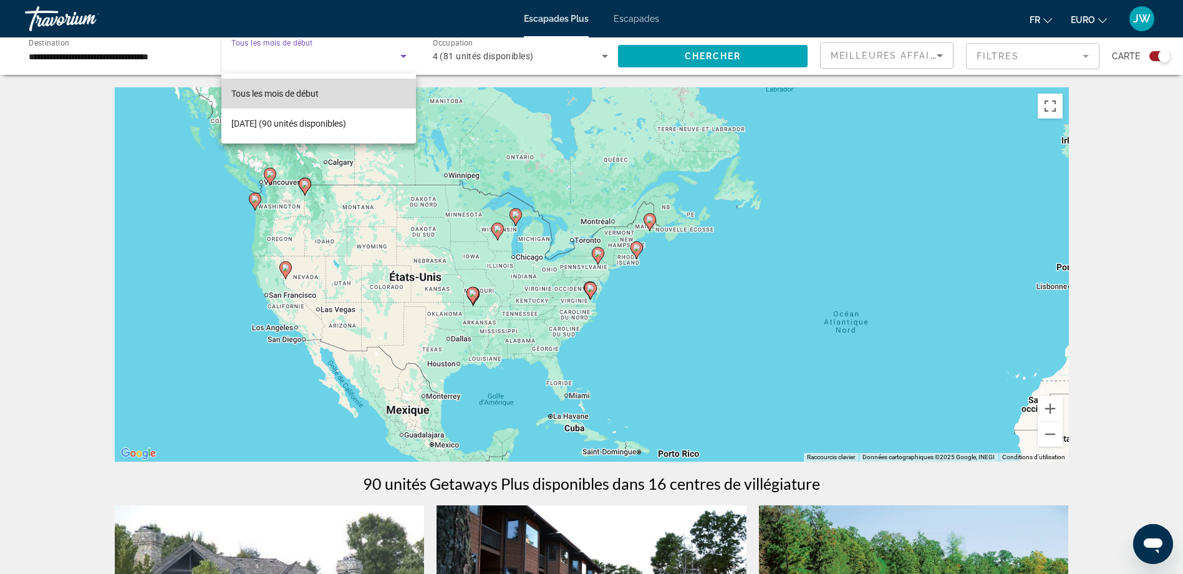
click at [306, 99] on span "Tous les mois de début" at bounding box center [274, 93] width 87 height 15
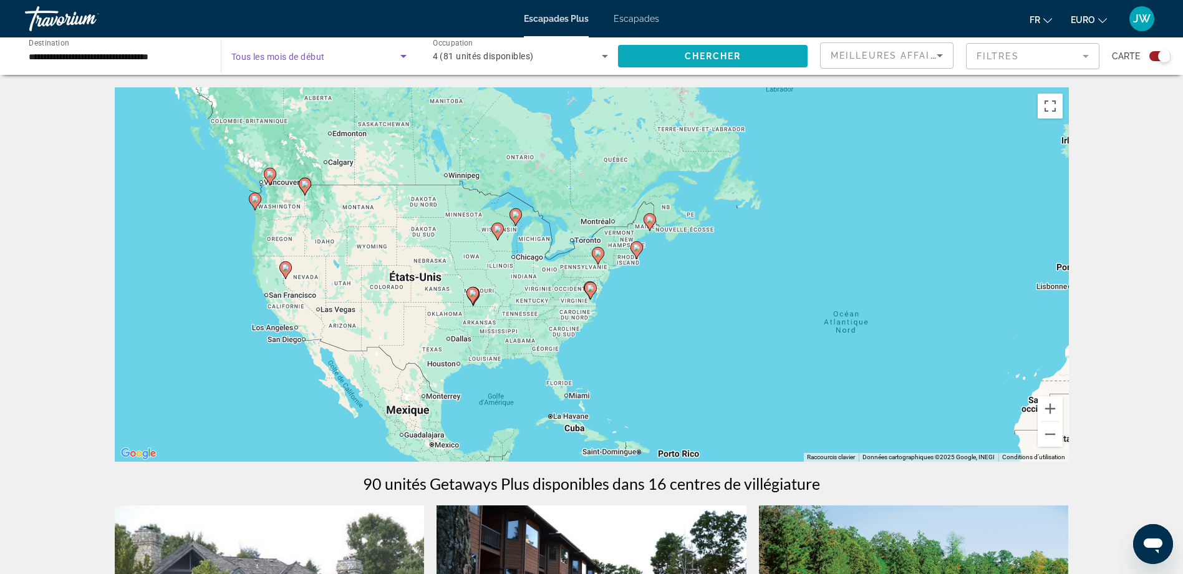
click at [703, 56] on span "Chercher" at bounding box center [713, 56] width 57 height 10
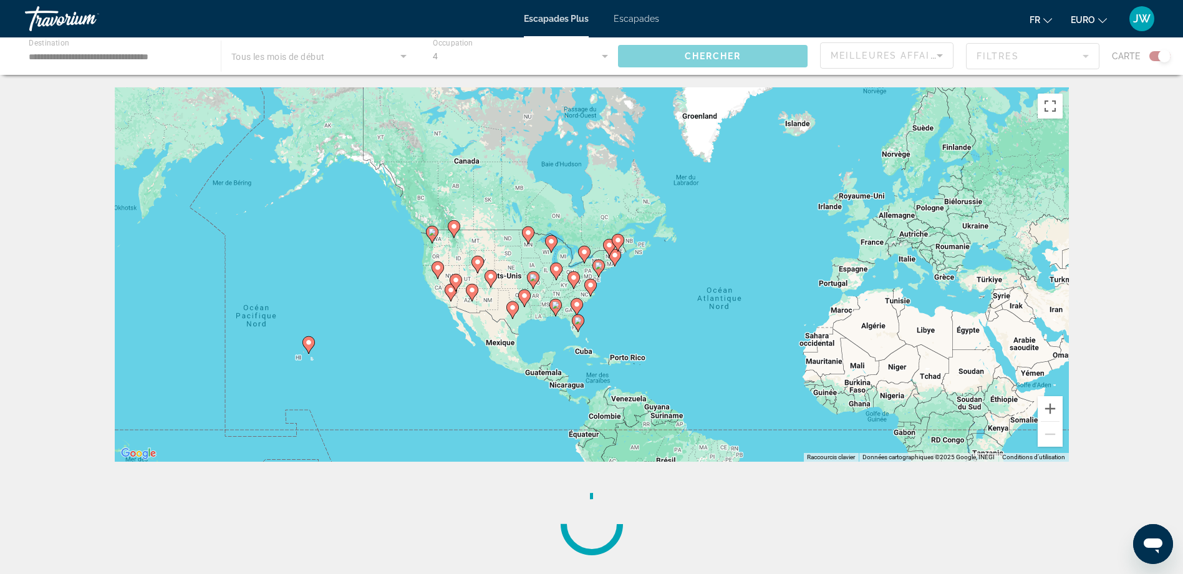
click at [578, 324] on image "Contenu principal" at bounding box center [577, 320] width 7 height 7
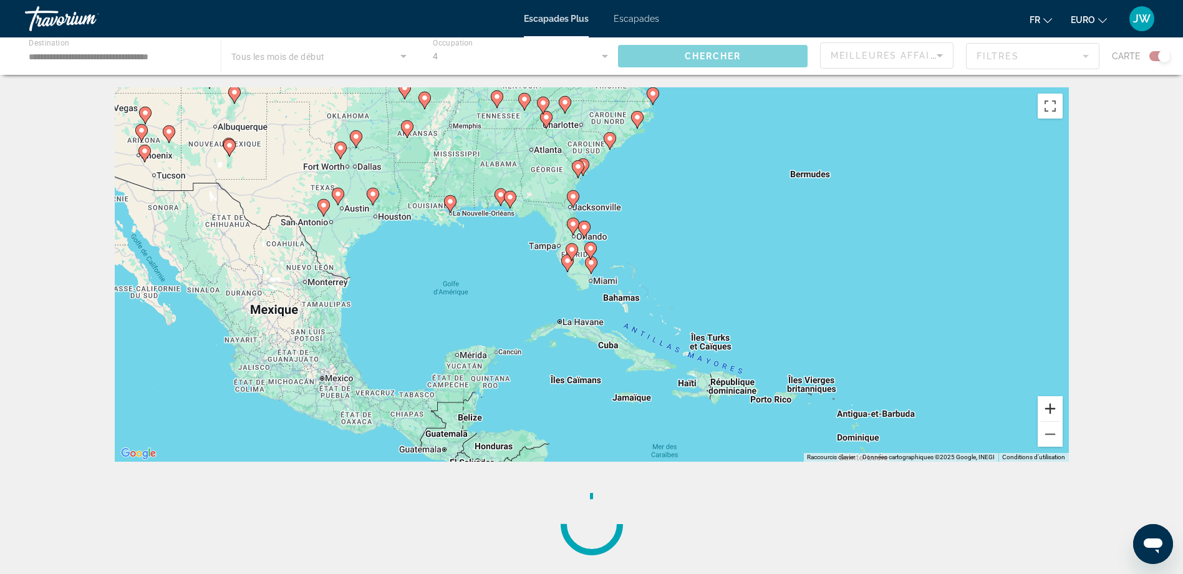
click at [1055, 408] on button "Zoom avant" at bounding box center [1049, 408] width 25 height 25
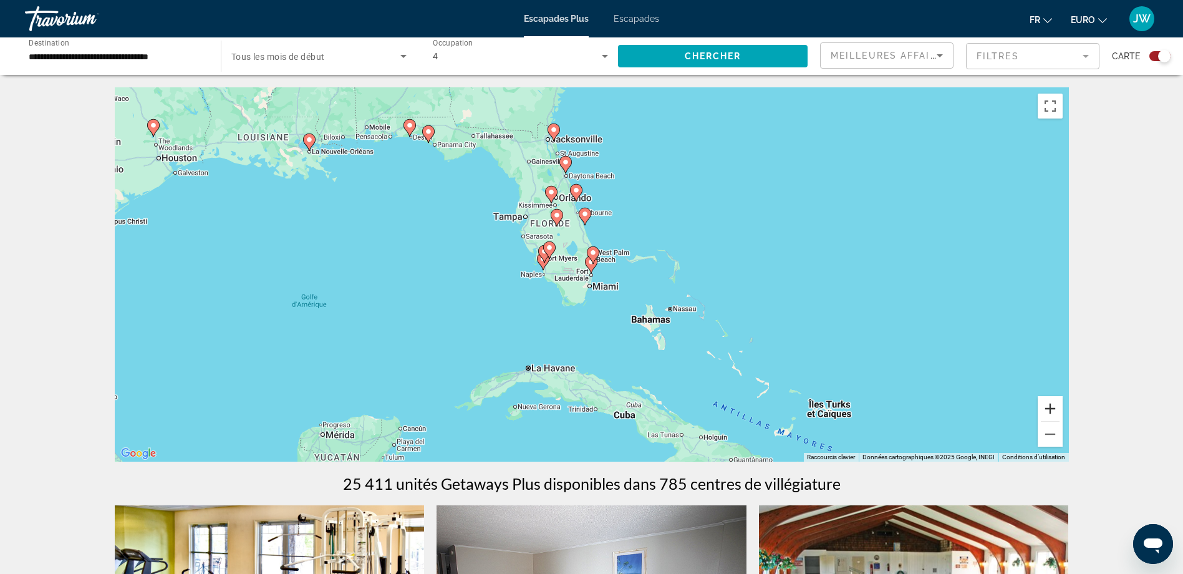
click at [1055, 408] on button "Zoom avant" at bounding box center [1049, 408] width 25 height 25
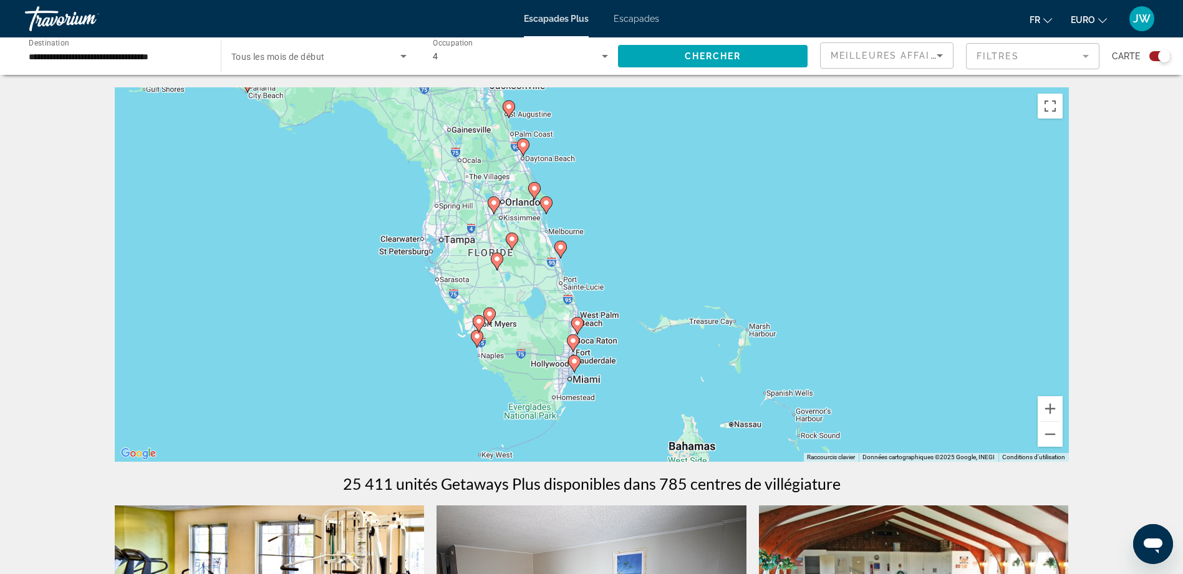
drag, startPoint x: 774, startPoint y: 231, endPoint x: 757, endPoint y: 313, distance: 83.4
click at [757, 313] on div "Pour naviguer, appuyez sur les touches fléchées. Pour activer le glissement ave…" at bounding box center [592, 274] width 954 height 374
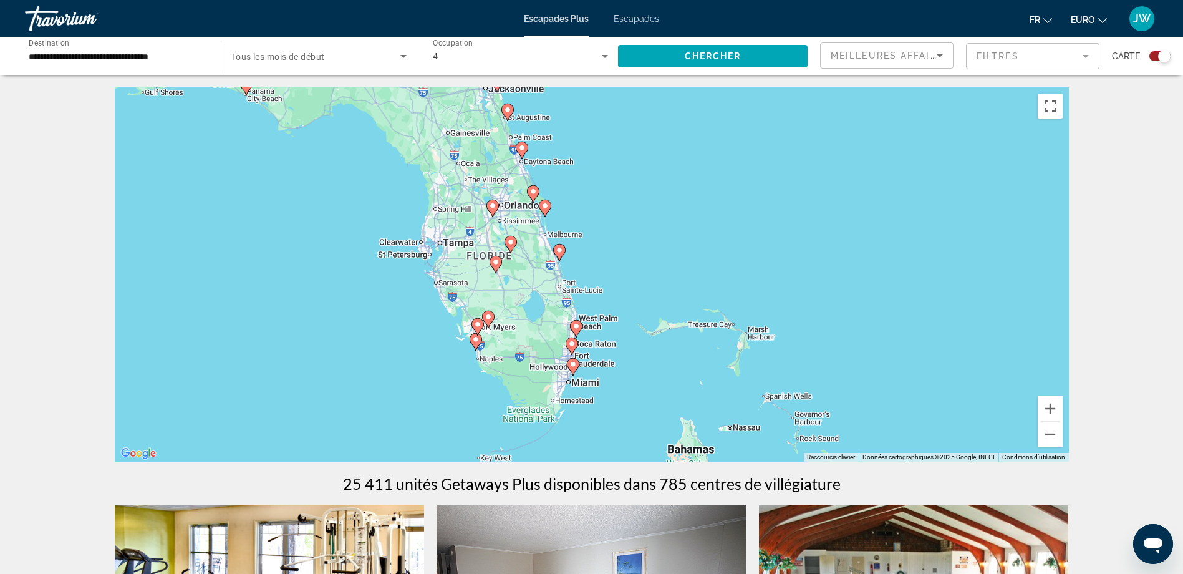
click at [576, 326] on image "Contenu principal" at bounding box center [575, 325] width 7 height 7
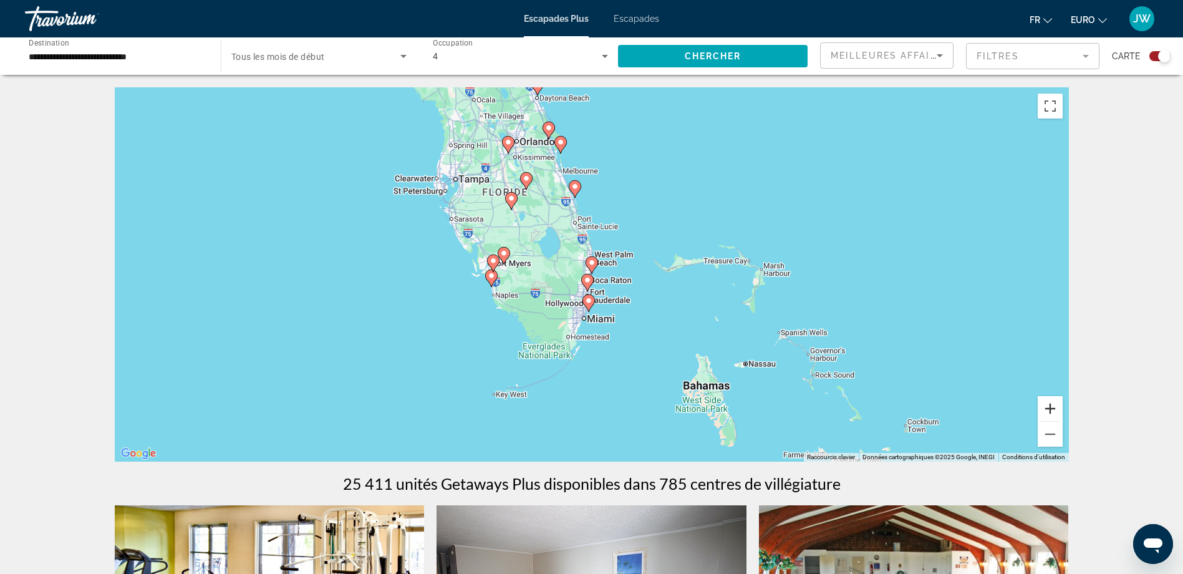
click at [1051, 410] on button "Zoom avant" at bounding box center [1049, 408] width 25 height 25
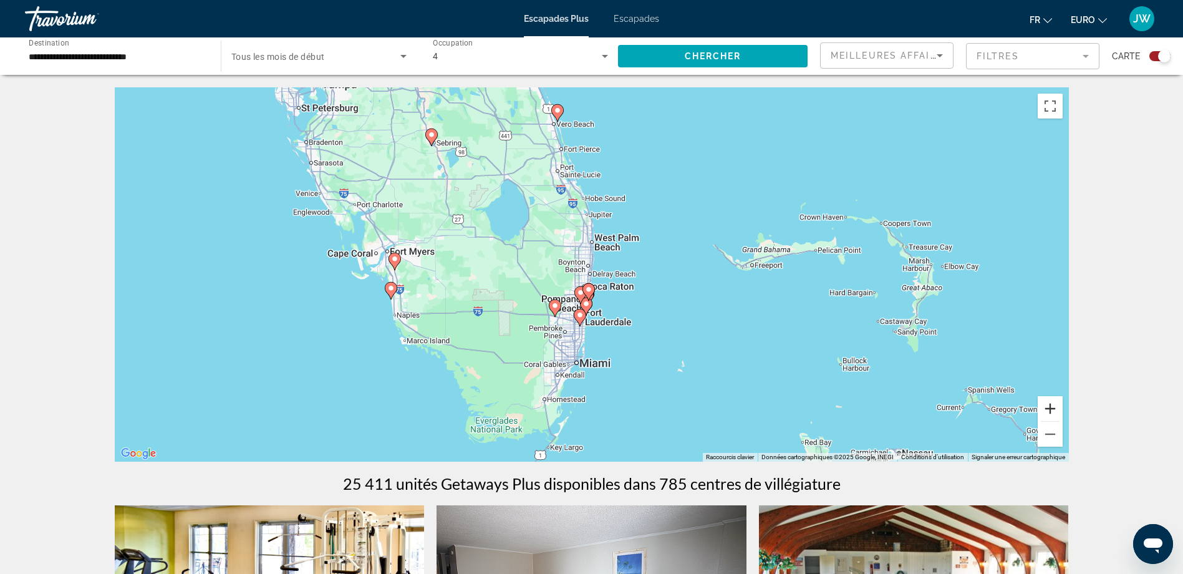
click at [1051, 410] on button "Zoom avant" at bounding box center [1049, 408] width 25 height 25
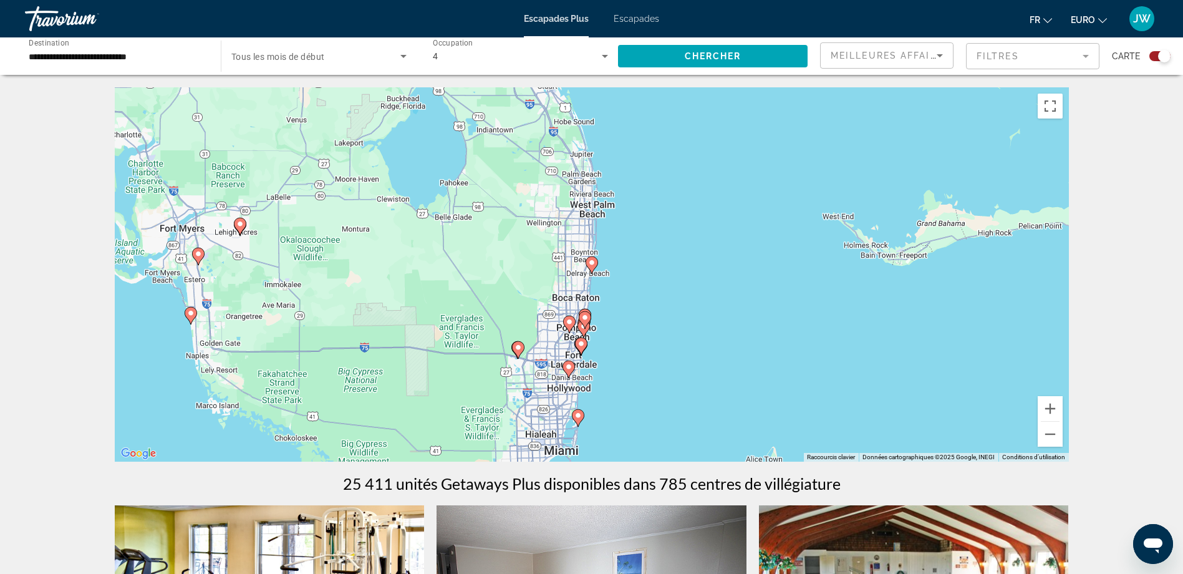
click at [590, 262] on image "Contenu principal" at bounding box center [591, 262] width 7 height 7
type input "**********"
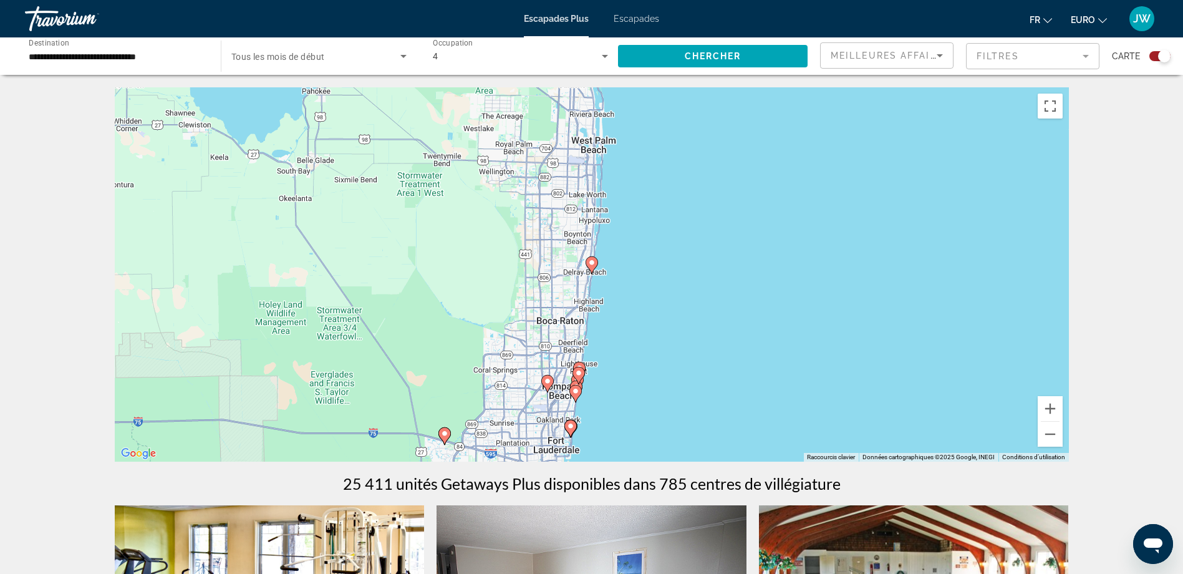
click at [590, 262] on image "Contenu principal" at bounding box center [591, 262] width 7 height 7
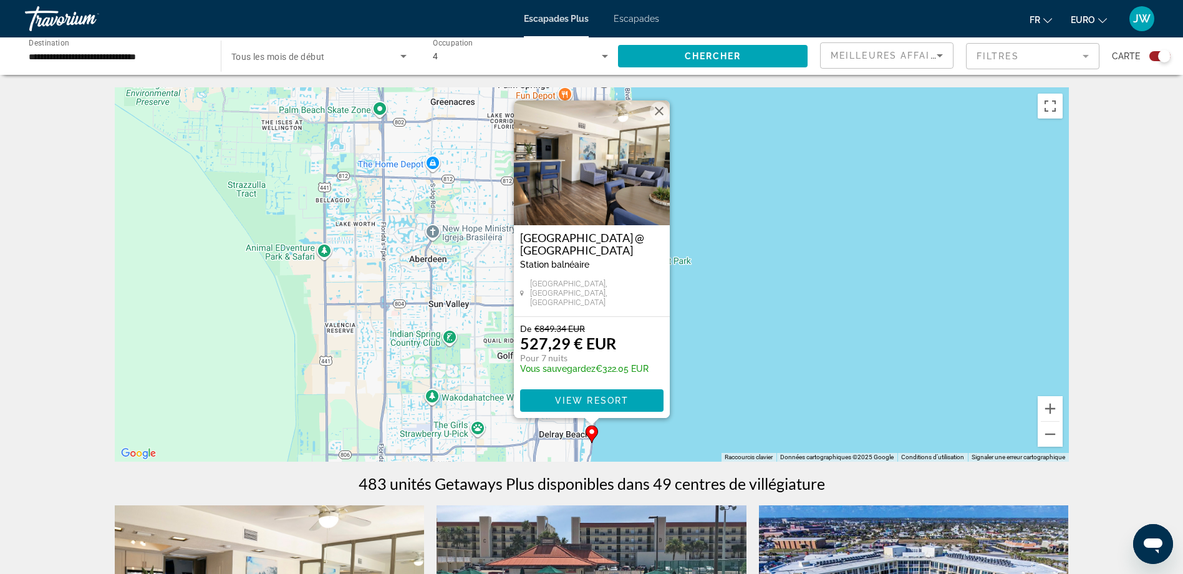
click at [587, 178] on img "Contenu principal" at bounding box center [592, 162] width 156 height 125
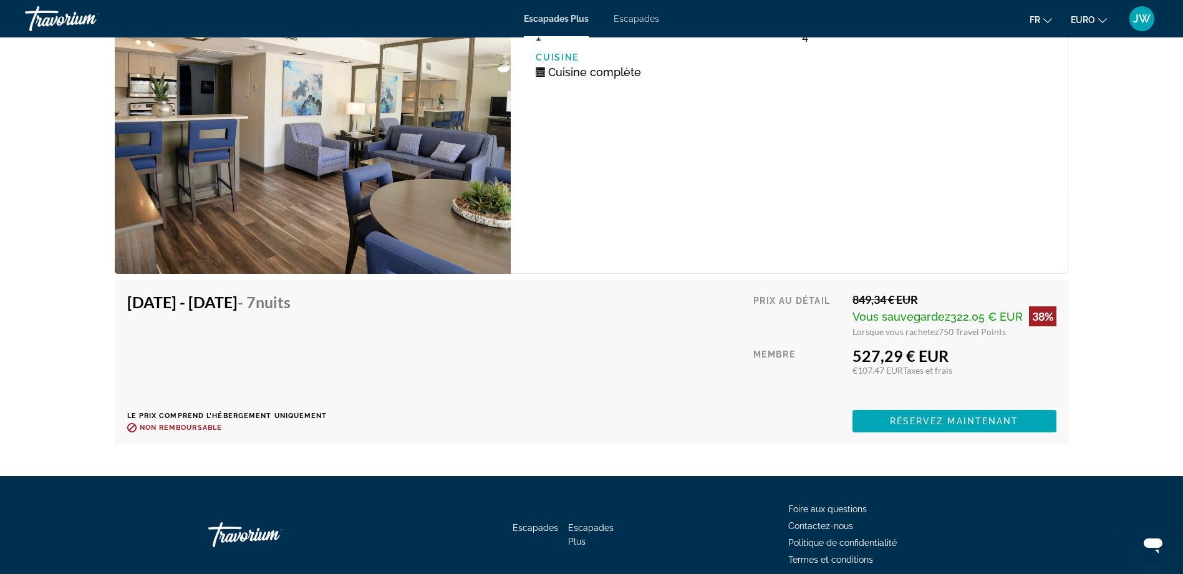
scroll to position [2182, 0]
